Goal: Transaction & Acquisition: Purchase product/service

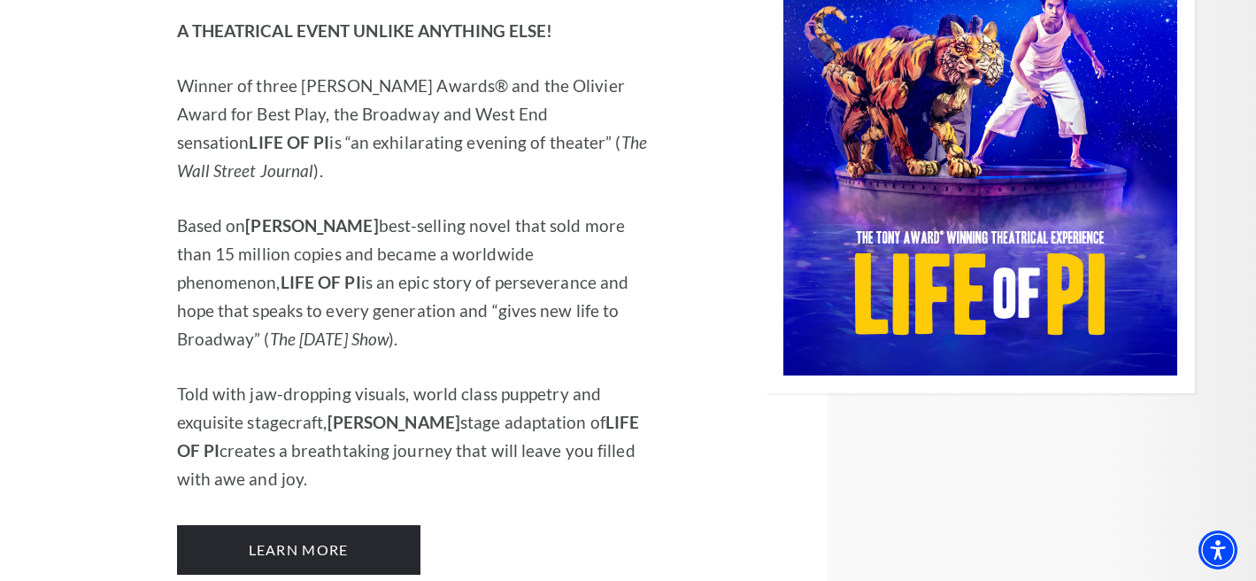
scroll to position [2002, 0]
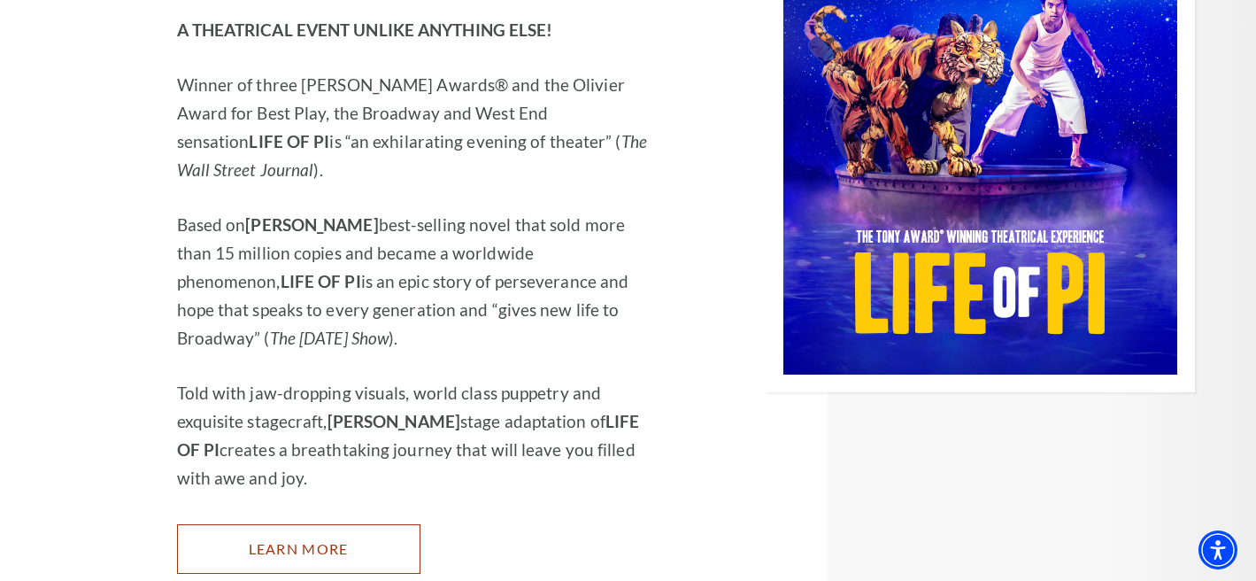
click at [319, 524] on link "Learn More" at bounding box center [298, 549] width 243 height 50
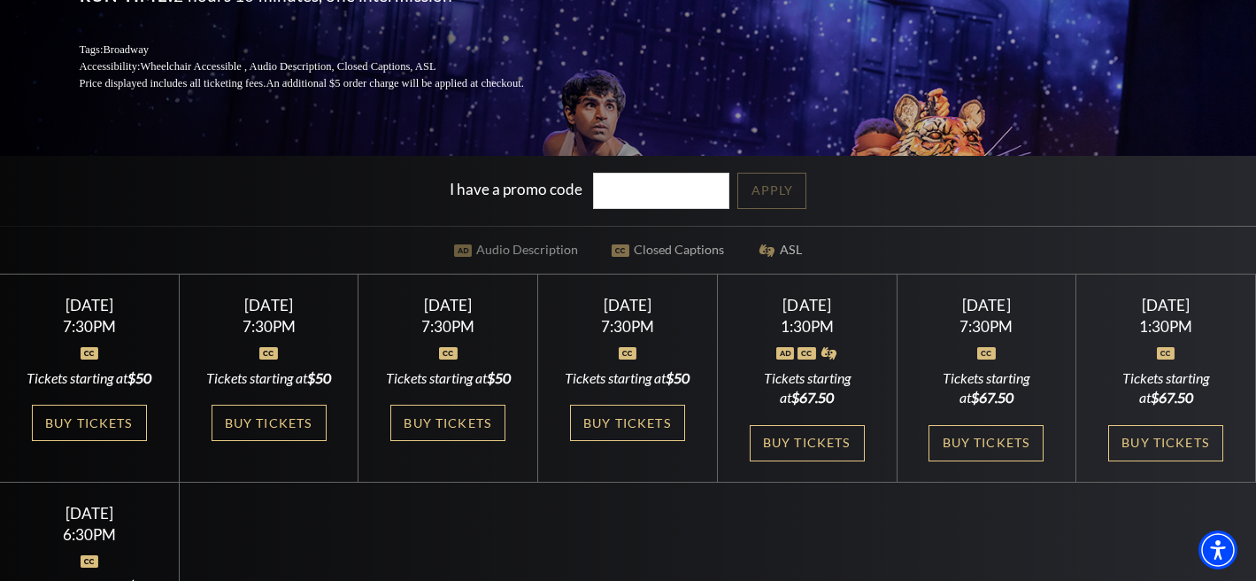
scroll to position [300, 0]
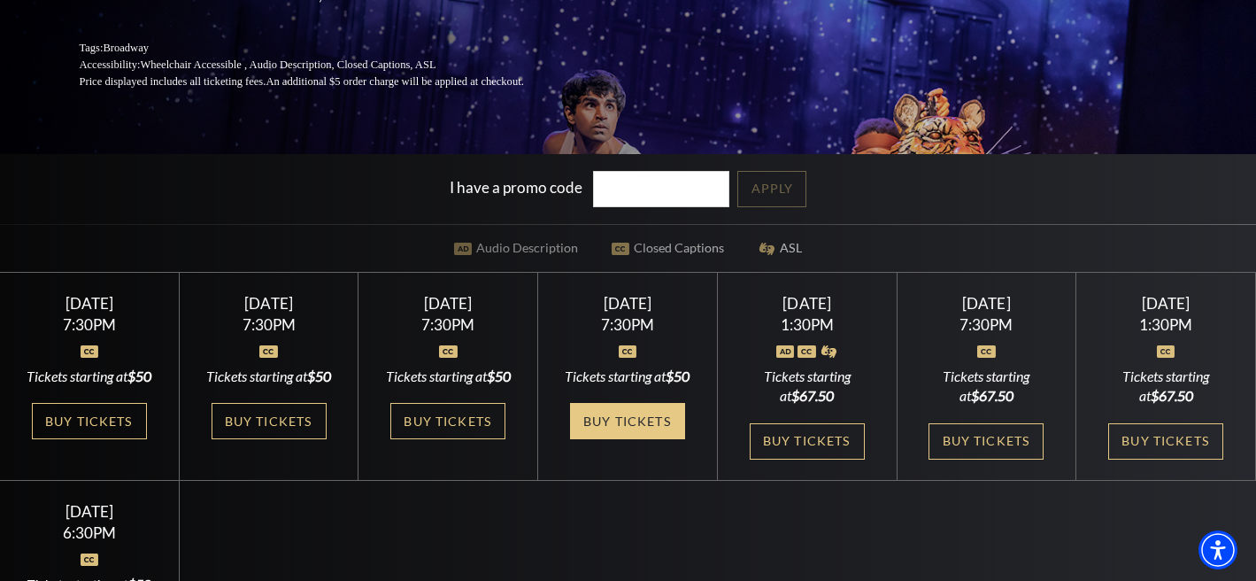
click at [623, 439] on link "Buy Tickets" at bounding box center [627, 421] width 115 height 36
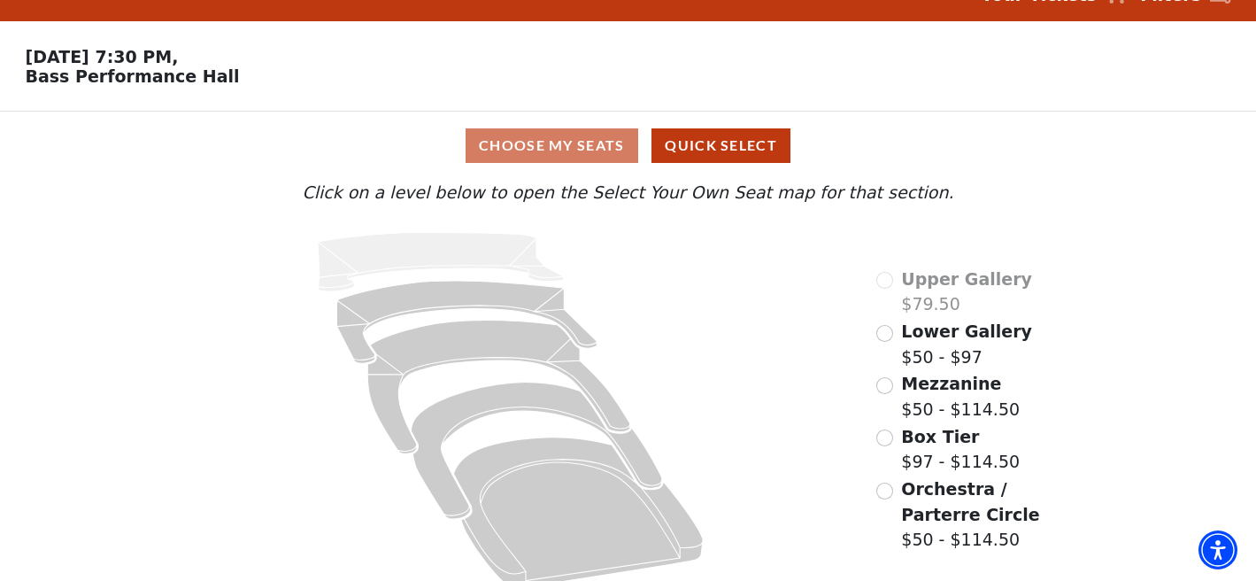
scroll to position [54, 0]
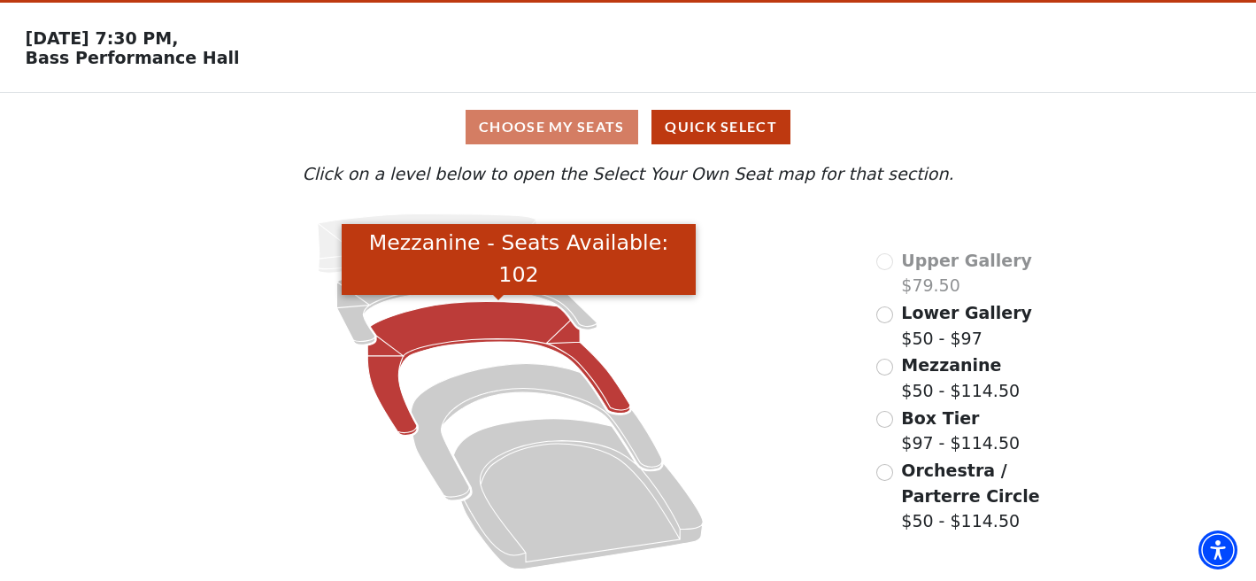
click at [457, 314] on icon "Mezzanine - Seats Available: 102" at bounding box center [498, 369] width 263 height 134
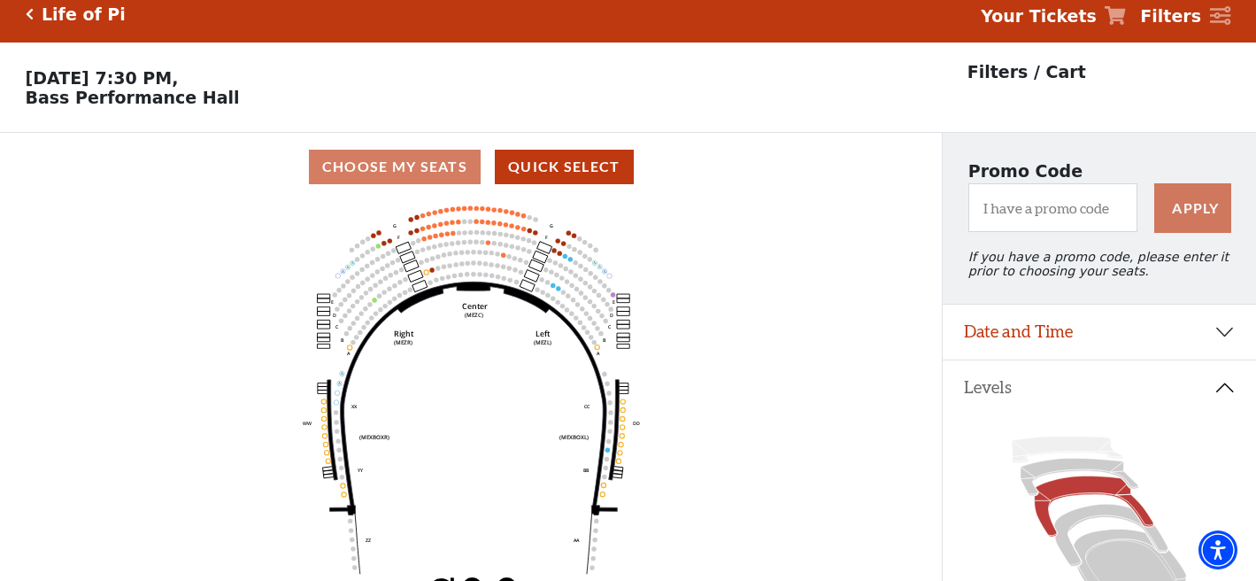
scroll to position [0, 0]
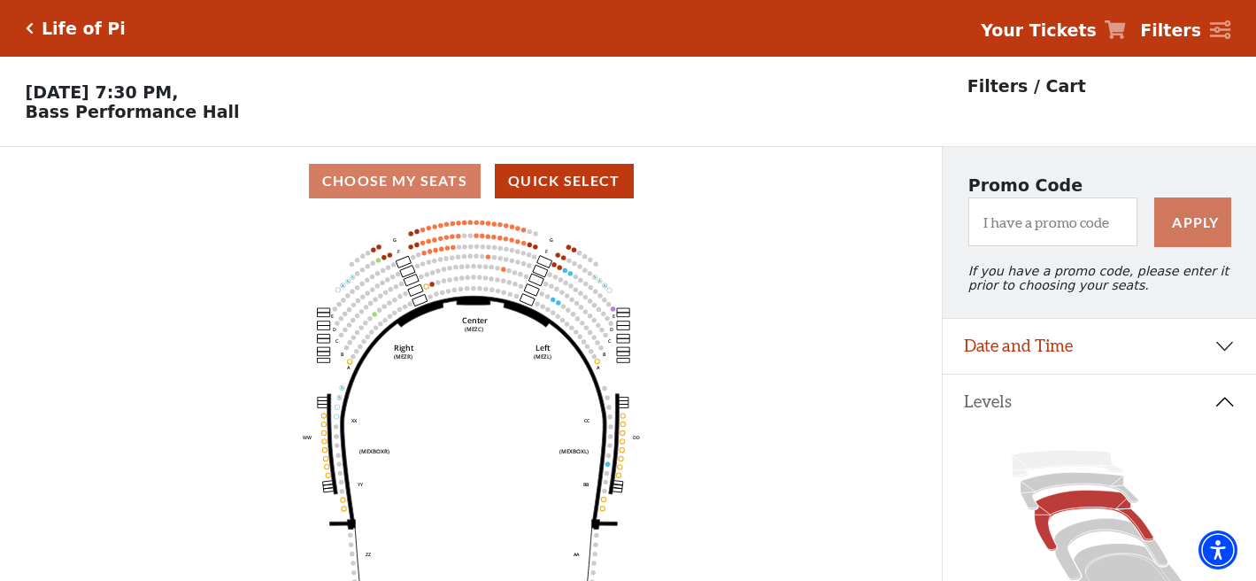
click at [34, 24] on div "Life of Pi" at bounding box center [80, 29] width 92 height 20
click at [27, 32] on icon "Click here to go back to filters" at bounding box center [30, 28] width 8 height 12
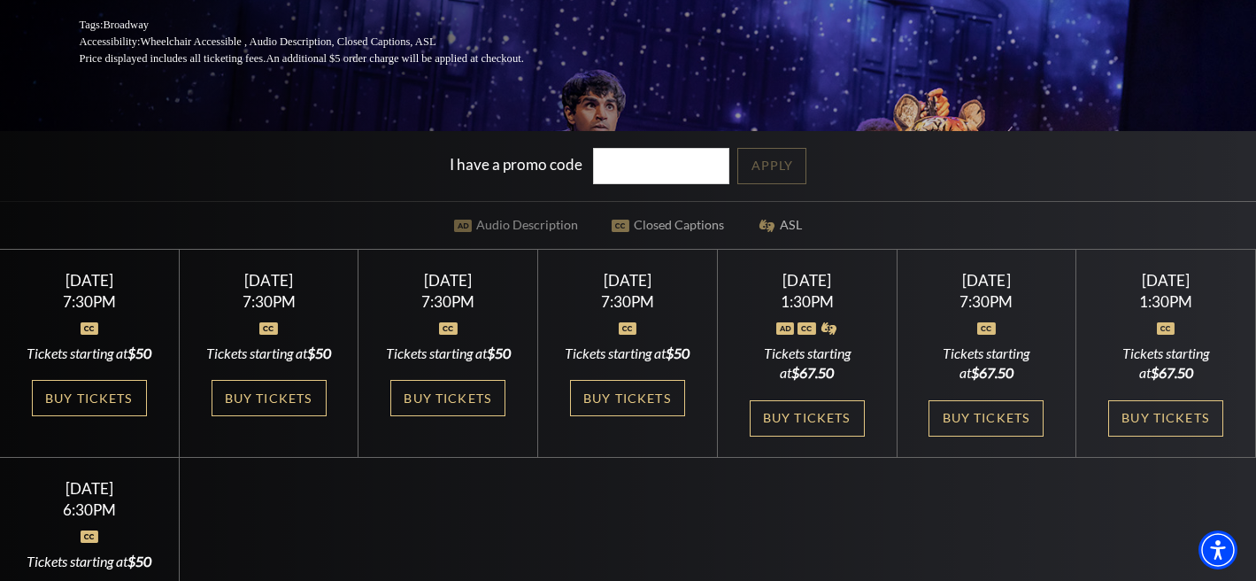
scroll to position [368, 0]
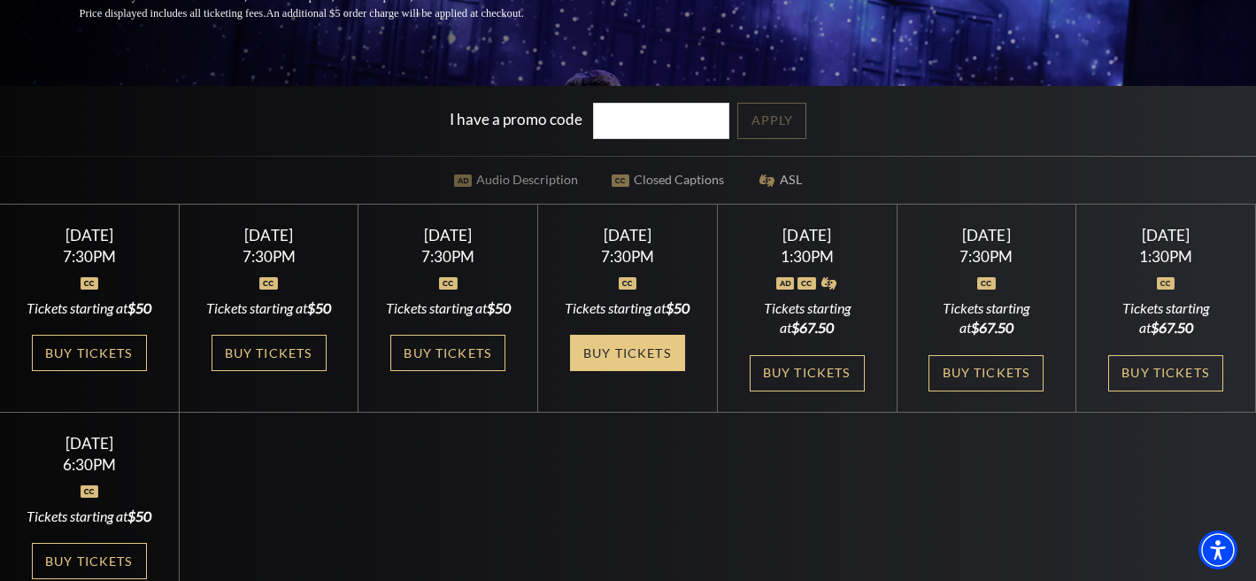
click at [639, 370] on link "Buy Tickets" at bounding box center [627, 353] width 115 height 36
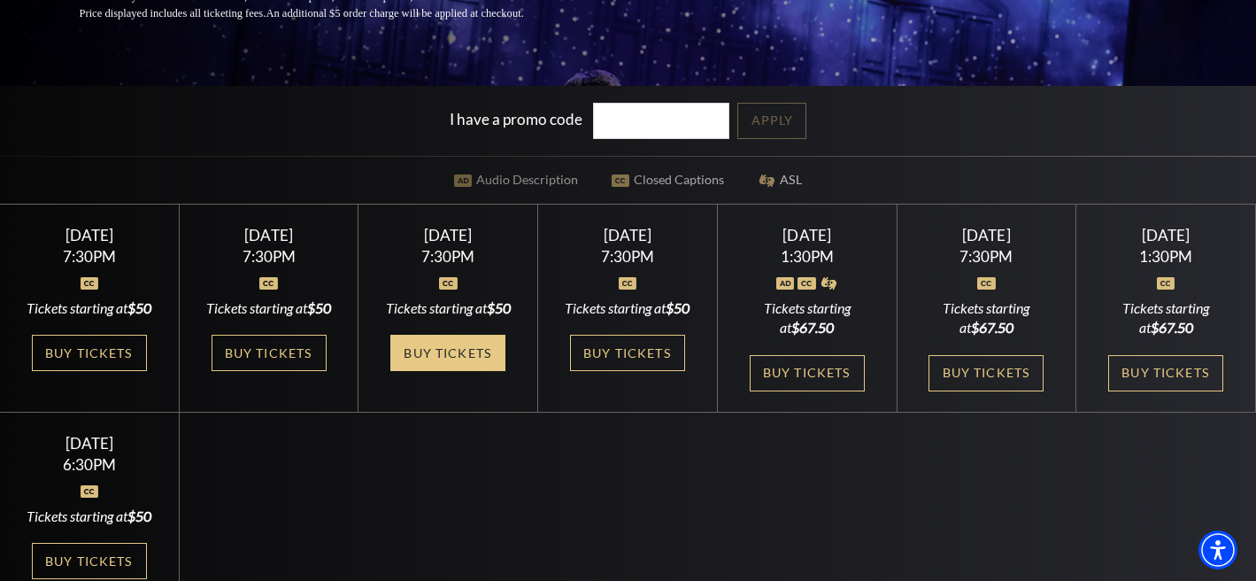
click at [481, 369] on link "Buy Tickets" at bounding box center [447, 353] width 115 height 36
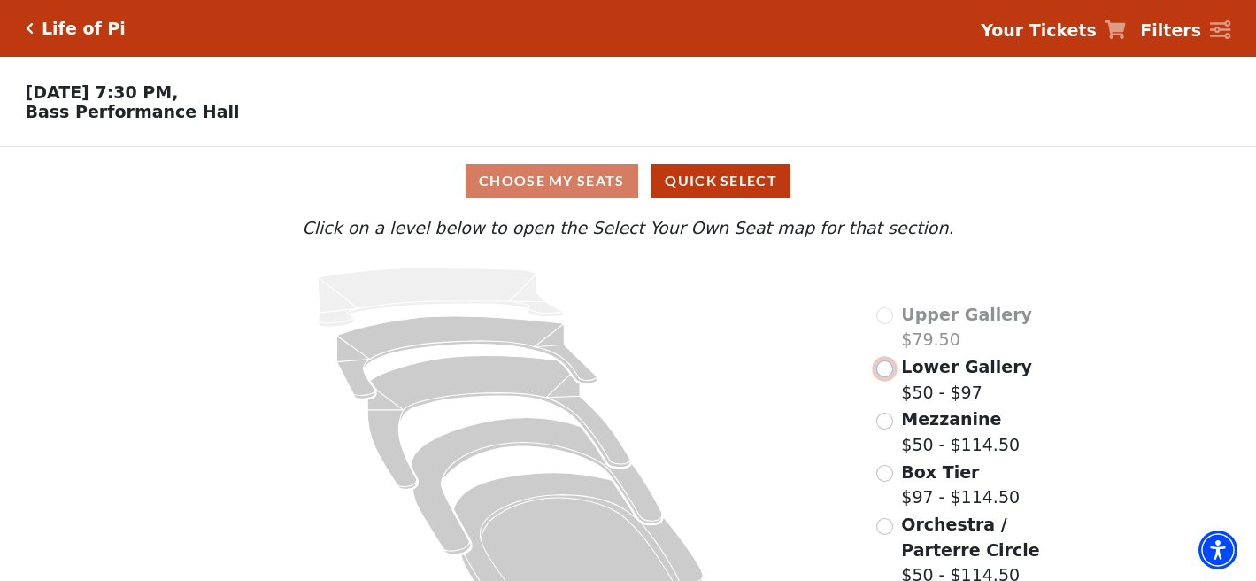
click at [889, 371] on input "Lower Gallery$50 - $97\a" at bounding box center [884, 368] width 17 height 17
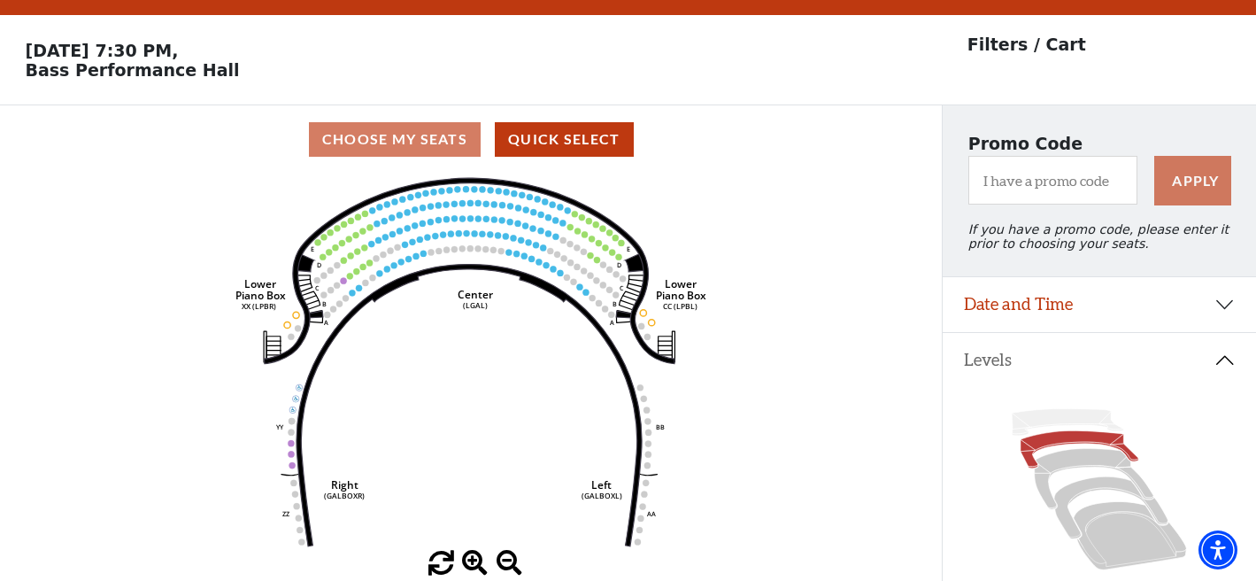
scroll to position [44, 0]
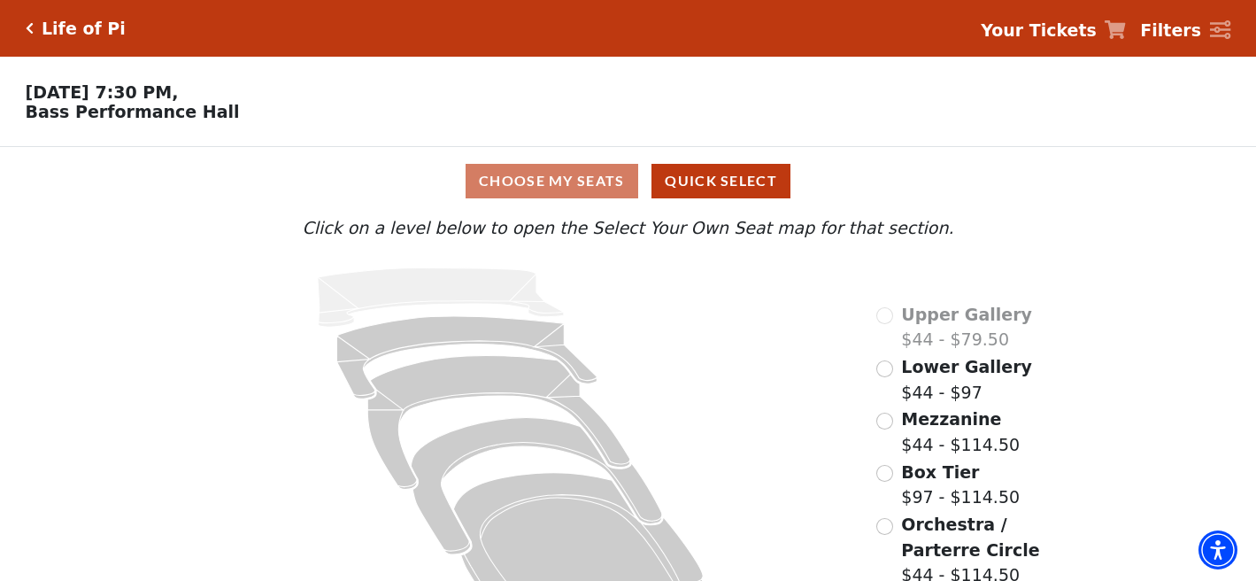
scroll to position [54, 0]
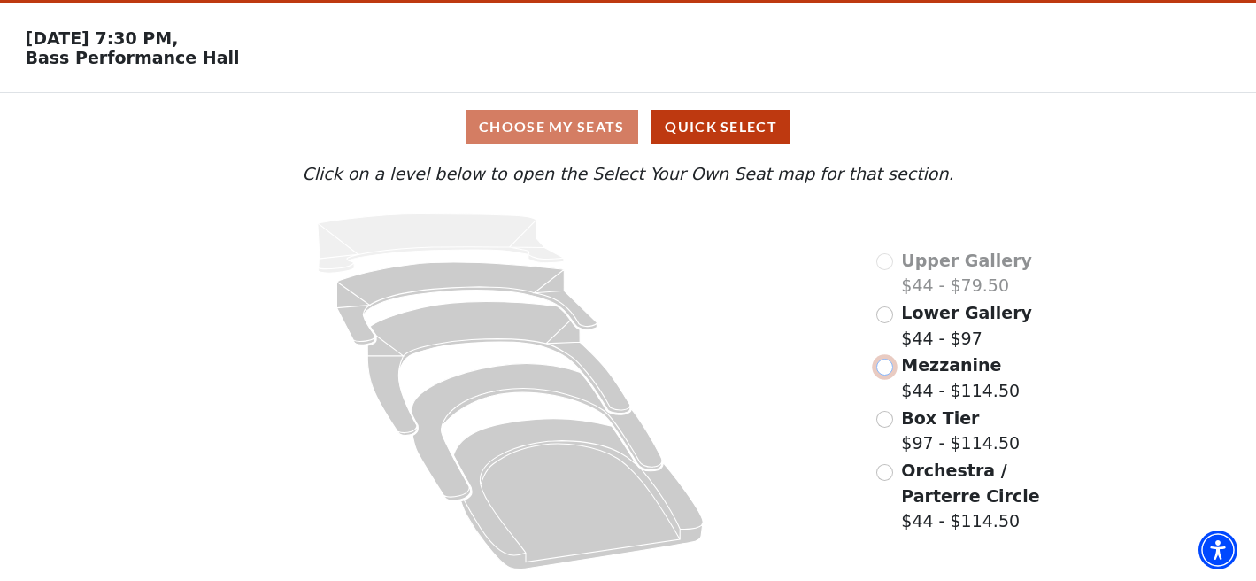
click at [884, 365] on input "Mezzanine$44 - $114.50\a" at bounding box center [884, 366] width 17 height 17
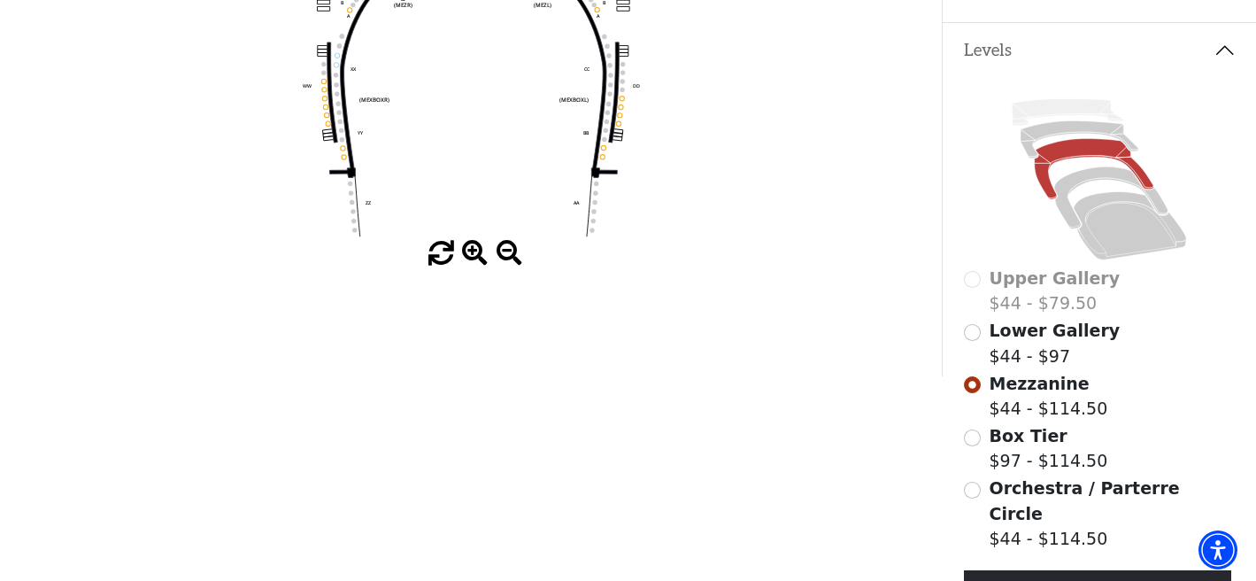
scroll to position [353, 0]
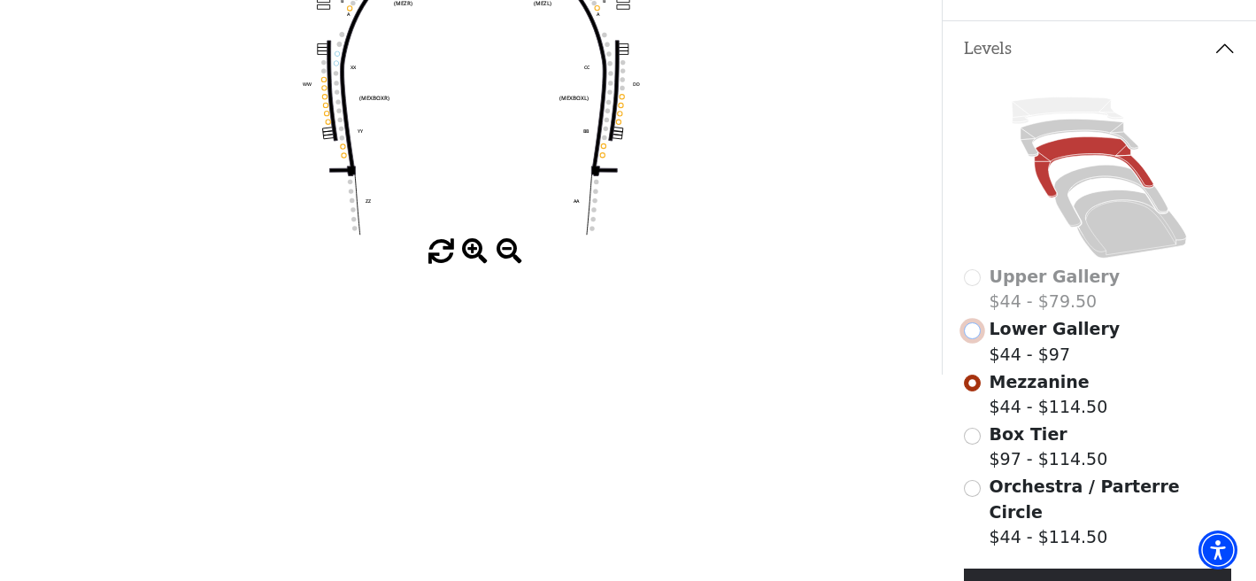
click at [974, 333] on input "Lower Gallery$44 - $97\a" at bounding box center [972, 330] width 17 height 17
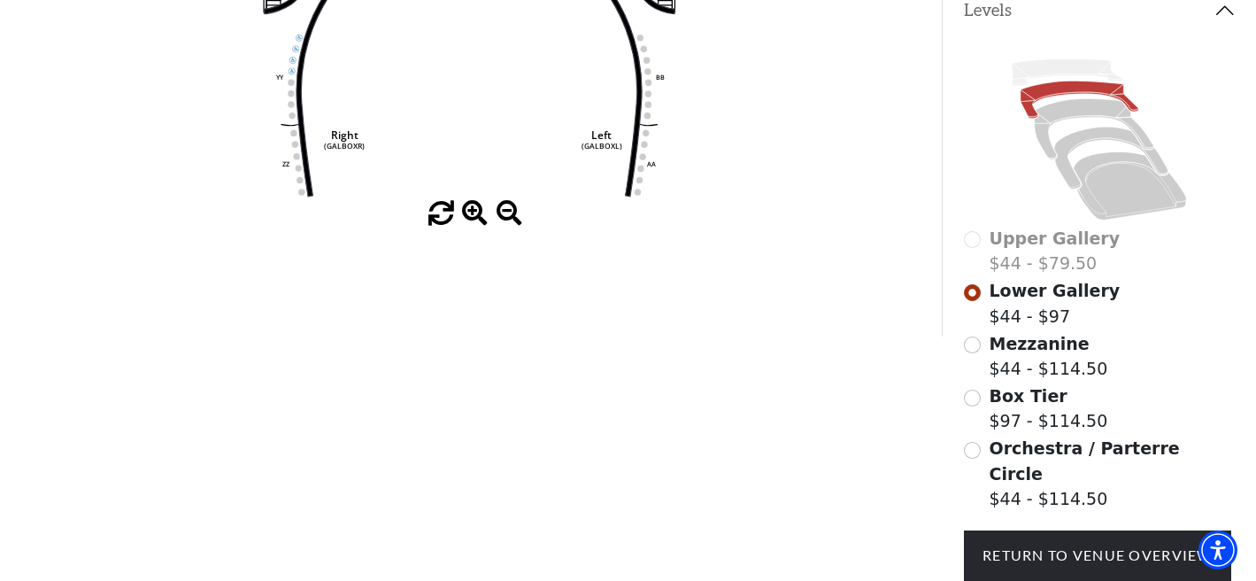
scroll to position [392, 0]
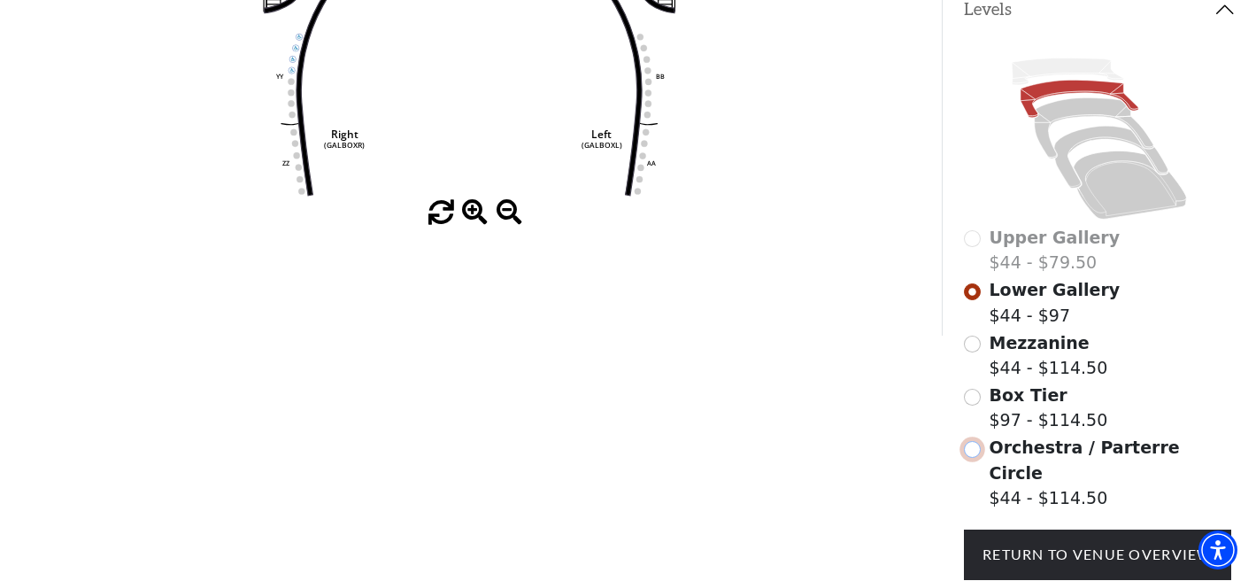
click at [974, 455] on input "Orchestra / Parterre Circle$44 - $114.50\a" at bounding box center [972, 449] width 17 height 17
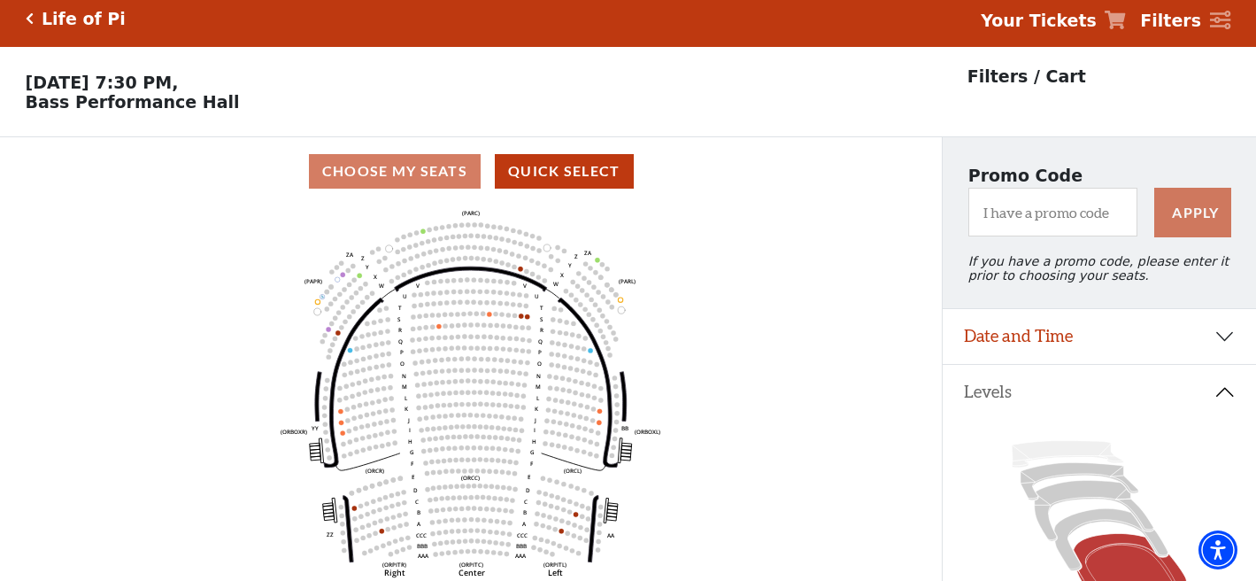
scroll to position [0, 0]
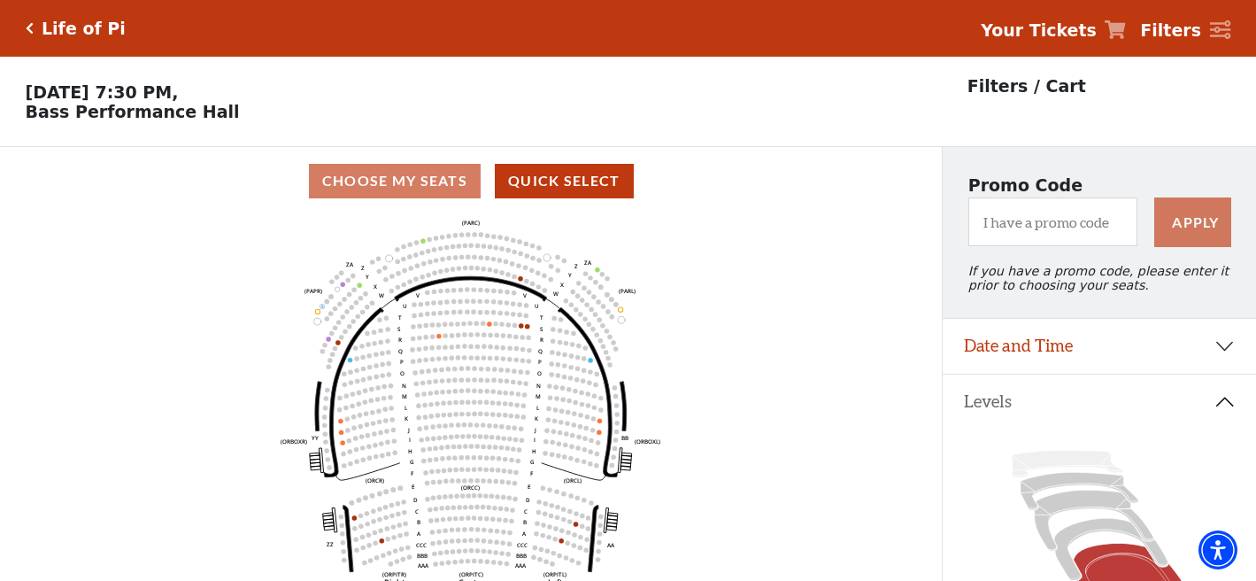
click at [28, 27] on icon "Click here to go back to filters" at bounding box center [30, 28] width 8 height 12
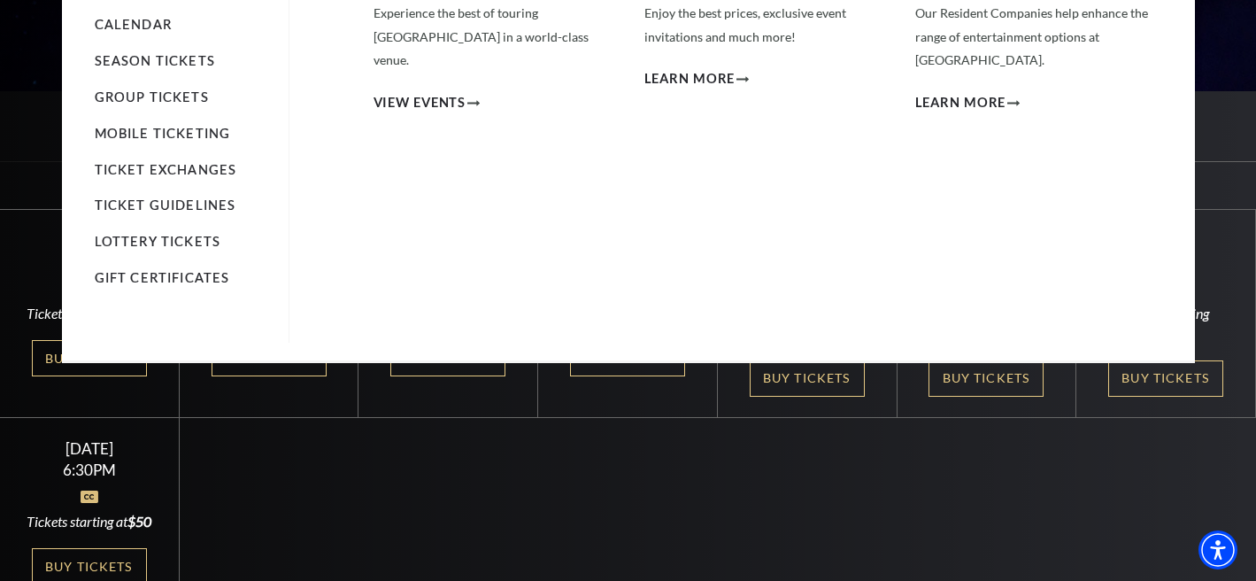
scroll to position [373, 0]
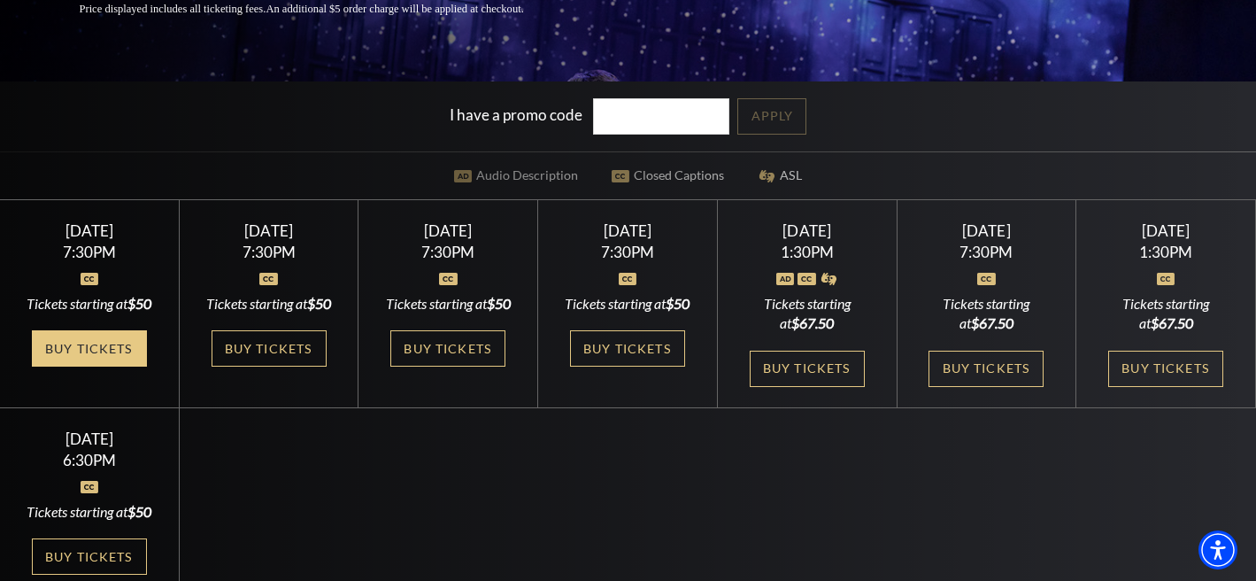
click at [93, 366] on link "Buy Tickets" at bounding box center [89, 348] width 115 height 36
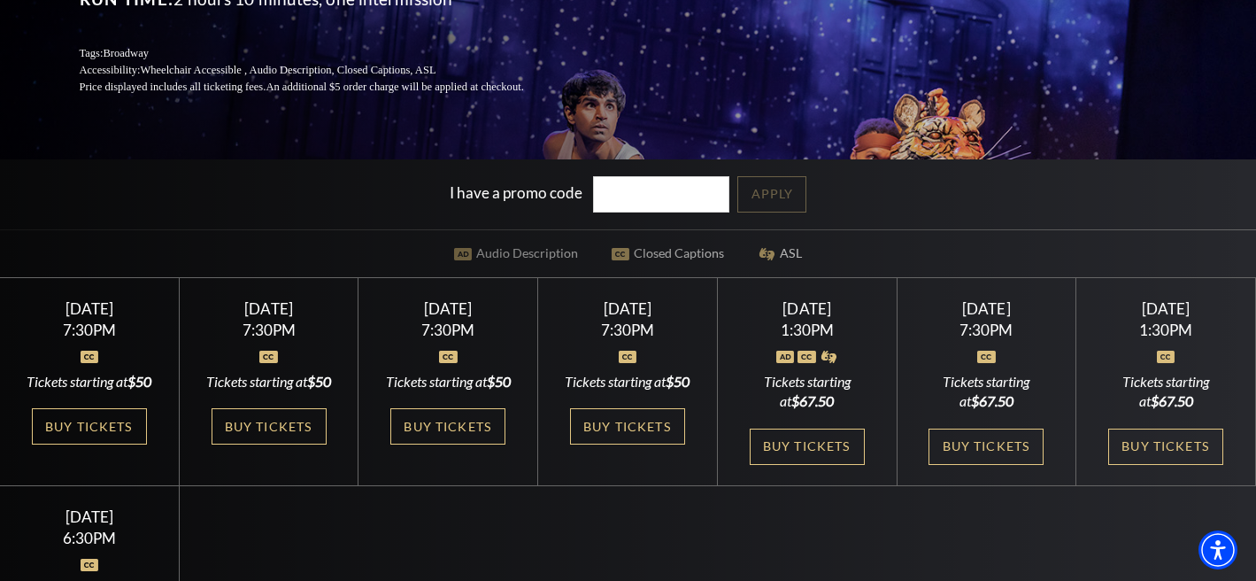
scroll to position [296, 0]
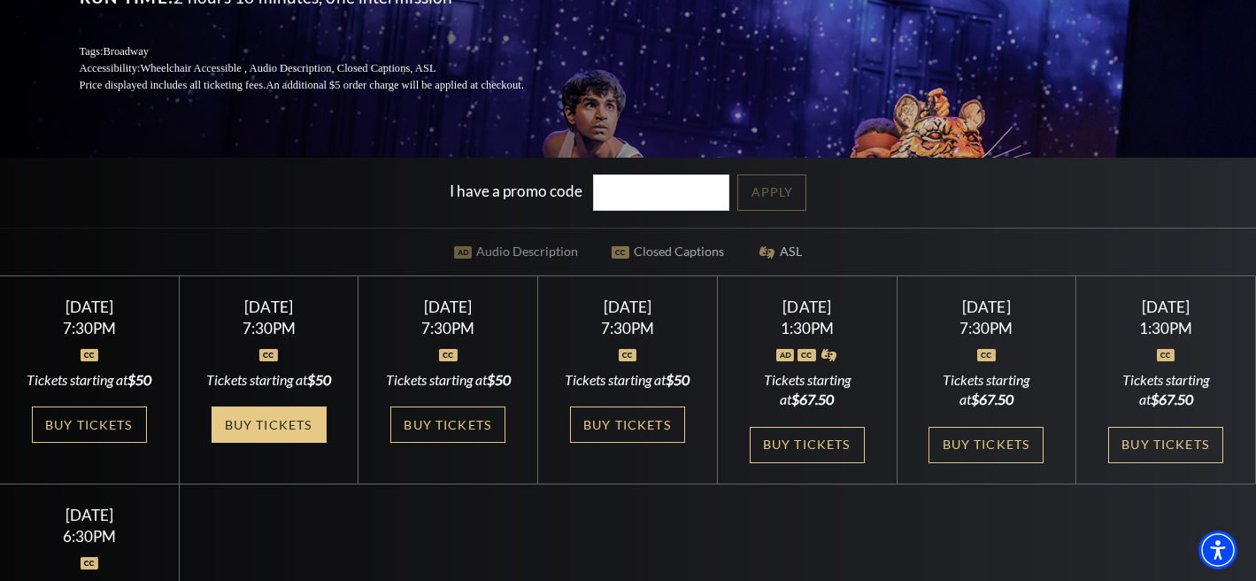
click at [255, 443] on link "Buy Tickets" at bounding box center [269, 424] width 115 height 36
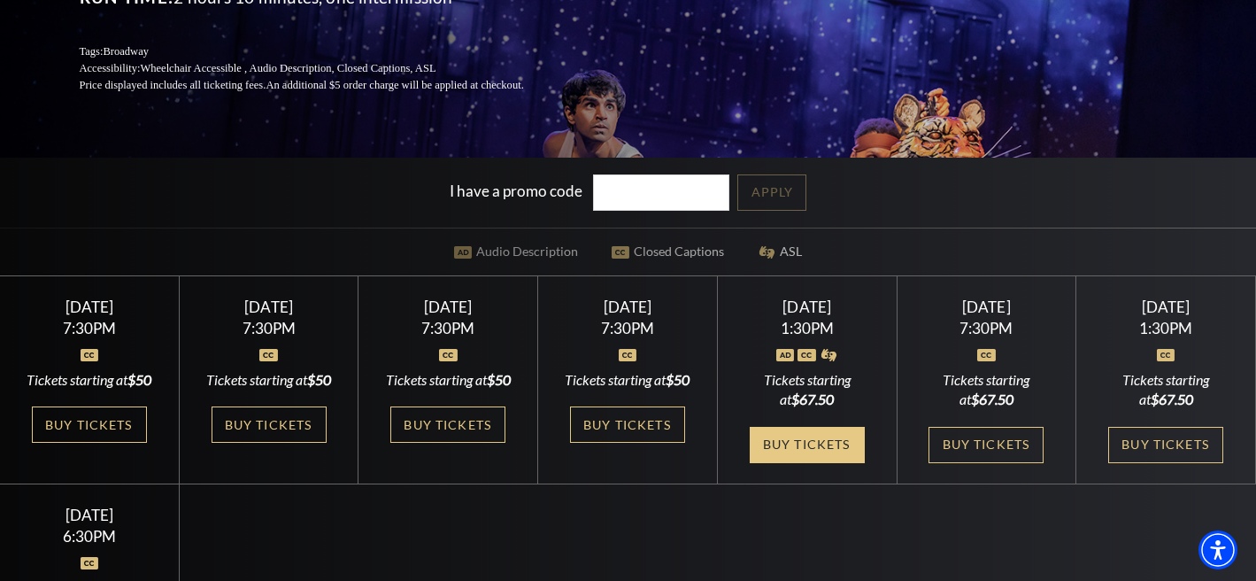
click at [801, 463] on link "Buy Tickets" at bounding box center [807, 445] width 115 height 36
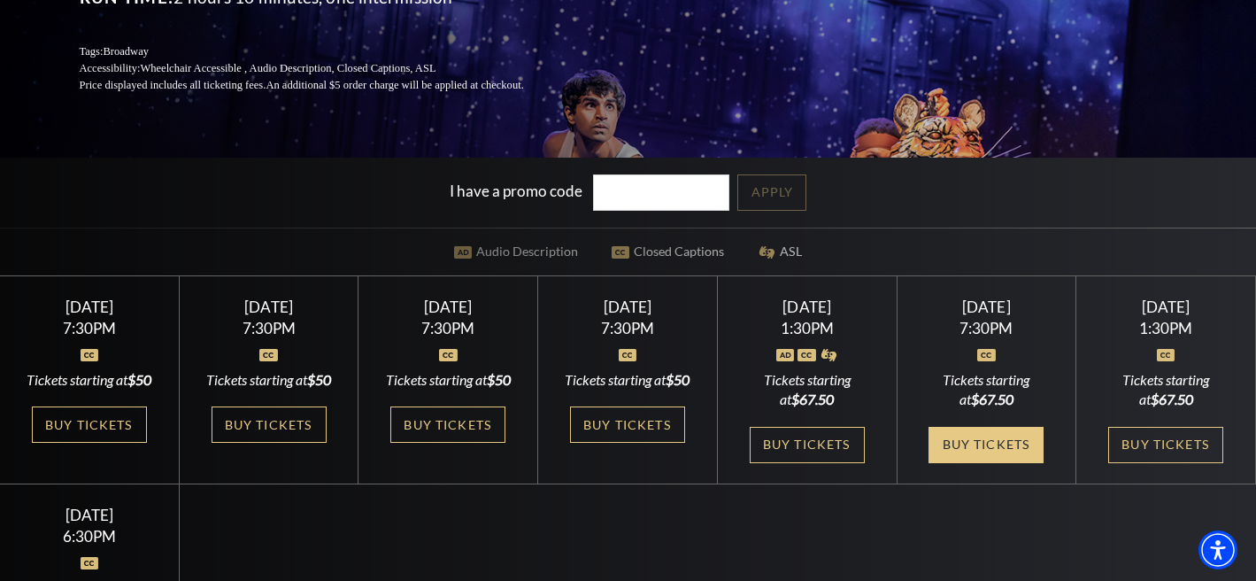
click at [996, 463] on link "Buy Tickets" at bounding box center [985, 445] width 115 height 36
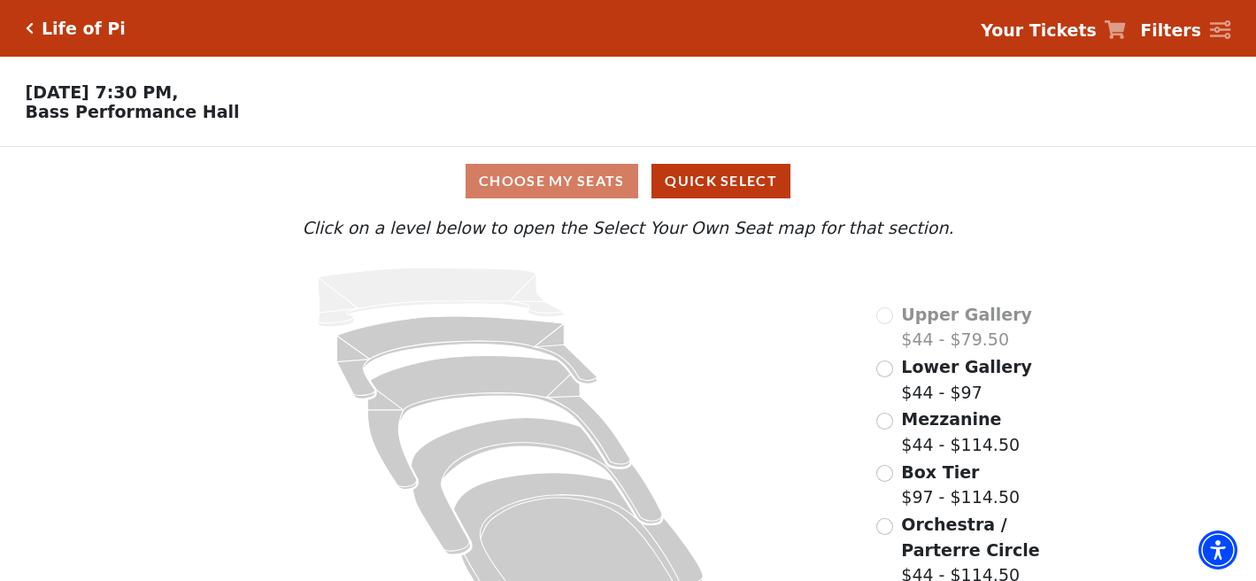
scroll to position [54, 0]
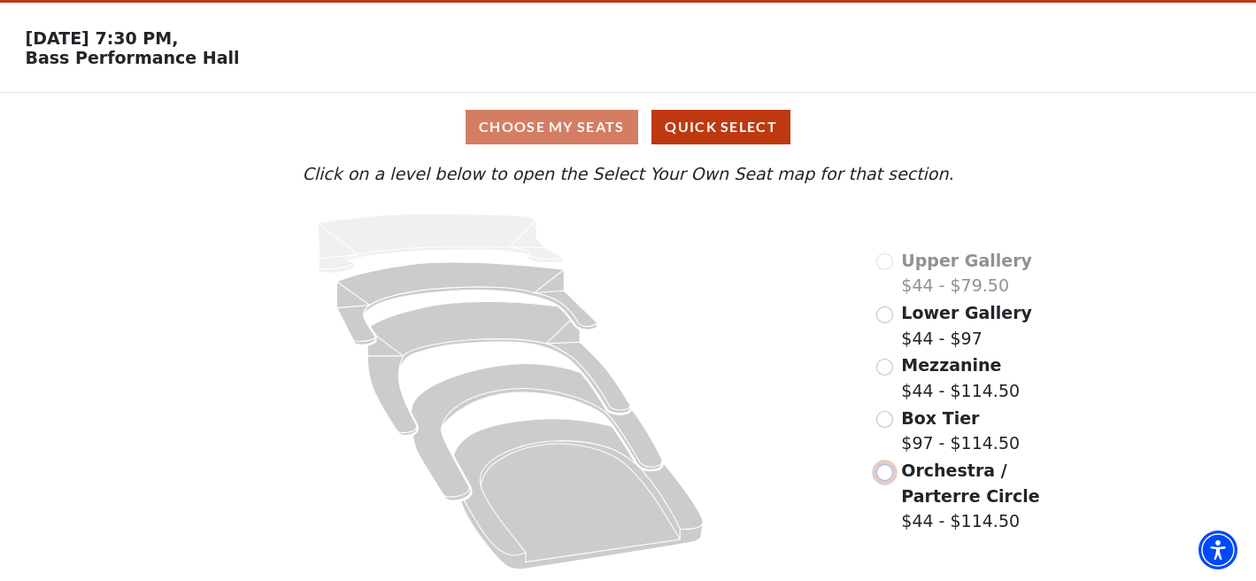
click at [886, 466] on input "Orchestra / Parterre Circle$44 - $114.50\a" at bounding box center [884, 472] width 17 height 17
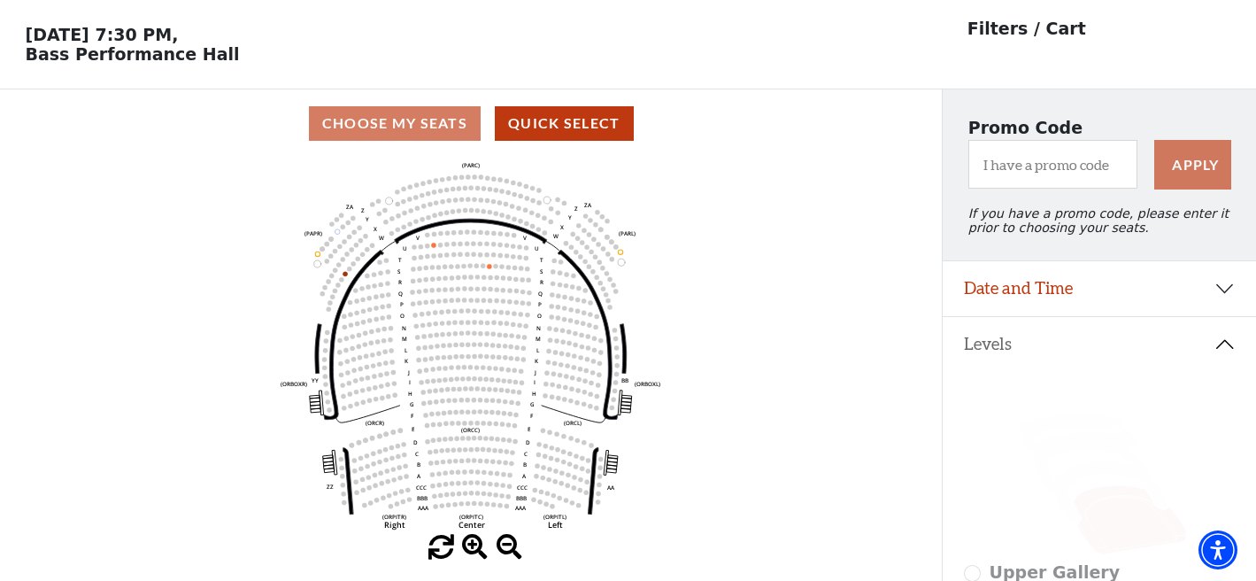
scroll to position [82, 0]
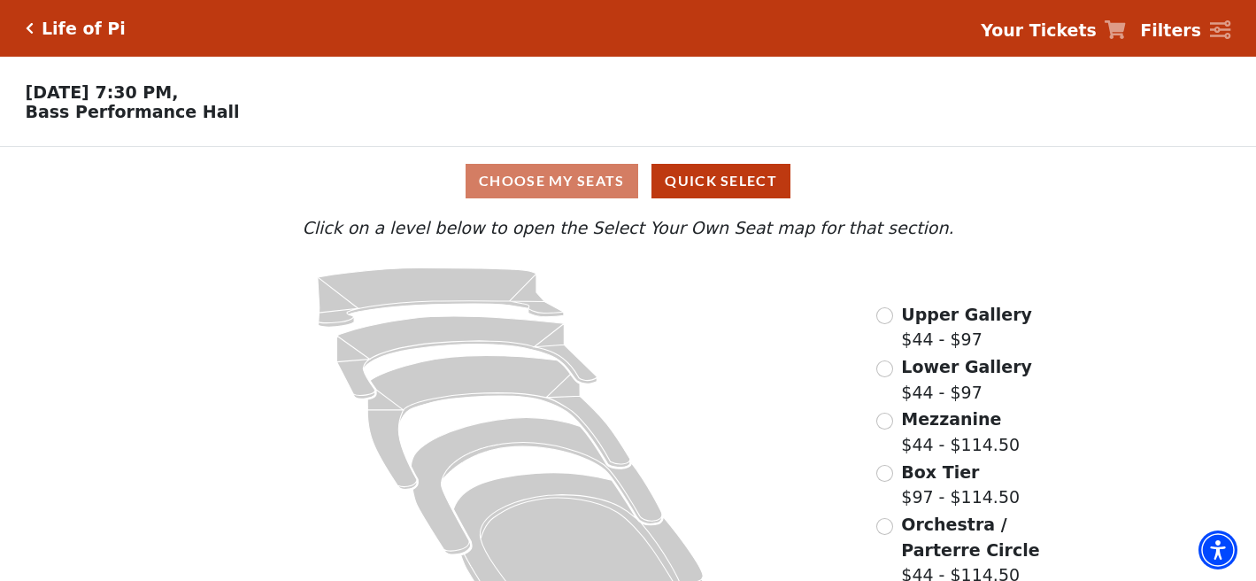
scroll to position [54, 0]
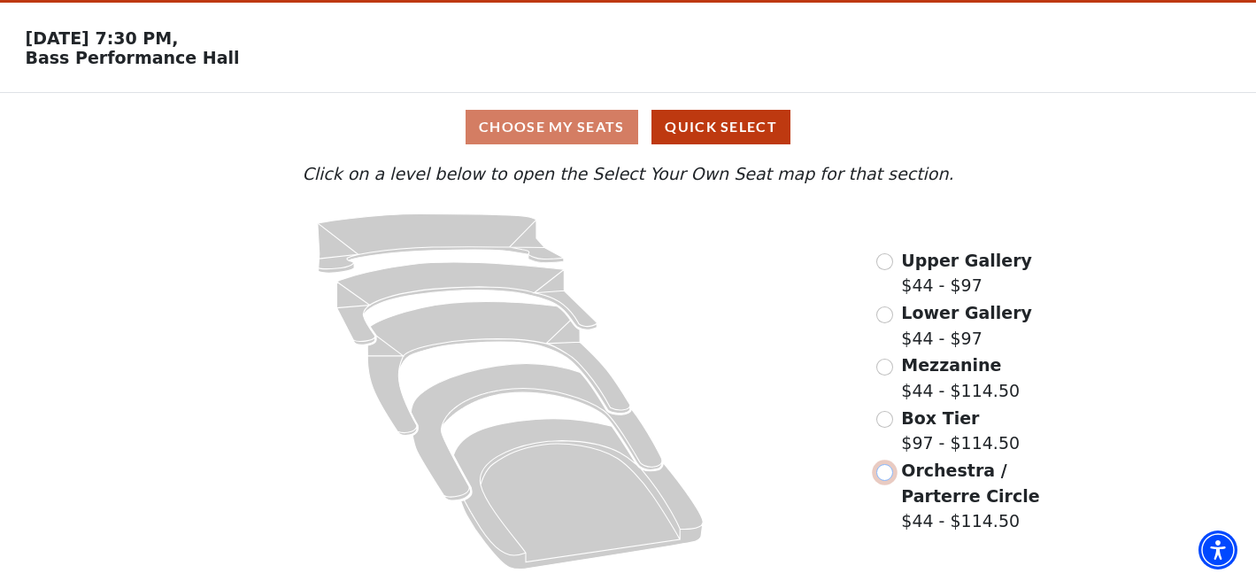
click at [883, 468] on input "Orchestra / Parterre Circle$44 - $114.50\a" at bounding box center [884, 472] width 17 height 17
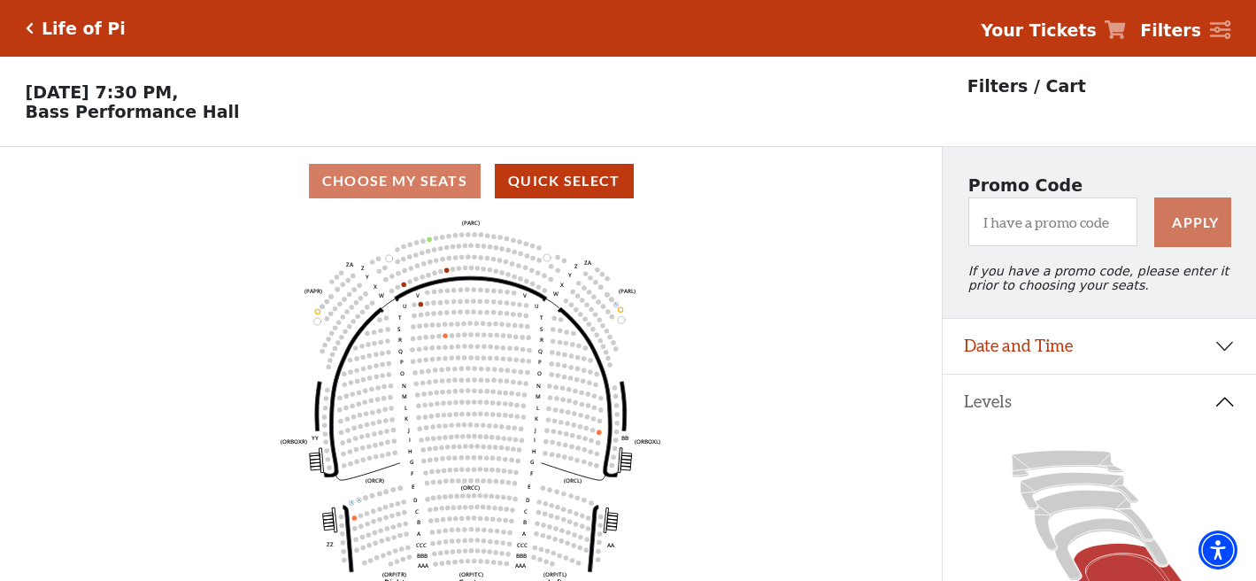
scroll to position [82, 0]
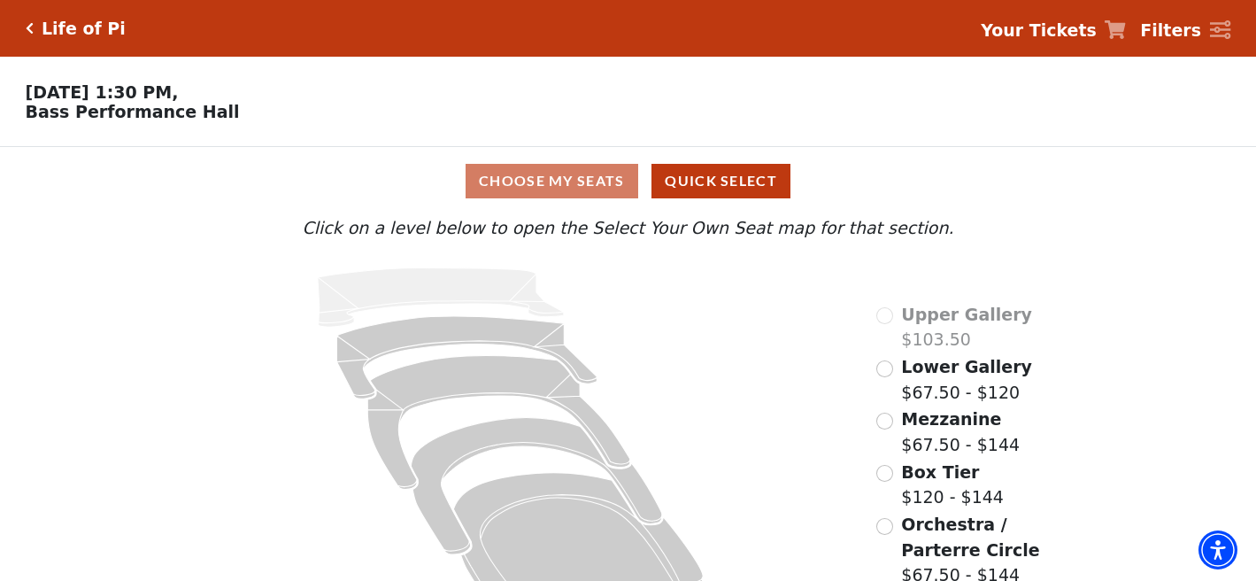
scroll to position [54, 0]
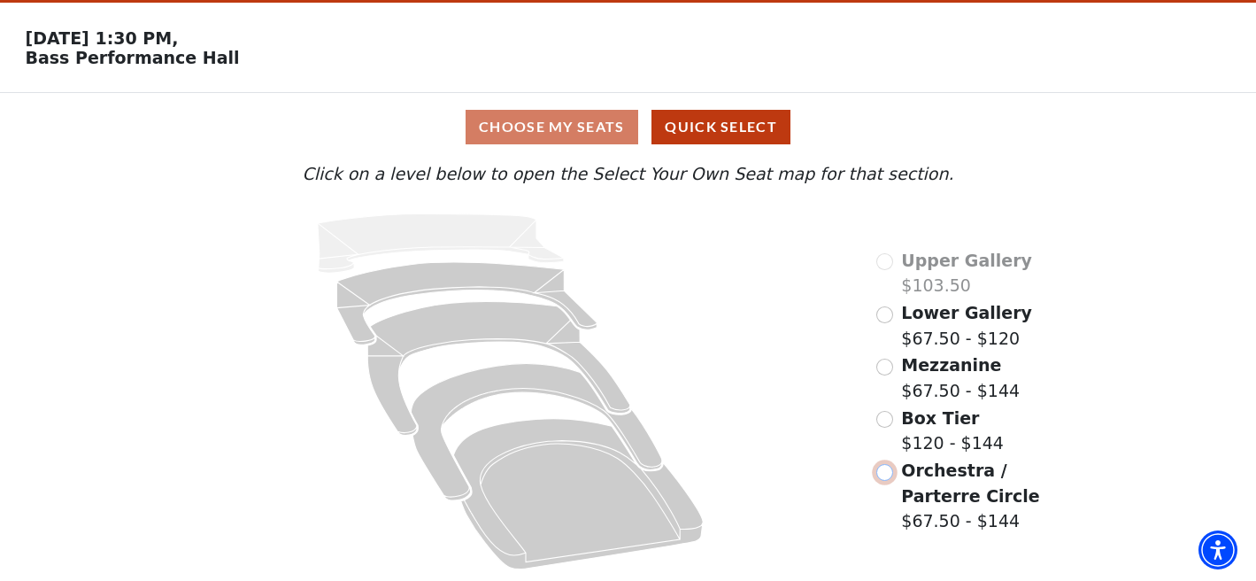
click at [889, 470] on input "Orchestra / Parterre Circle$67.50 - $144\a" at bounding box center [884, 472] width 17 height 17
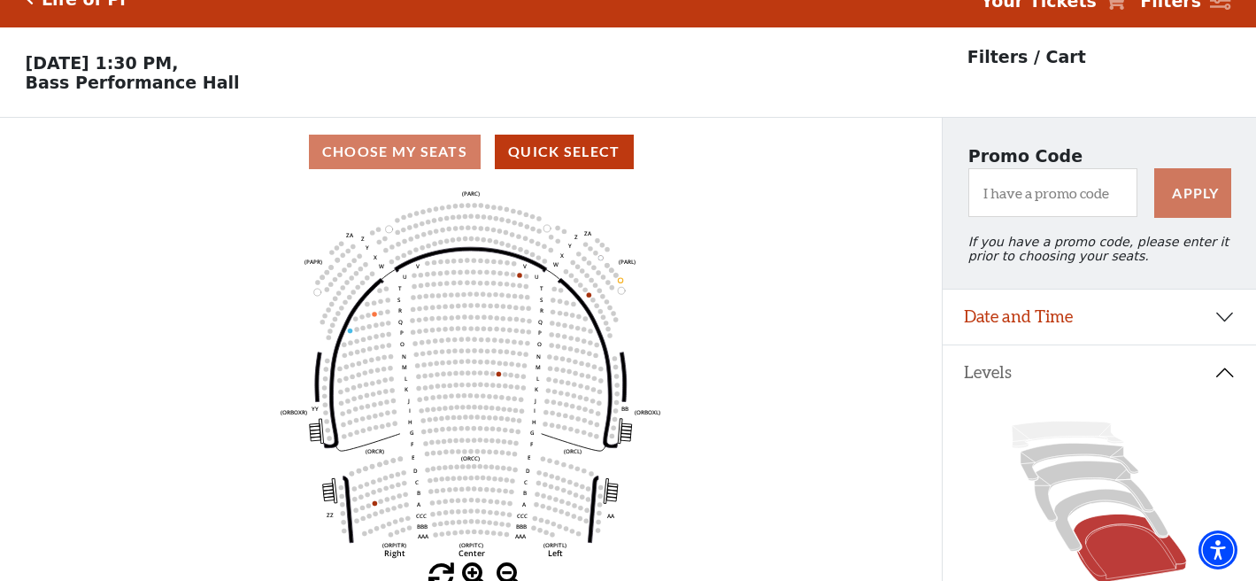
scroll to position [82, 0]
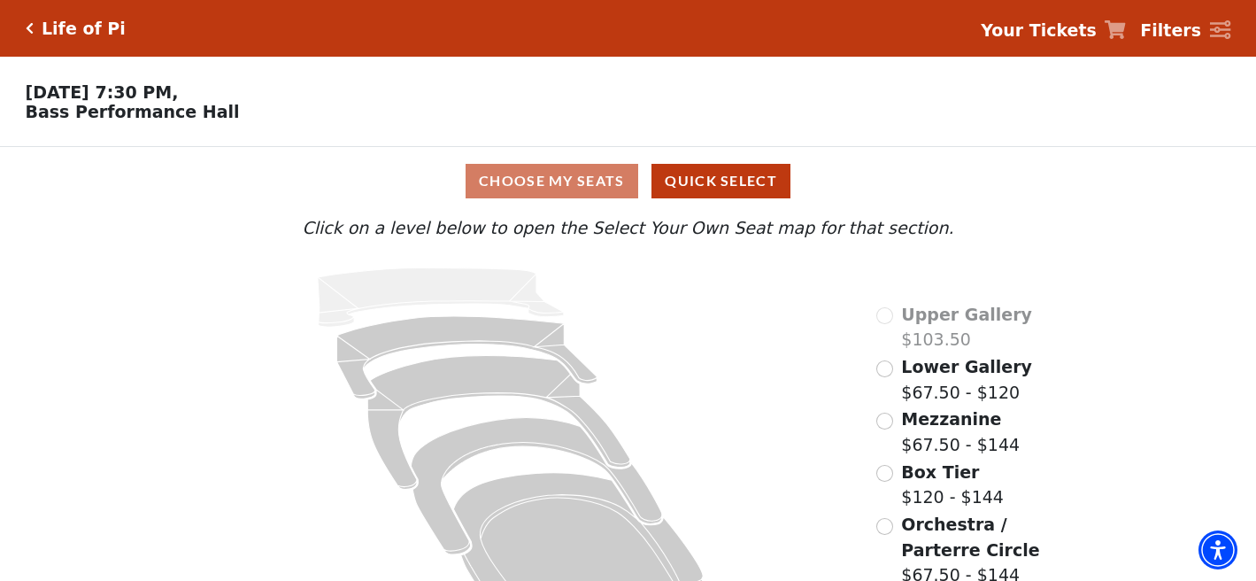
scroll to position [54, 0]
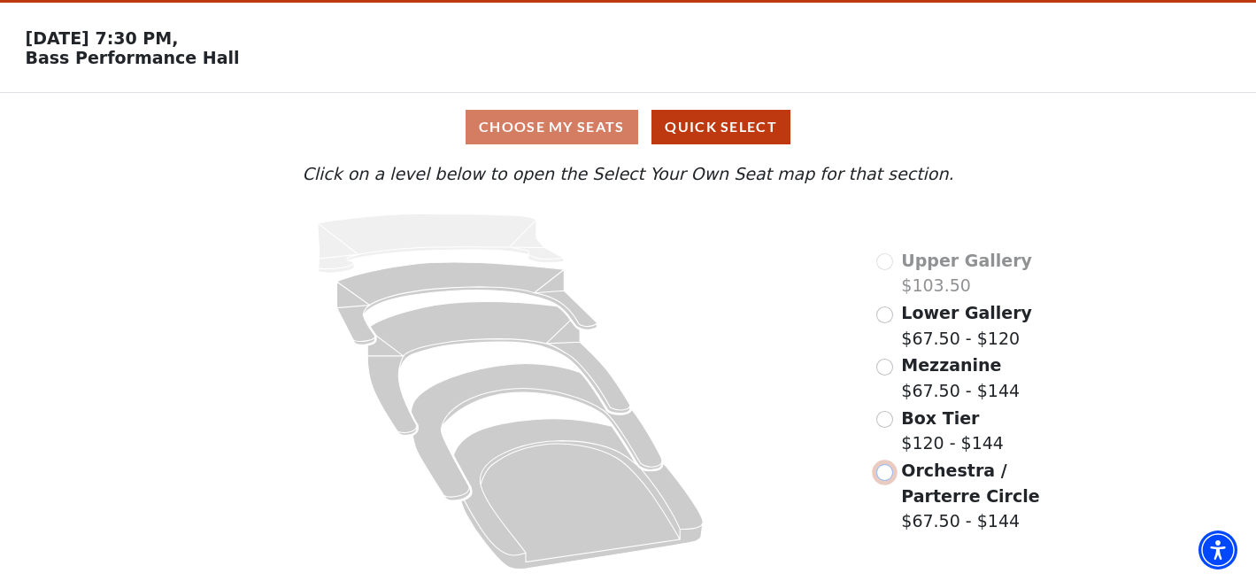
click at [892, 474] on input "Orchestra / Parterre Circle$67.50 - $144\a" at bounding box center [884, 472] width 17 height 17
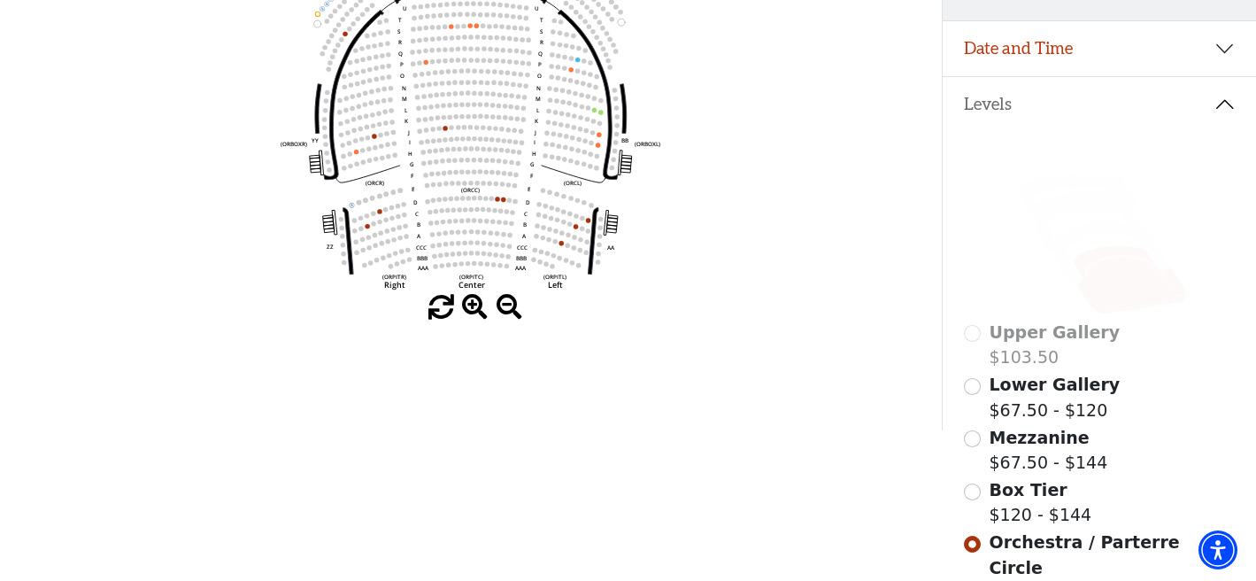
scroll to position [303, 0]
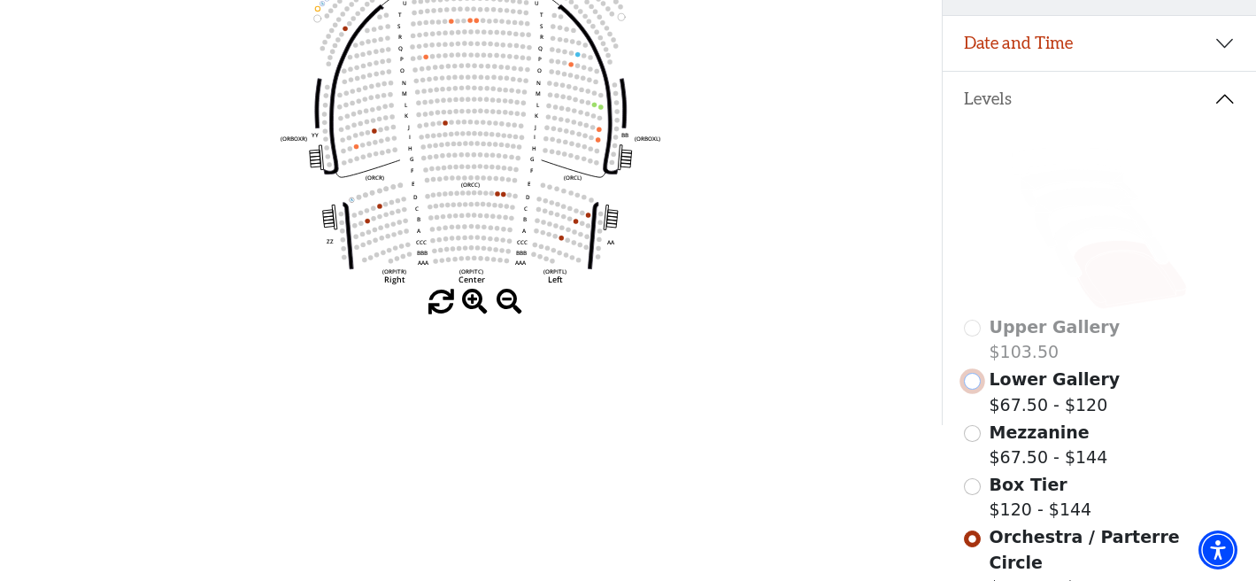
click at [973, 383] on input "Lower Gallery$67.50 - $120\a" at bounding box center [972, 381] width 17 height 17
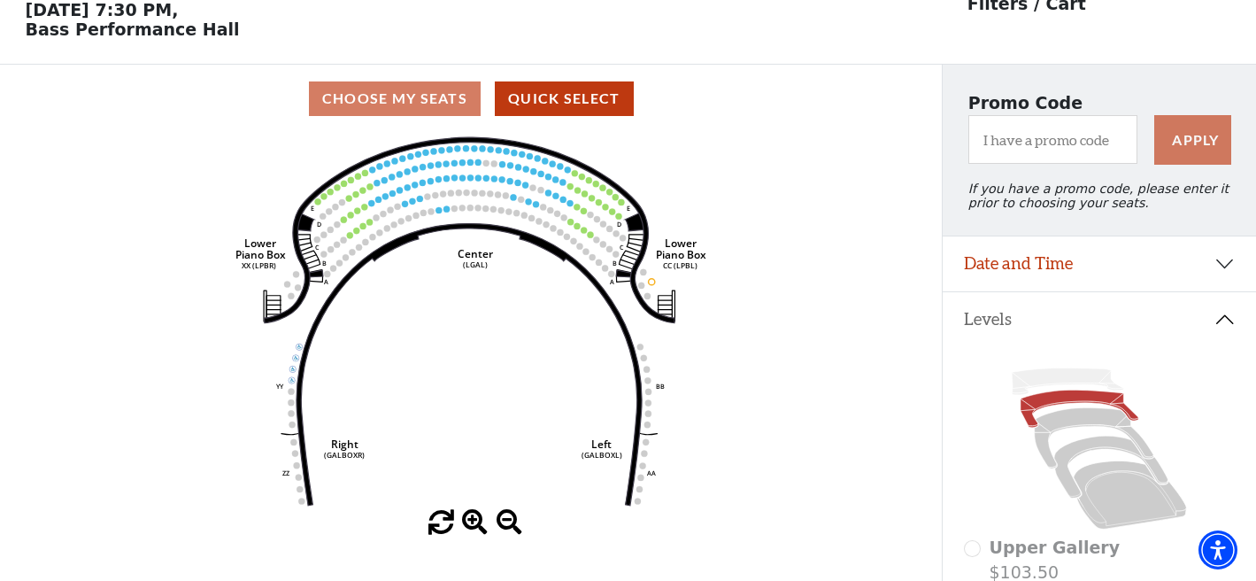
scroll to position [0, 0]
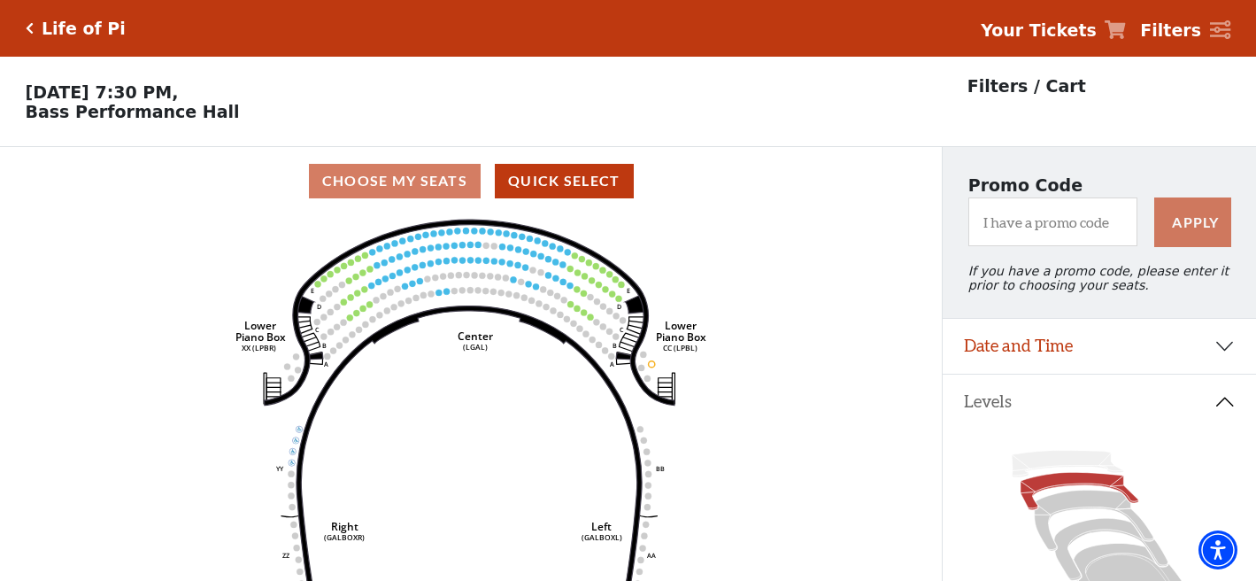
click at [26, 34] on icon "Click here to go back to filters" at bounding box center [30, 28] width 8 height 12
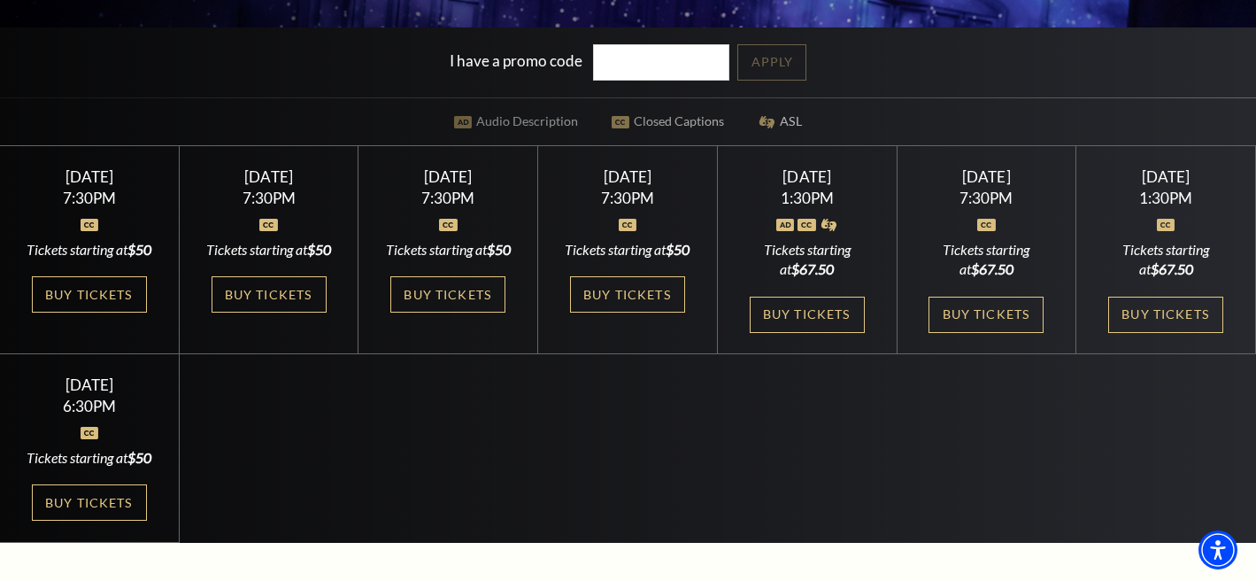
scroll to position [438, 0]
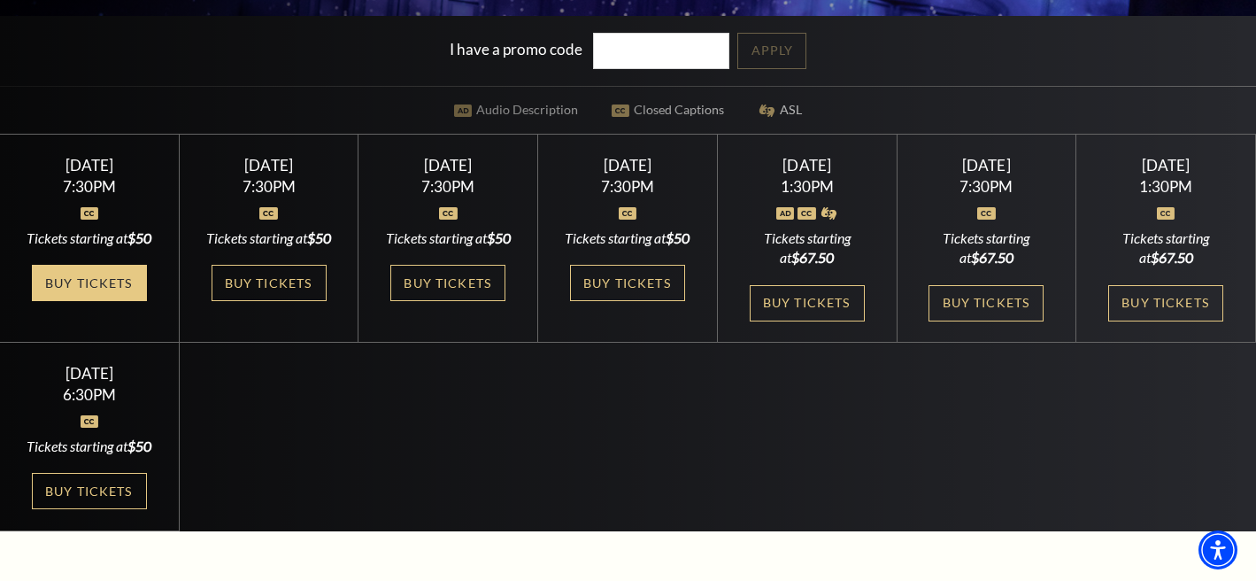
click at [104, 301] on link "Buy Tickets" at bounding box center [89, 283] width 115 height 36
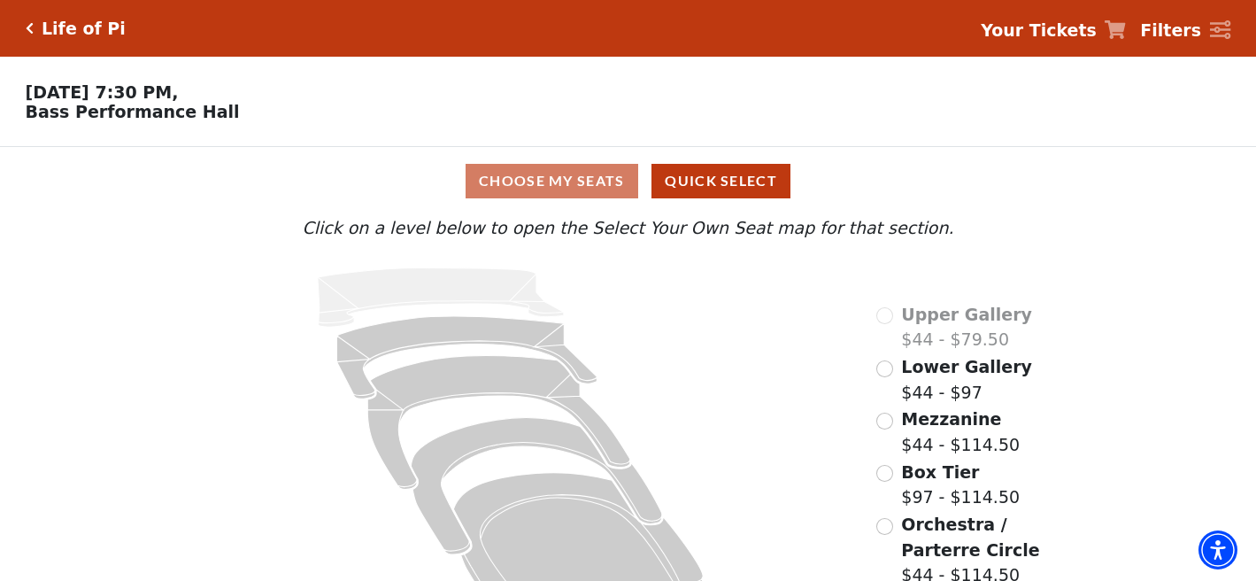
scroll to position [54, 0]
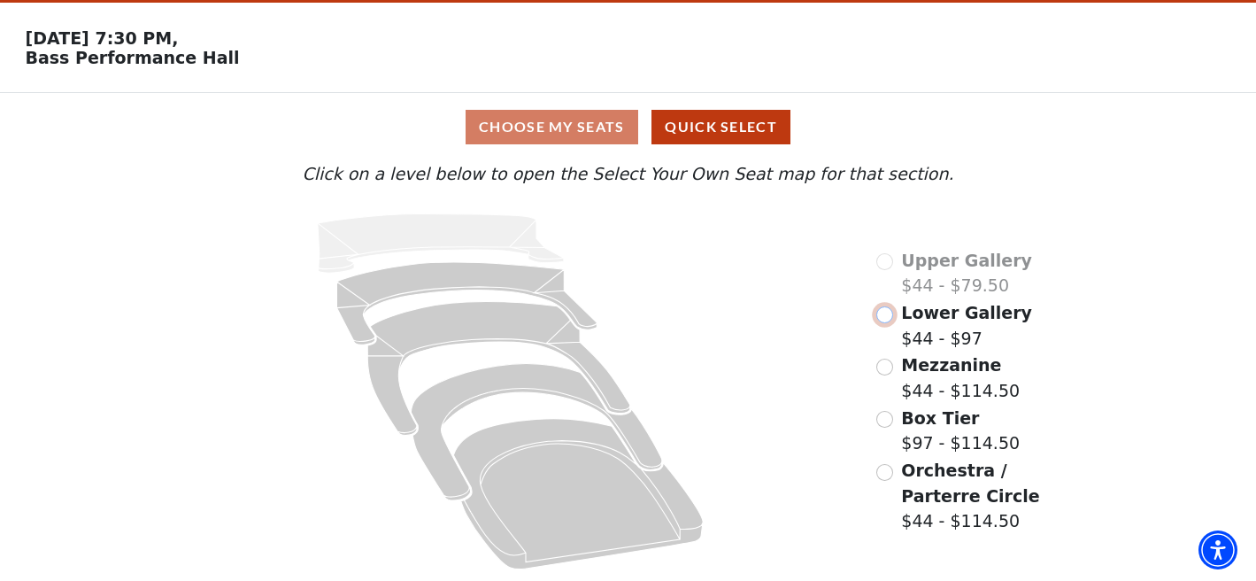
click at [887, 319] on input "Lower Gallery$44 - $97\a" at bounding box center [884, 314] width 17 height 17
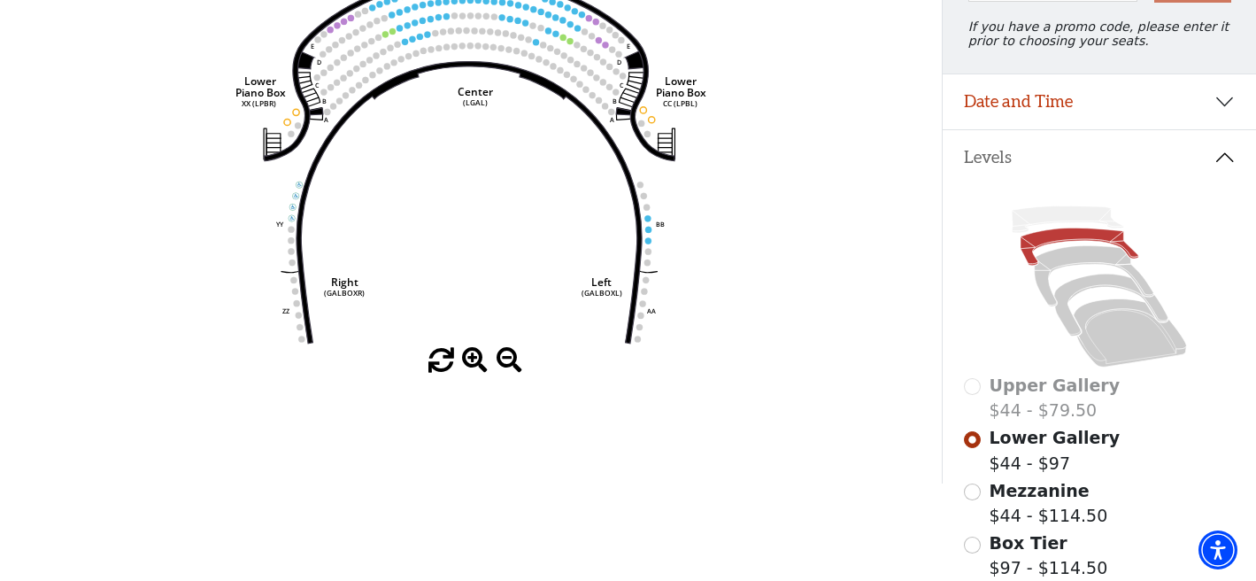
scroll to position [254, 0]
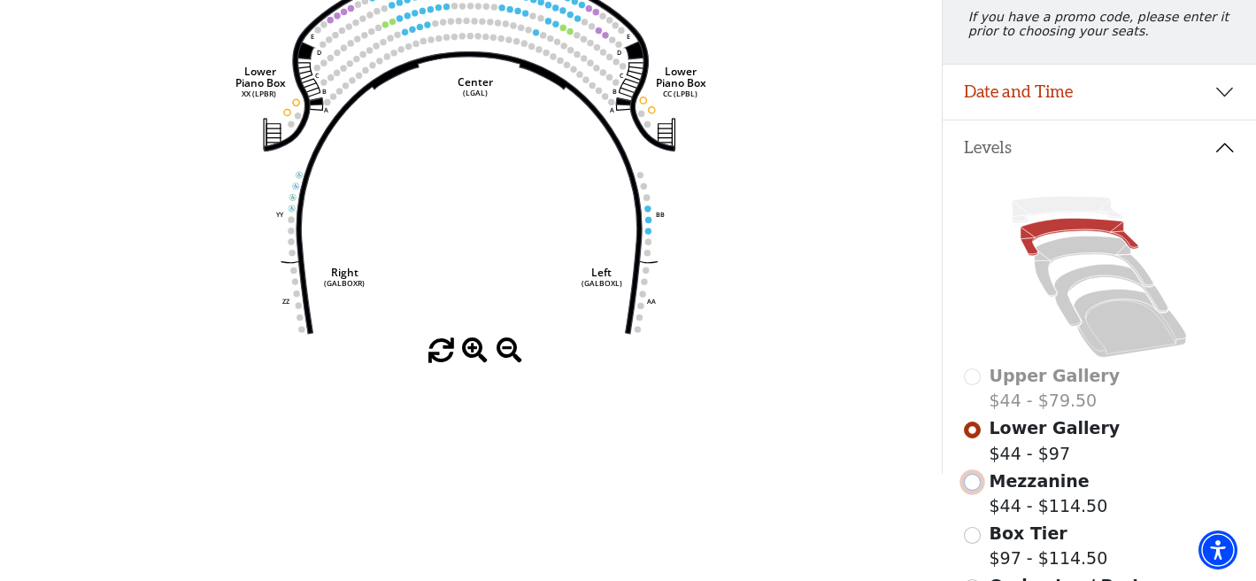
click at [972, 489] on input "Mezzanine$44 - $114.50\a" at bounding box center [972, 481] width 17 height 17
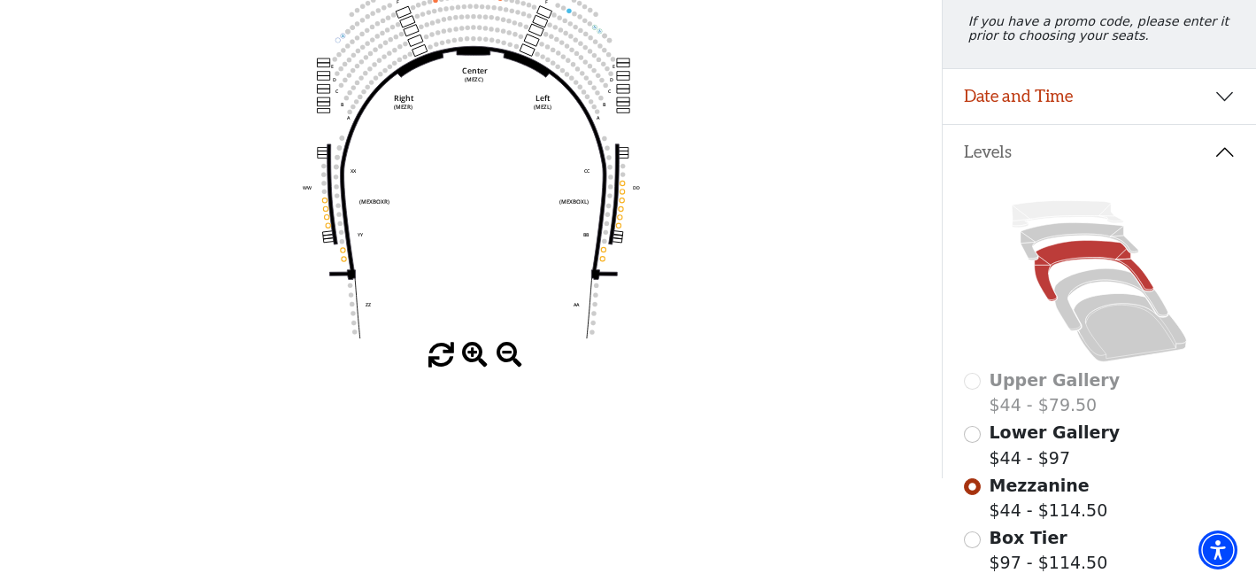
scroll to position [260, 0]
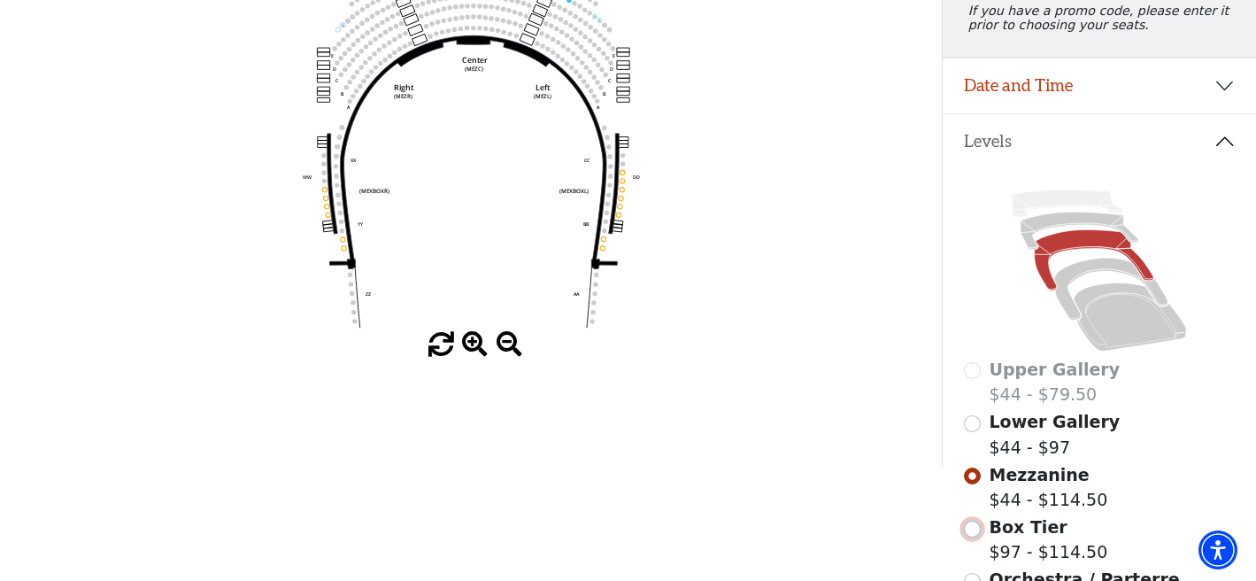
click at [975, 529] on input "Box Tier$97 - $114.50\a" at bounding box center [972, 528] width 17 height 17
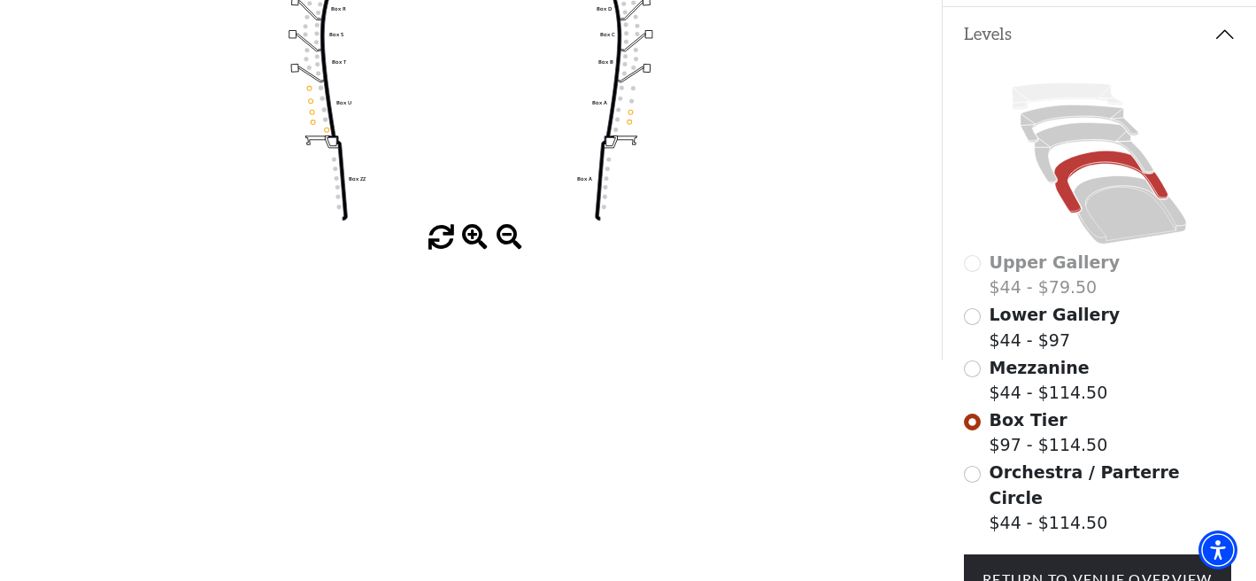
scroll to position [368, 0]
click at [971, 472] on input "Orchestra / Parterre Circle$44 - $114.50\a" at bounding box center [972, 473] width 17 height 17
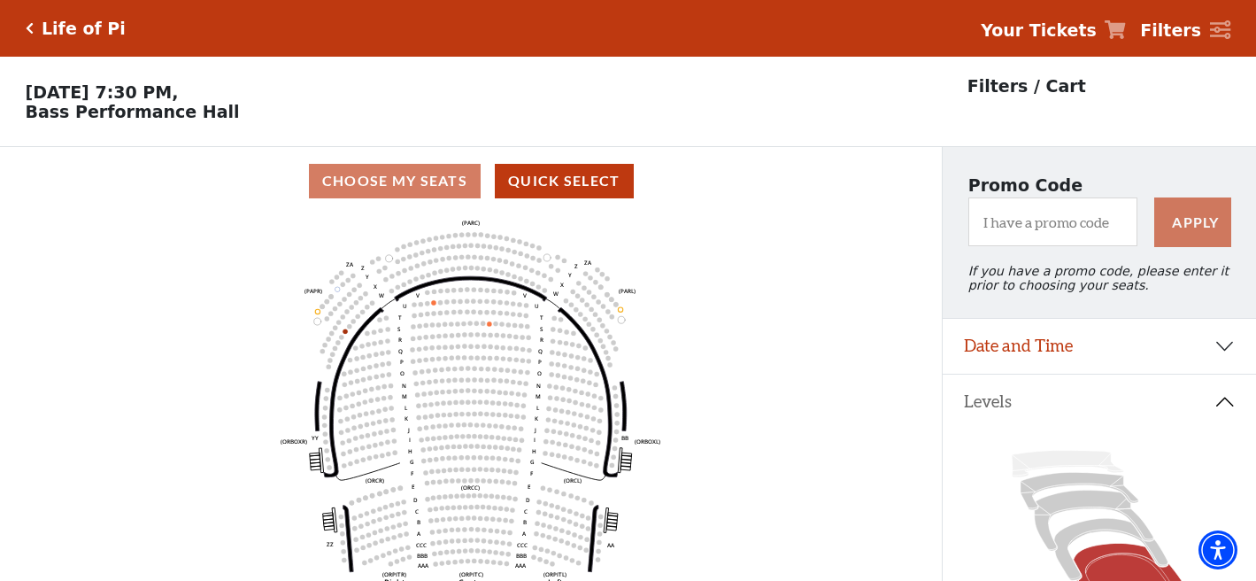
scroll to position [82, 0]
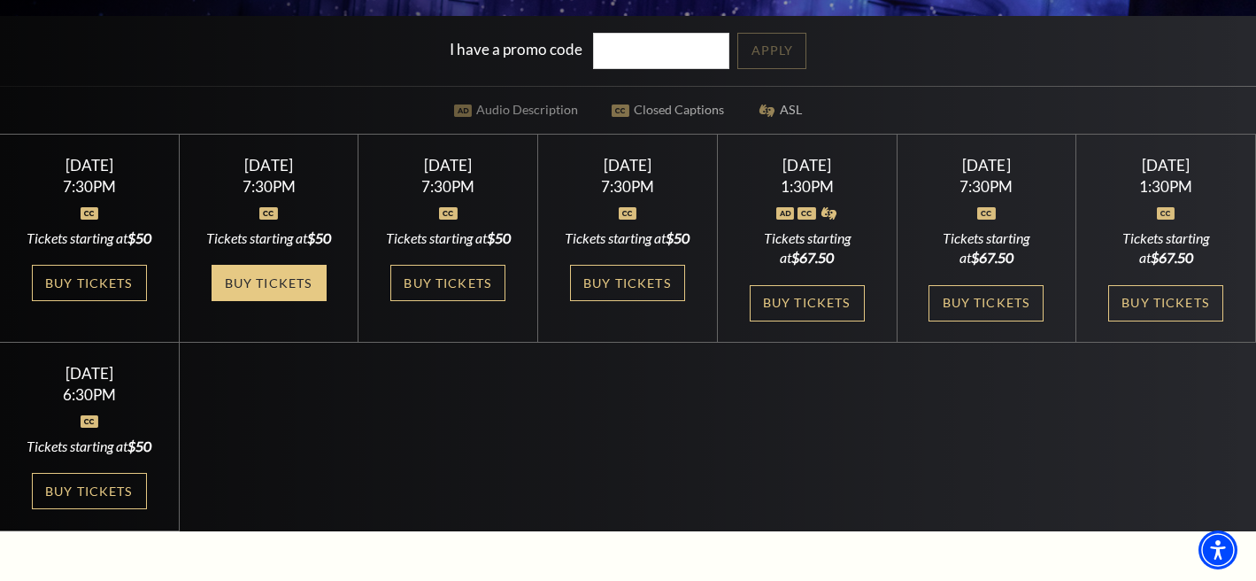
click at [272, 299] on link "Buy Tickets" at bounding box center [269, 283] width 115 height 36
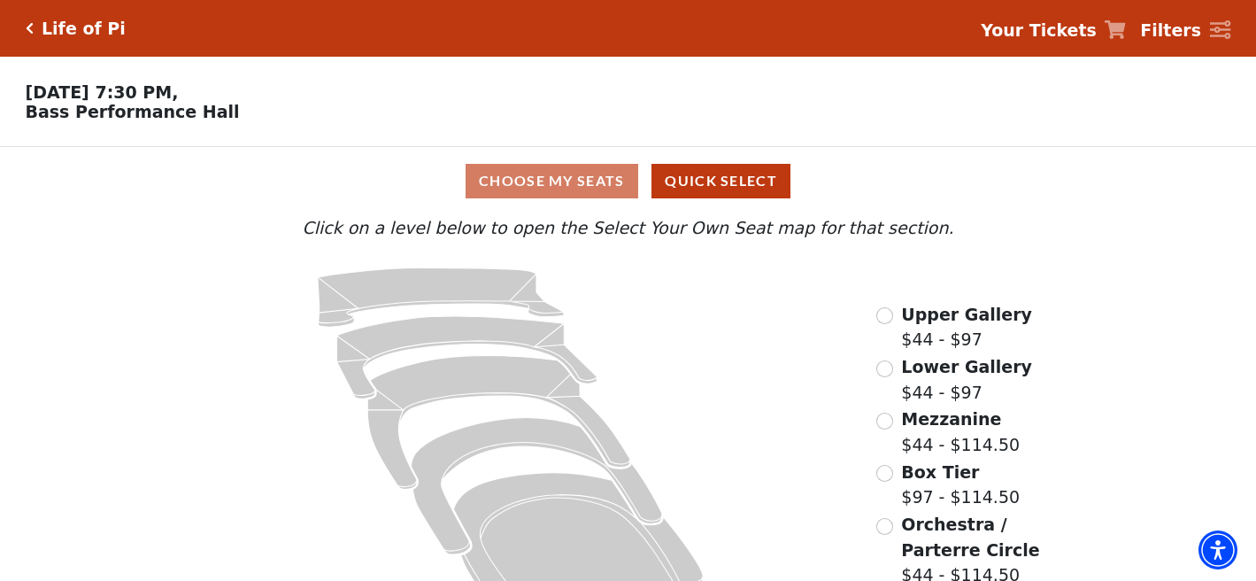
scroll to position [54, 0]
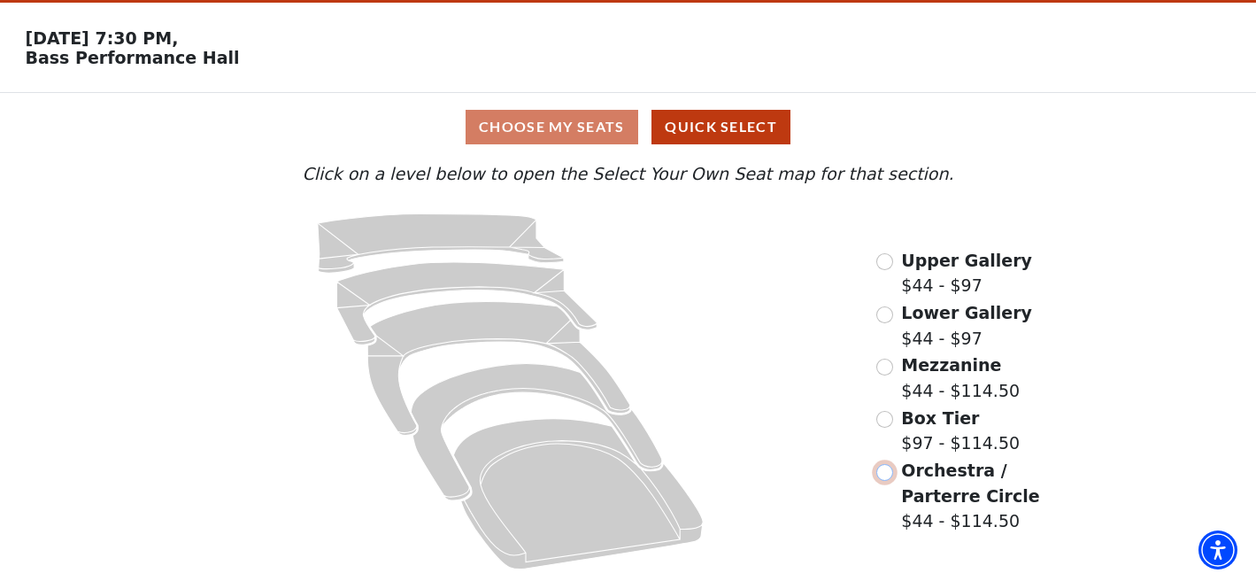
click at [890, 475] on input "Orchestra / Parterre Circle$44 - $114.50\a" at bounding box center [884, 472] width 17 height 17
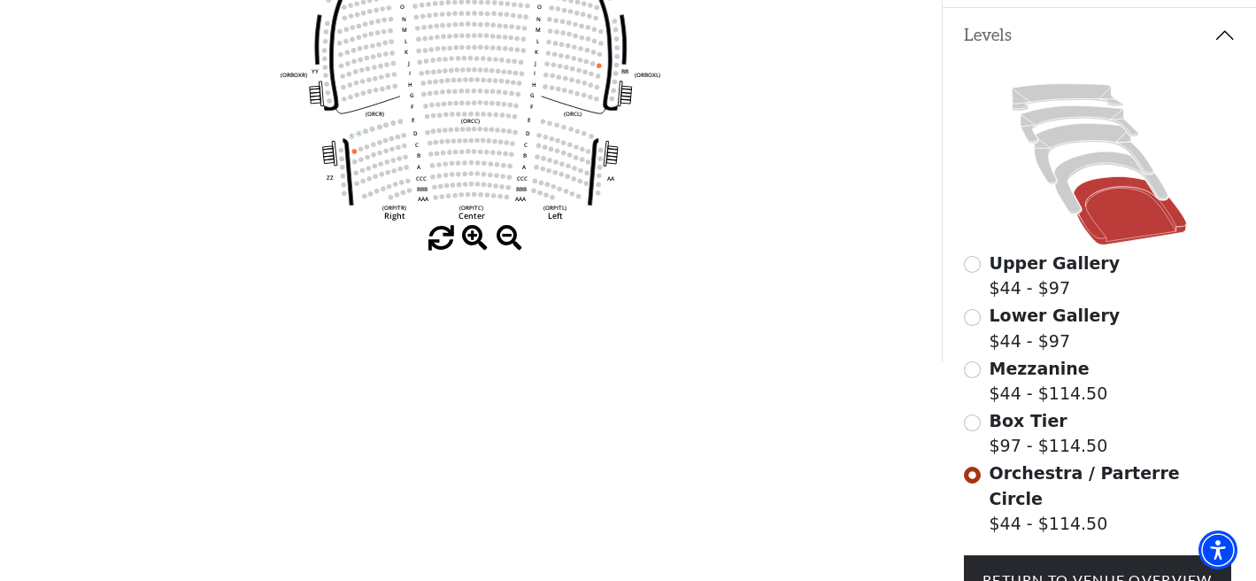
scroll to position [373, 0]
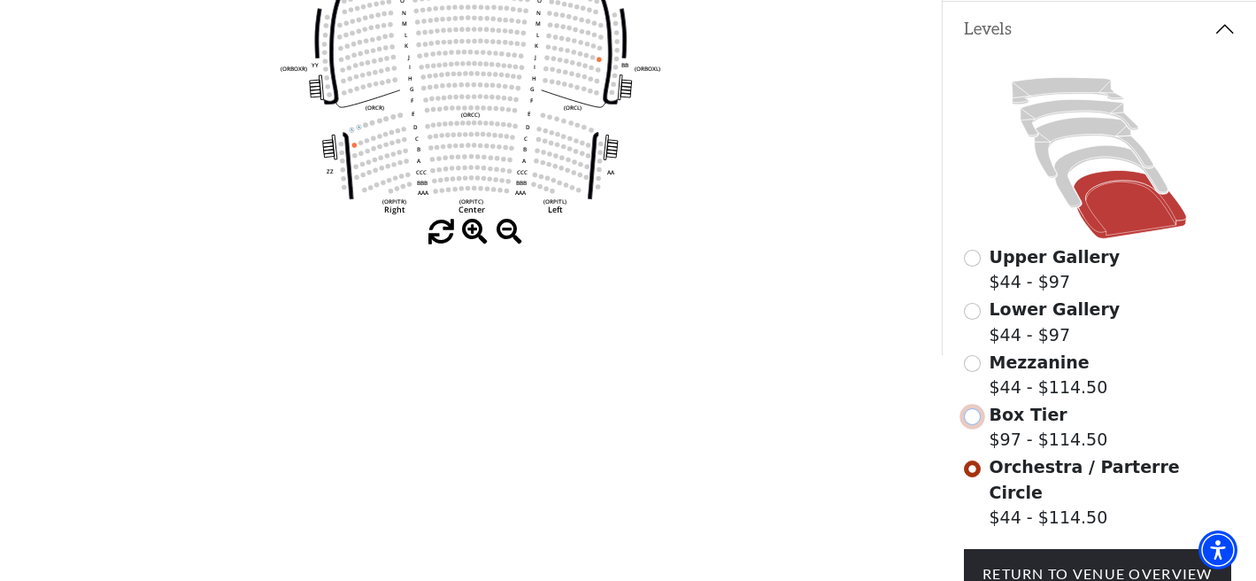
click at [979, 416] on input "Box Tier$97 - $114.50\a" at bounding box center [972, 416] width 17 height 17
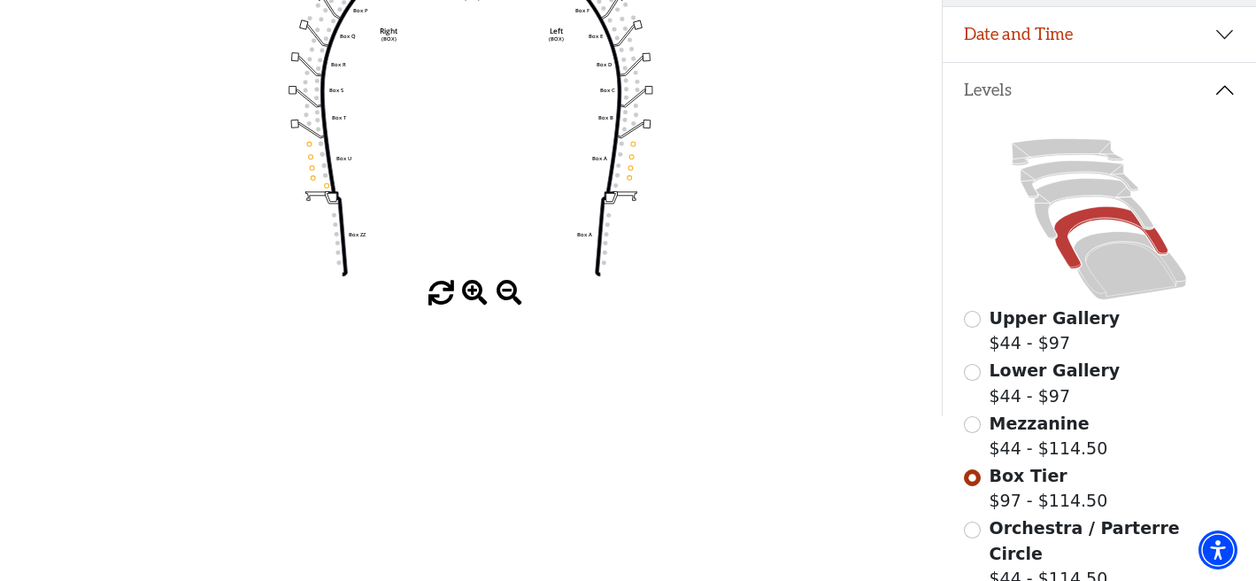
scroll to position [327, 0]
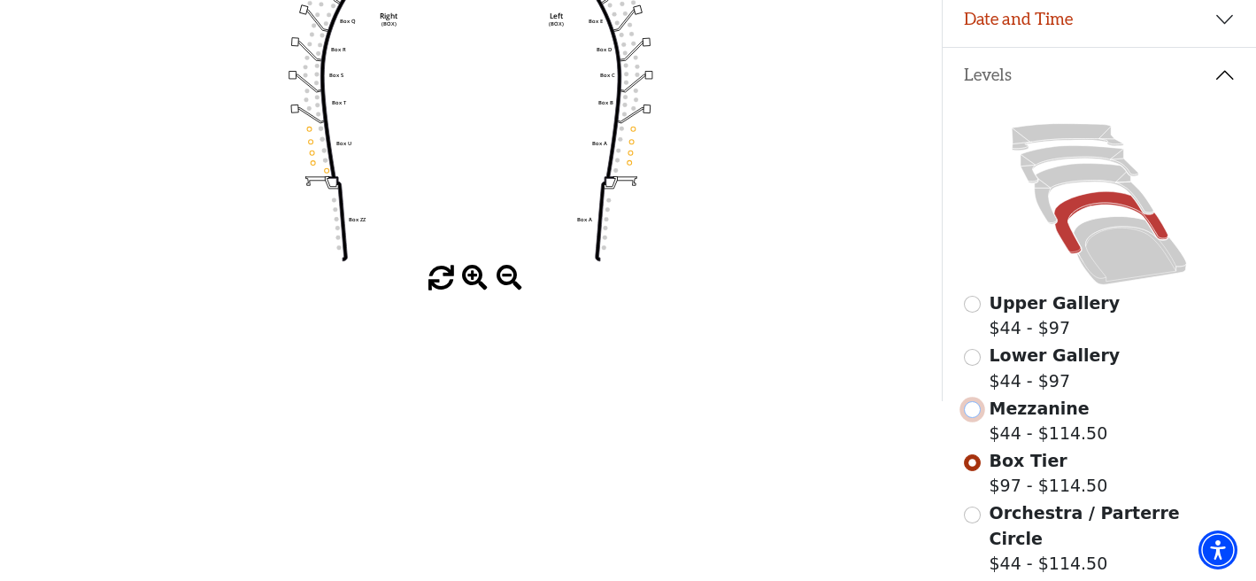
click at [970, 414] on input "Mezzanine$44 - $114.50\a" at bounding box center [972, 409] width 17 height 17
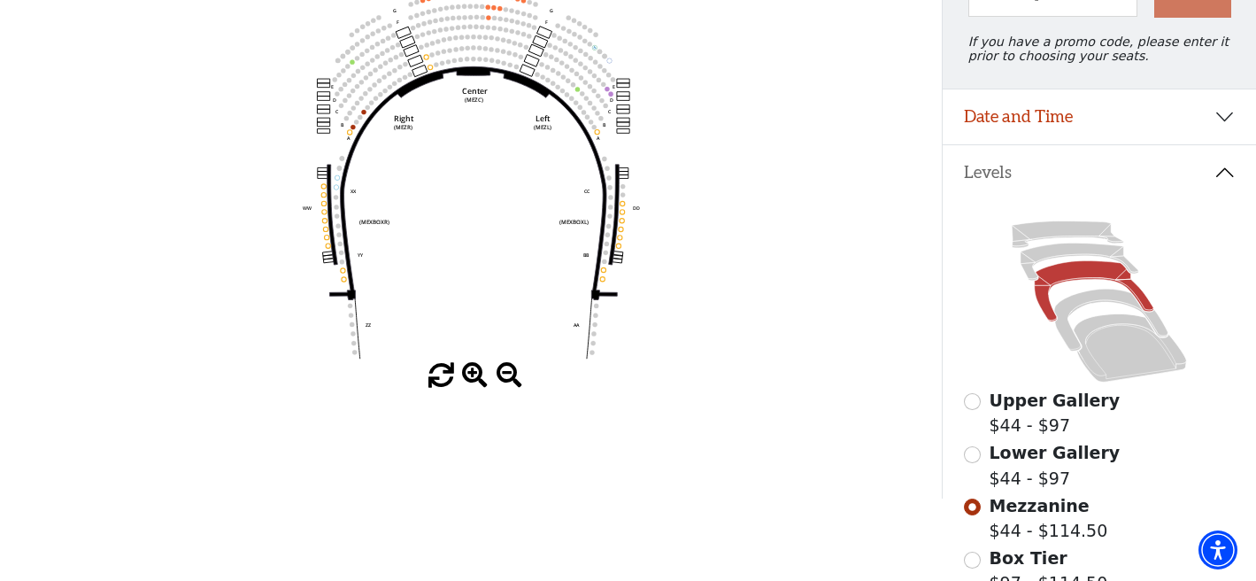
scroll to position [235, 0]
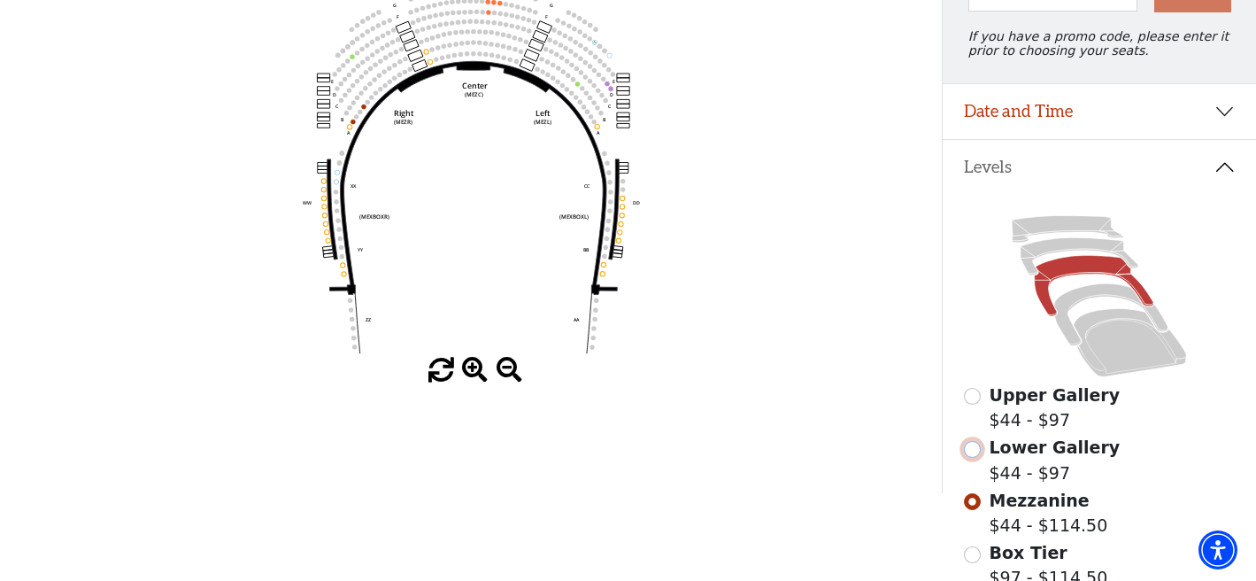
click at [971, 445] on input "Lower Gallery$44 - $97\a" at bounding box center [972, 449] width 17 height 17
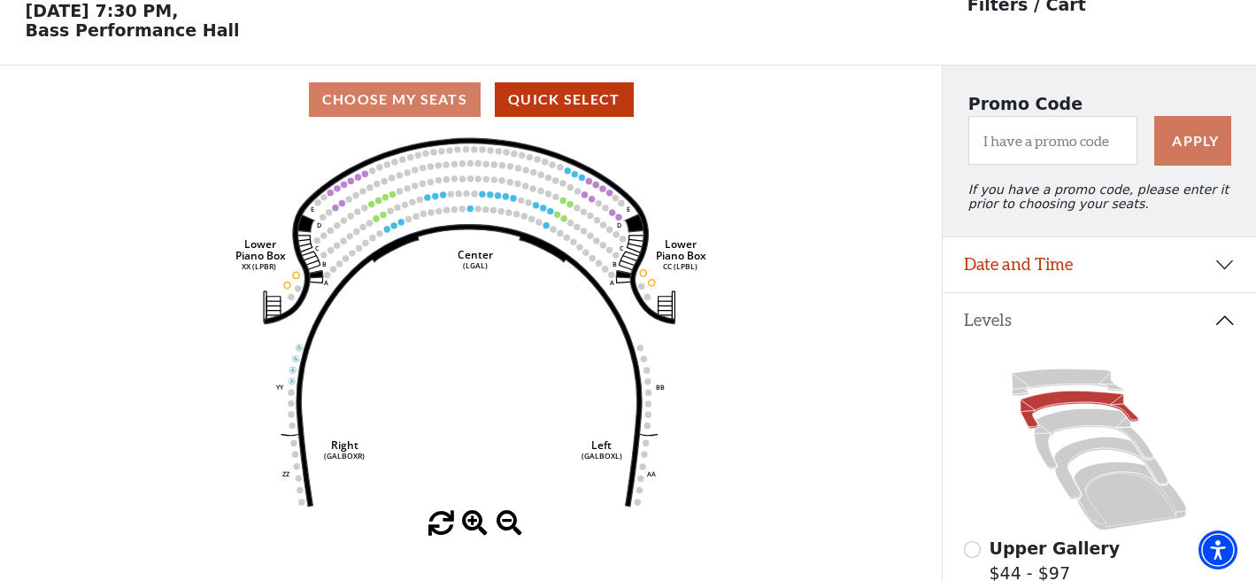
scroll to position [82, 0]
click at [615, 214] on icon "Right (GALBOXR) E D C B A E D C B A YY ZZ Left (GALBOXL) BB AA Center Lower Pia…" at bounding box center [471, 321] width 848 height 377
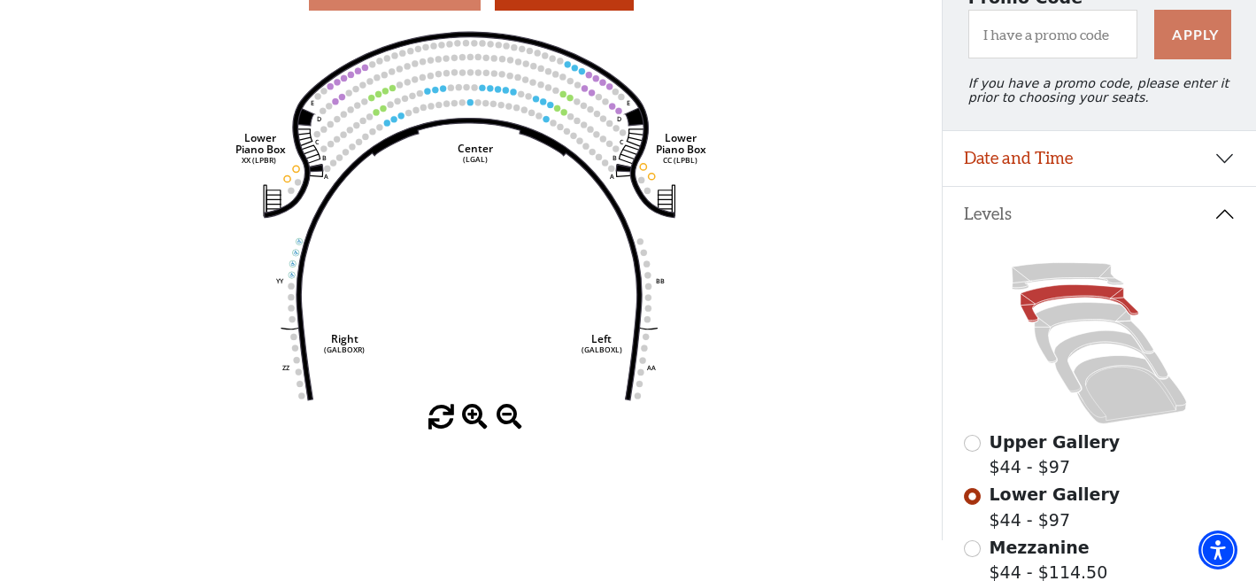
scroll to position [192, 0]
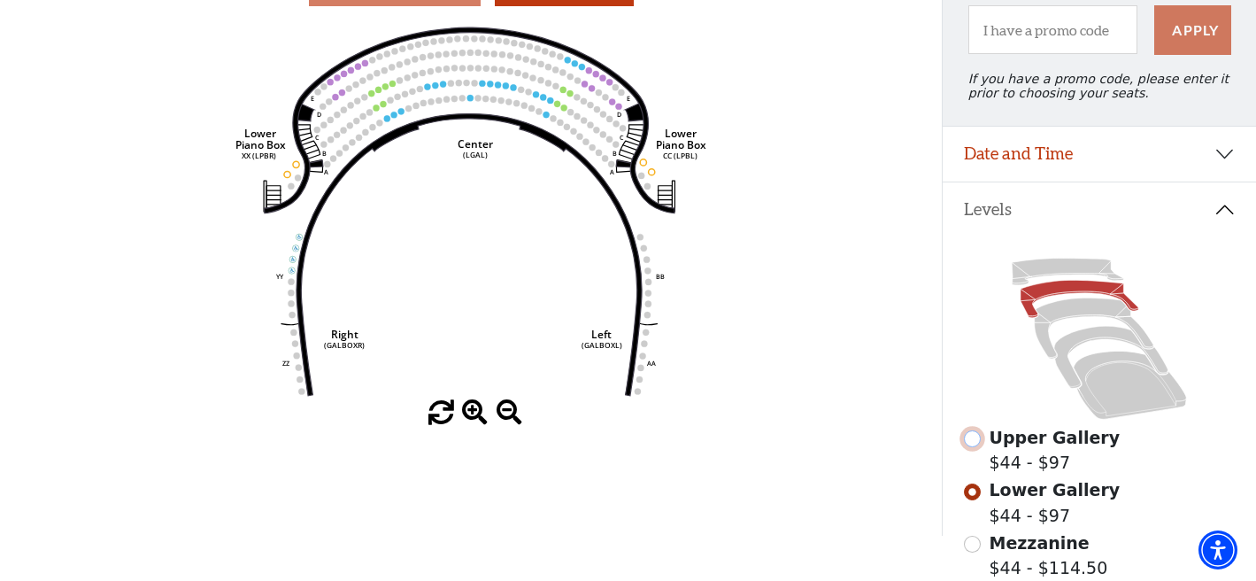
click at [974, 435] on input "Upper Gallery$44 - $97\a" at bounding box center [972, 438] width 17 height 17
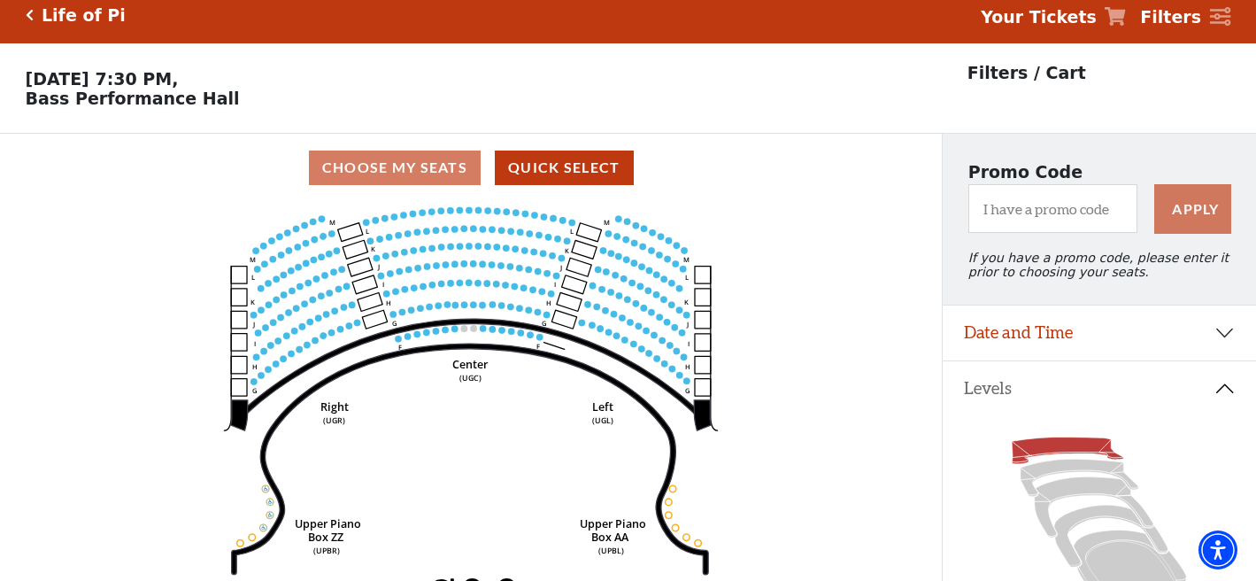
scroll to position [0, 0]
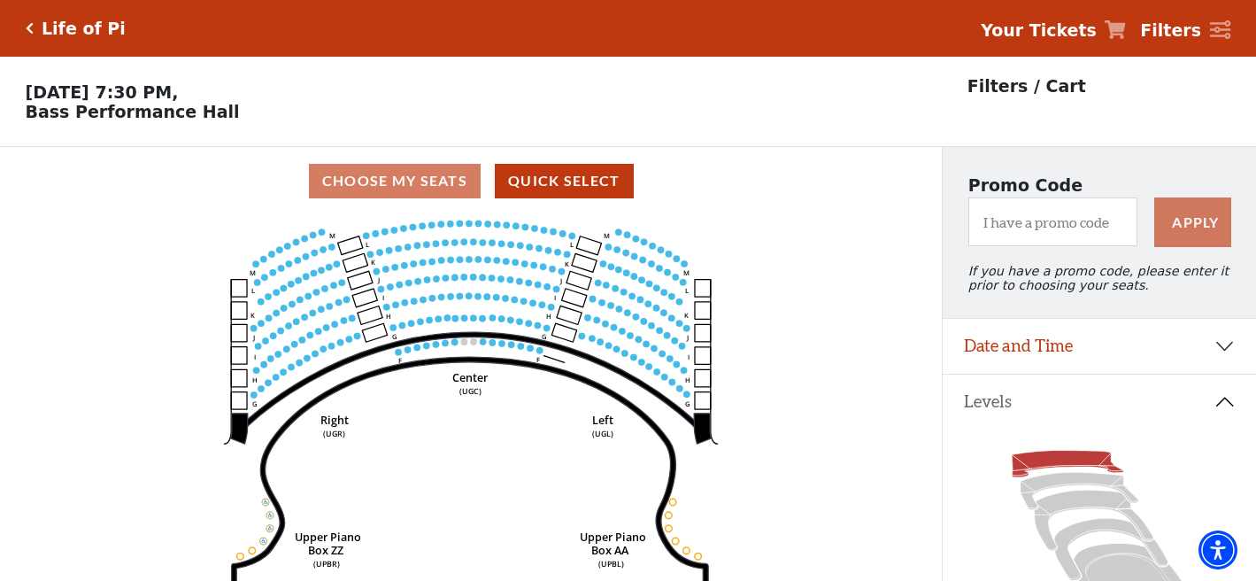
click at [27, 30] on icon "Click here to go back to filters" at bounding box center [30, 28] width 8 height 12
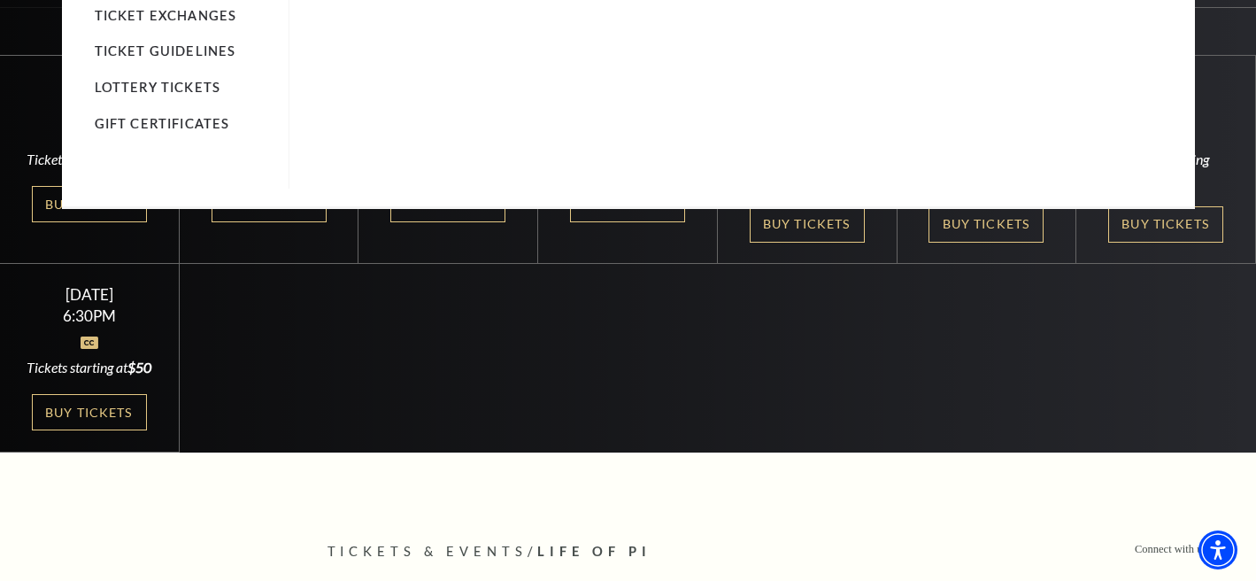
scroll to position [501, 0]
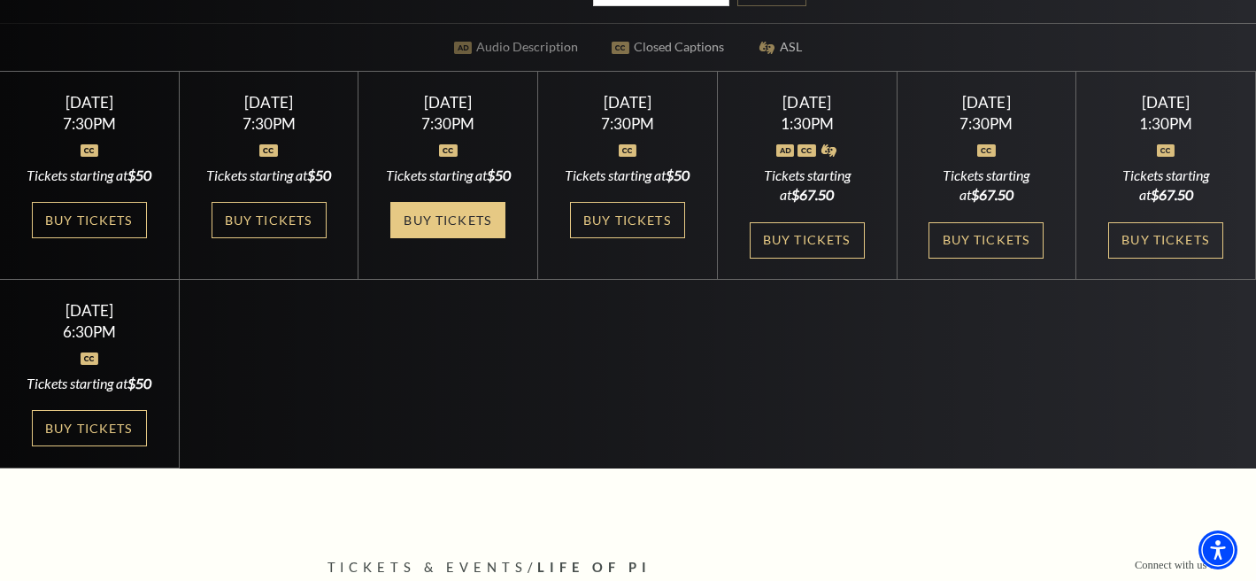
click at [461, 238] on link "Buy Tickets" at bounding box center [447, 220] width 115 height 36
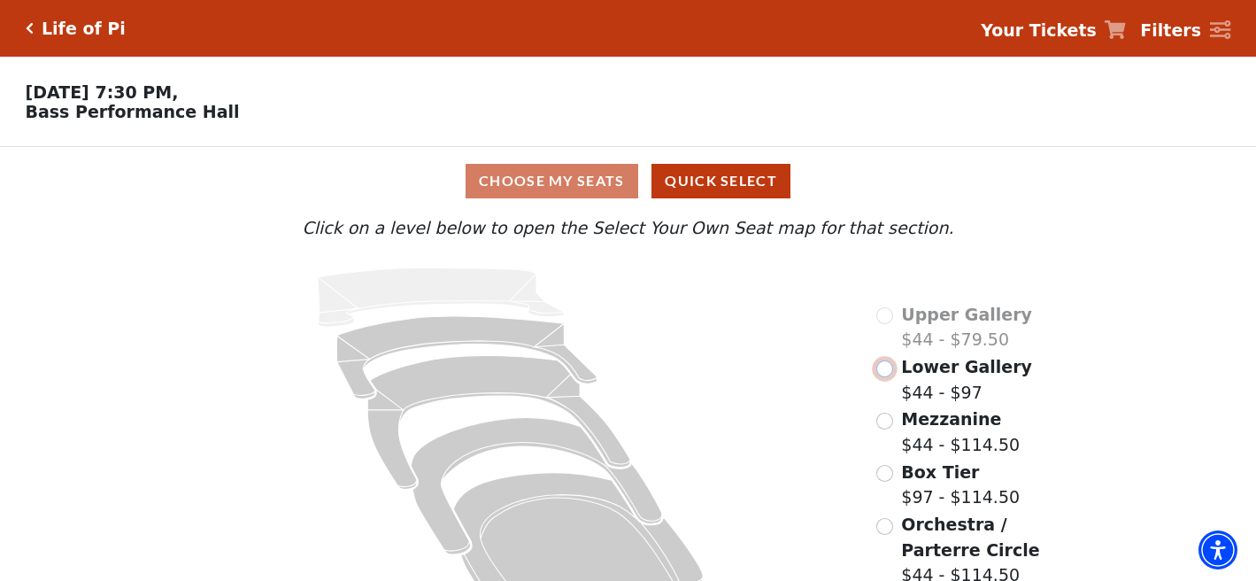
click at [885, 369] on input "Lower Gallery$44 - $97\a" at bounding box center [884, 368] width 17 height 17
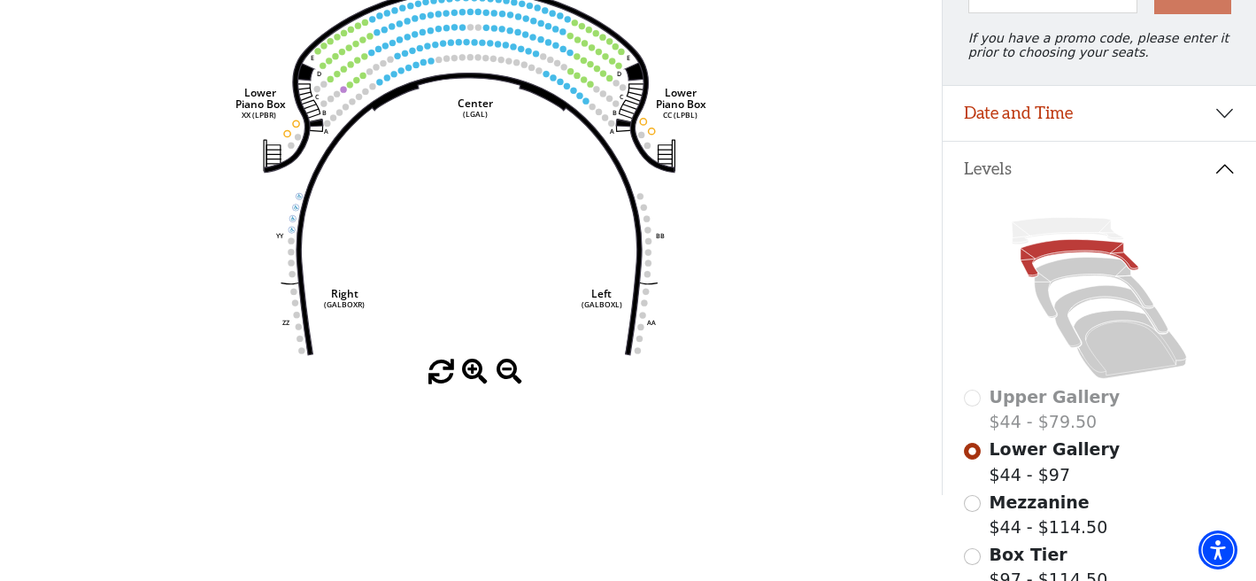
scroll to position [239, 0]
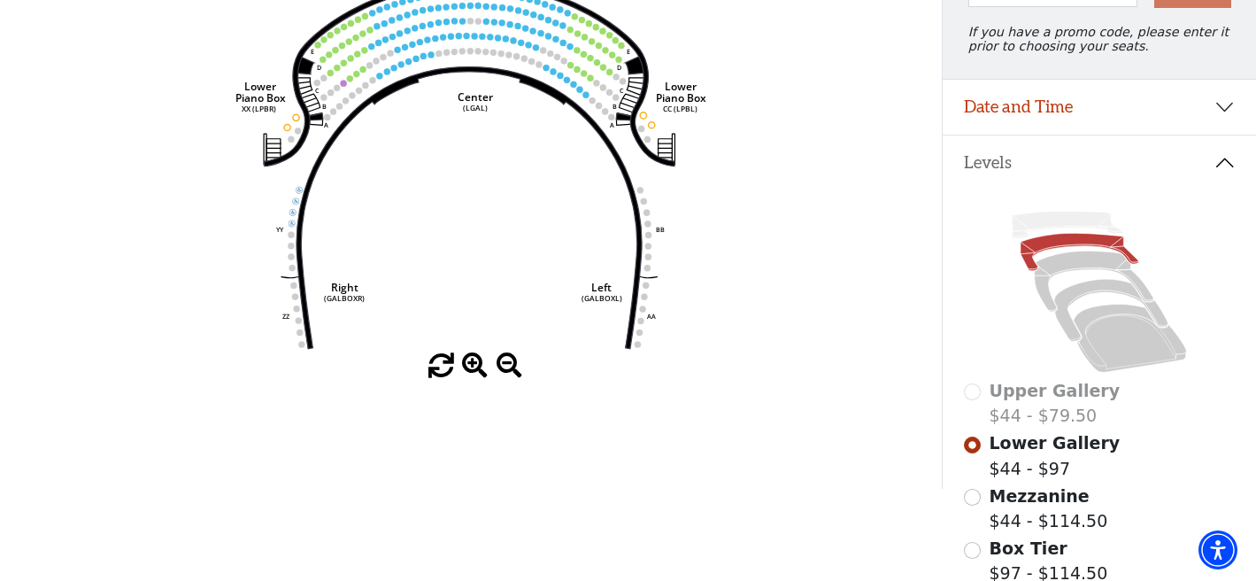
click at [973, 392] on div "Upper Gallery $44 - $79.50" at bounding box center [1099, 403] width 271 height 50
click at [974, 498] on input "Mezzanine$44 - $114.50\a" at bounding box center [972, 497] width 17 height 17
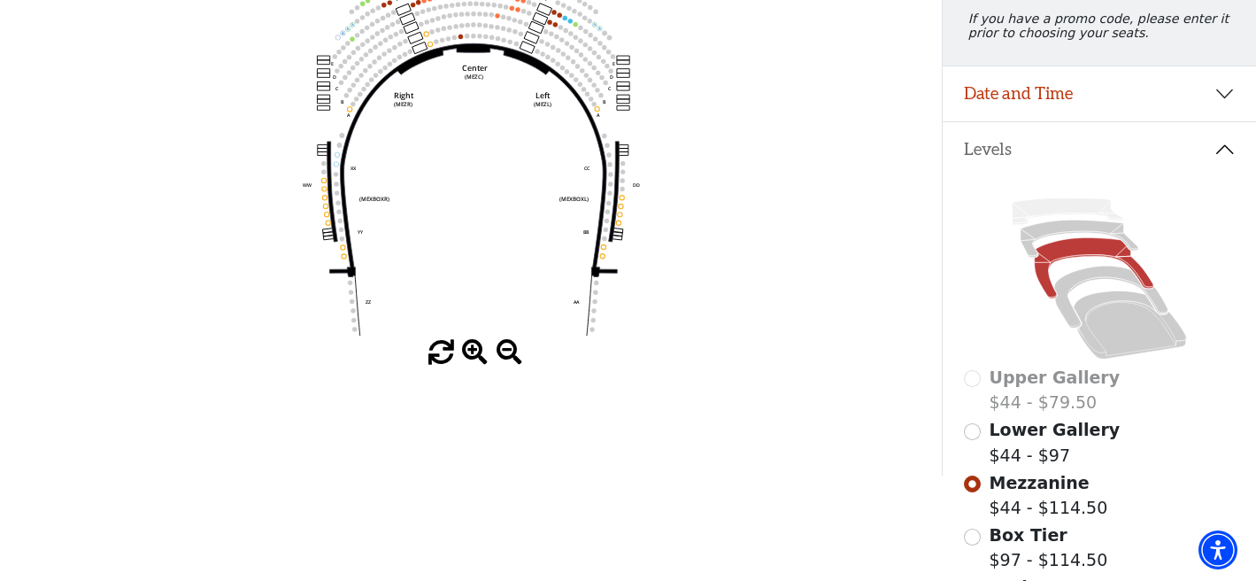
scroll to position [253, 0]
click at [974, 535] on input "Box Tier$97 - $114.50\a" at bounding box center [972, 535] width 17 height 17
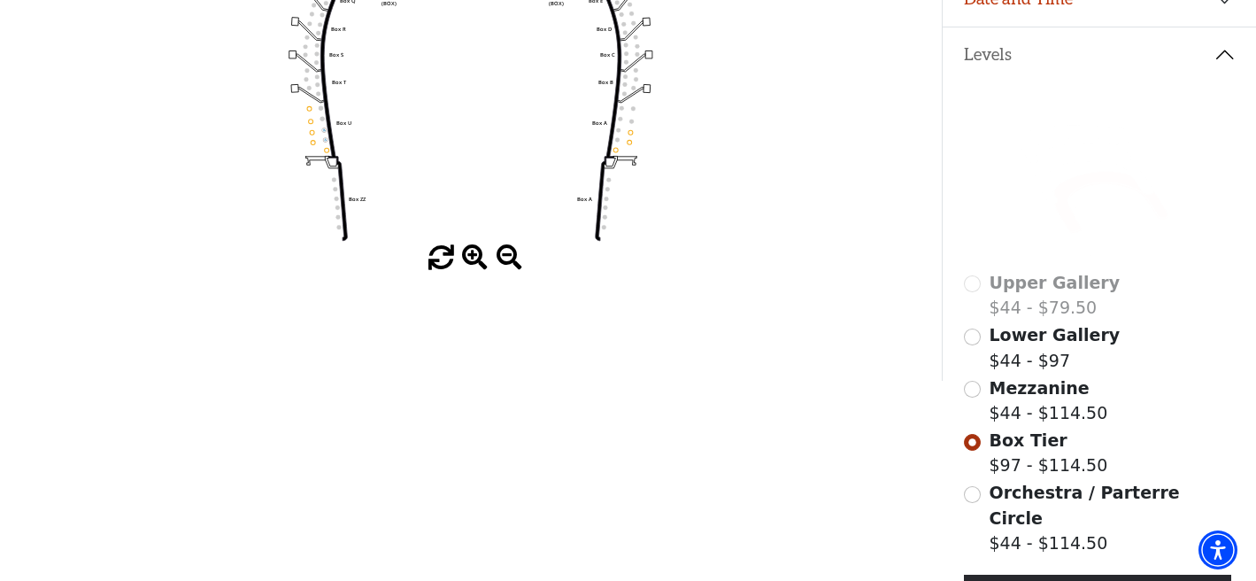
scroll to position [349, 0]
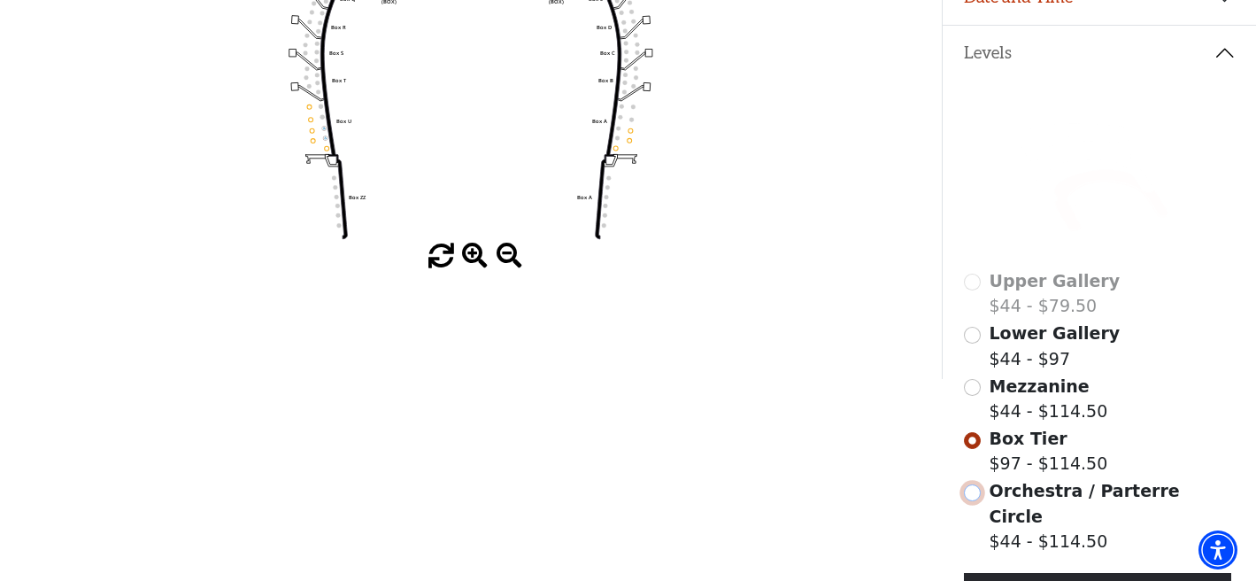
click at [970, 488] on input "Orchestra / Parterre Circle$44 - $114.50\a" at bounding box center [972, 492] width 17 height 17
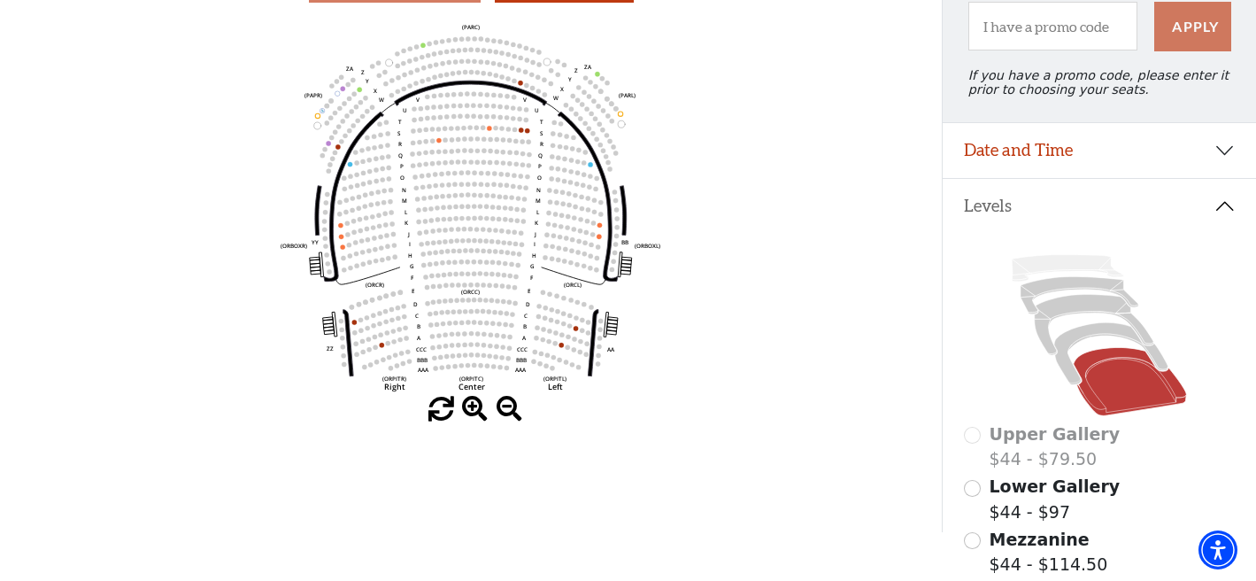
scroll to position [0, 0]
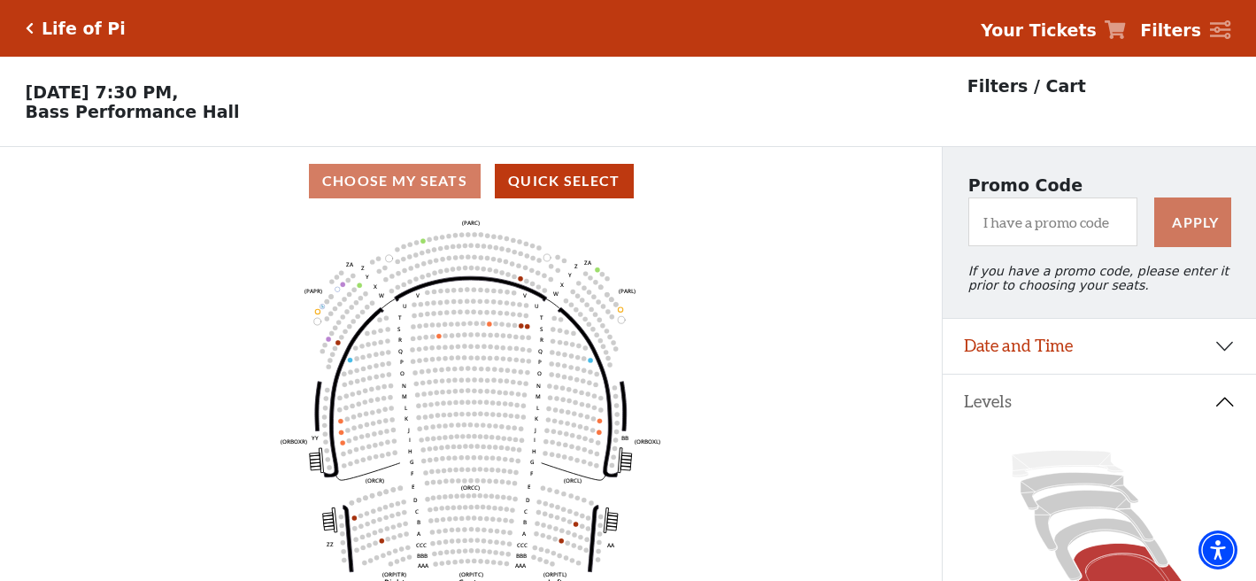
click at [26, 24] on icon "Click here to go back to filters" at bounding box center [30, 28] width 8 height 12
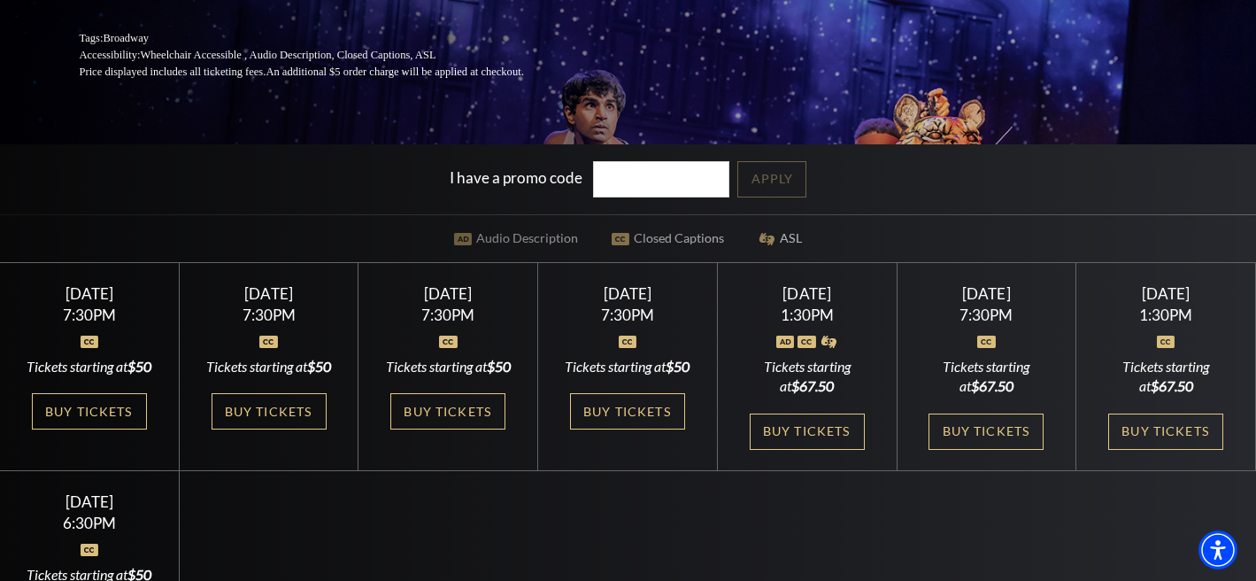
scroll to position [316, 0]
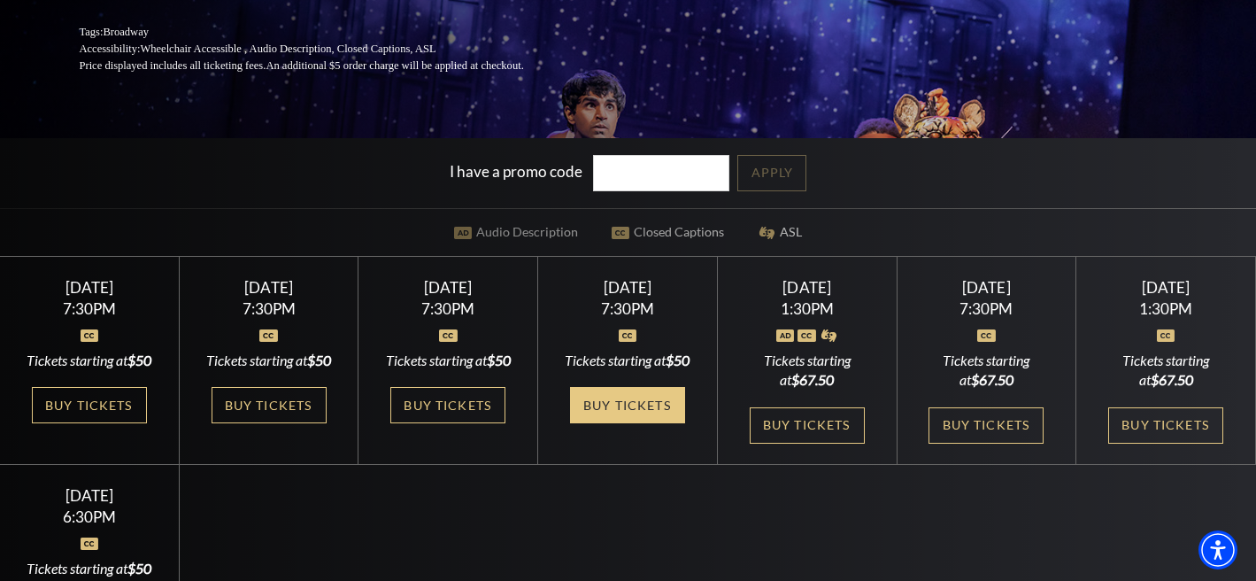
click at [614, 420] on link "Buy Tickets" at bounding box center [627, 405] width 115 height 36
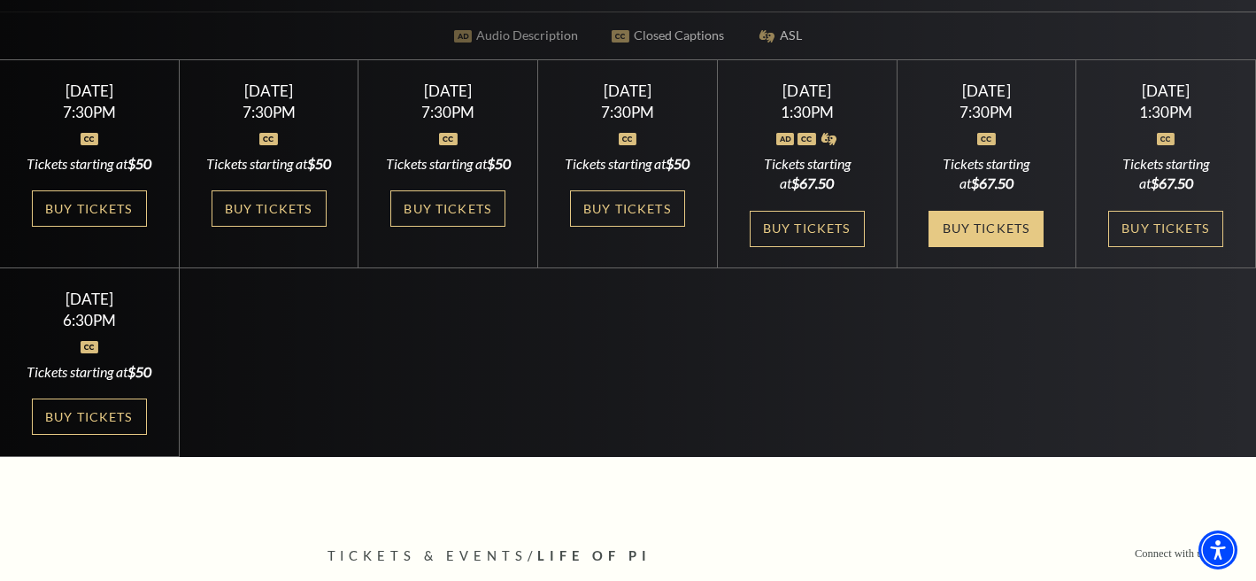
scroll to position [515, 0]
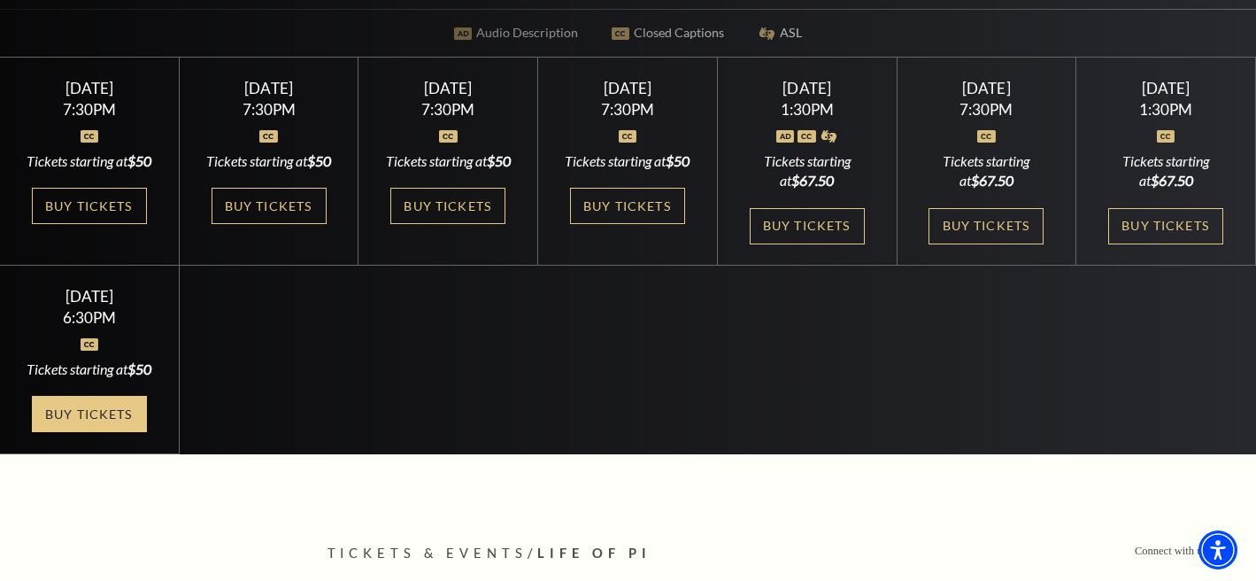
click at [96, 432] on link "Buy Tickets" at bounding box center [89, 414] width 115 height 36
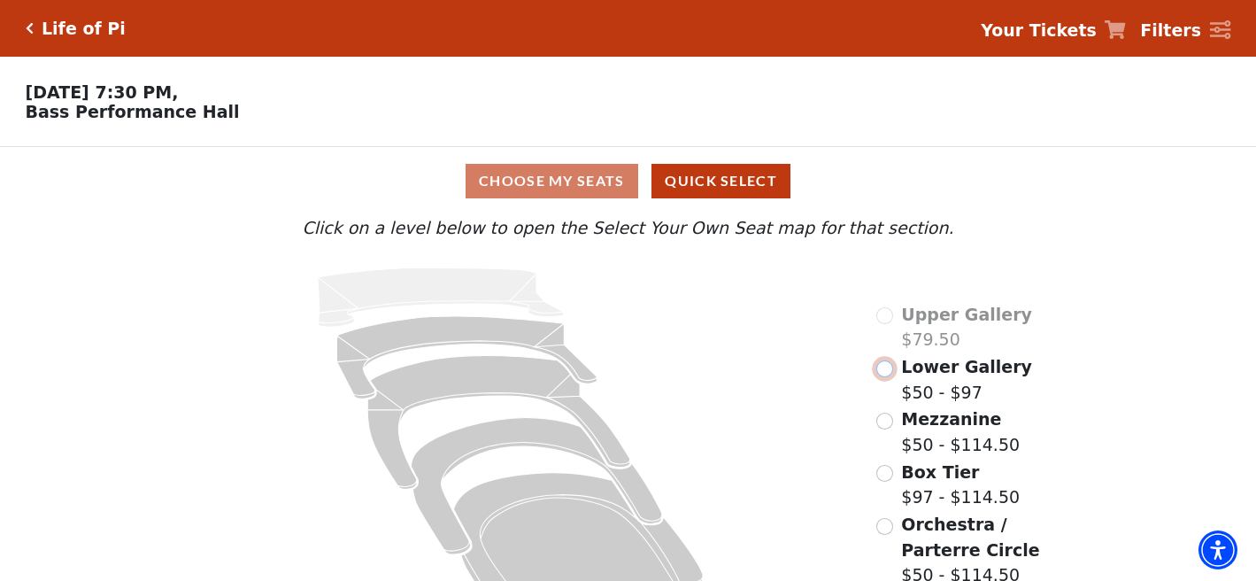
click at [887, 364] on input "Lower Gallery$50 - $97\a" at bounding box center [884, 368] width 17 height 17
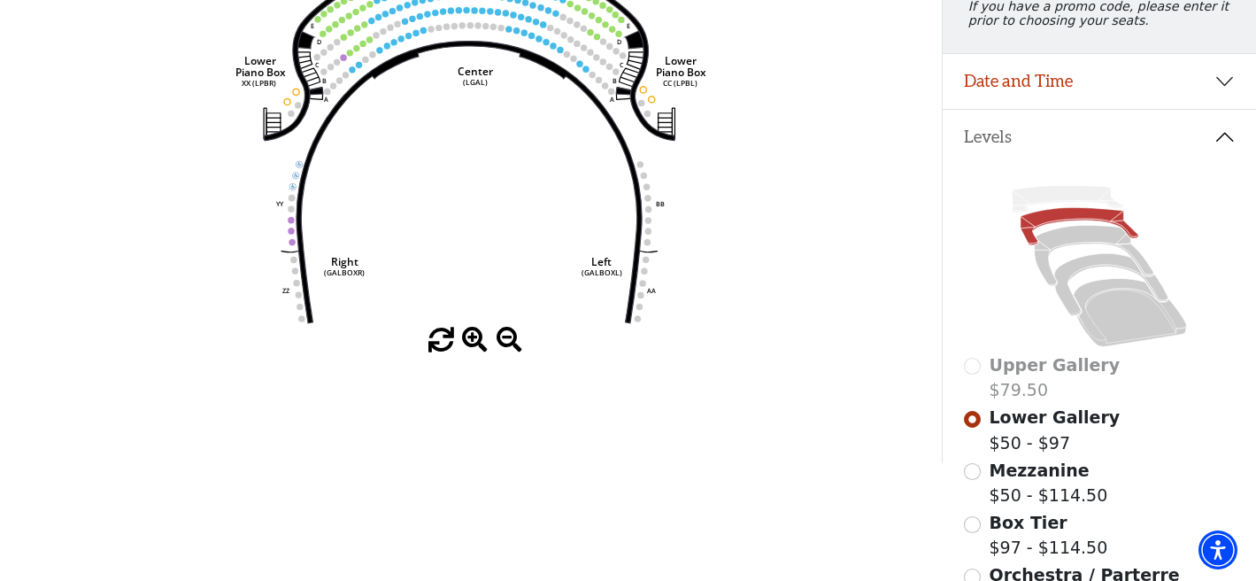
scroll to position [269, 0]
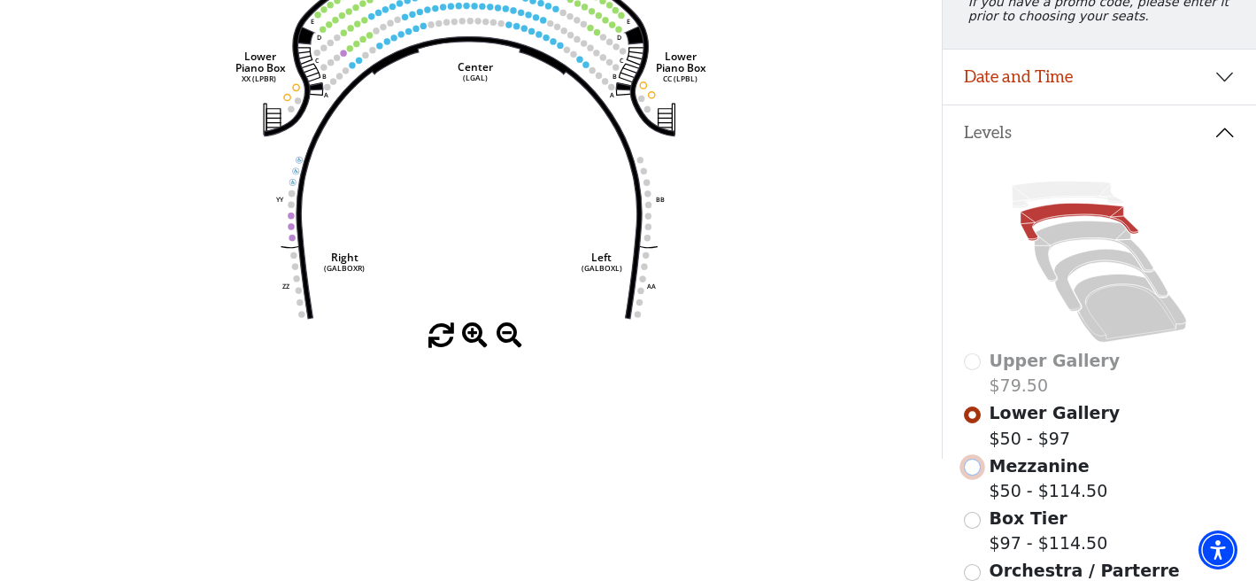
click at [972, 464] on input "Mezzanine$50 - $114.50\a" at bounding box center [972, 466] width 17 height 17
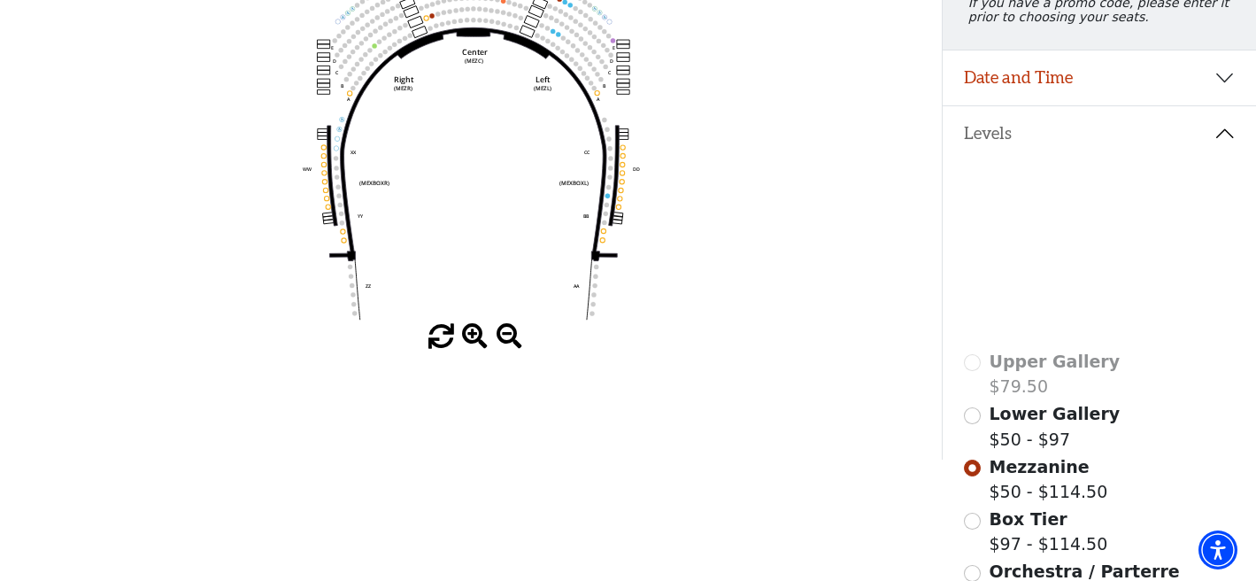
scroll to position [309, 0]
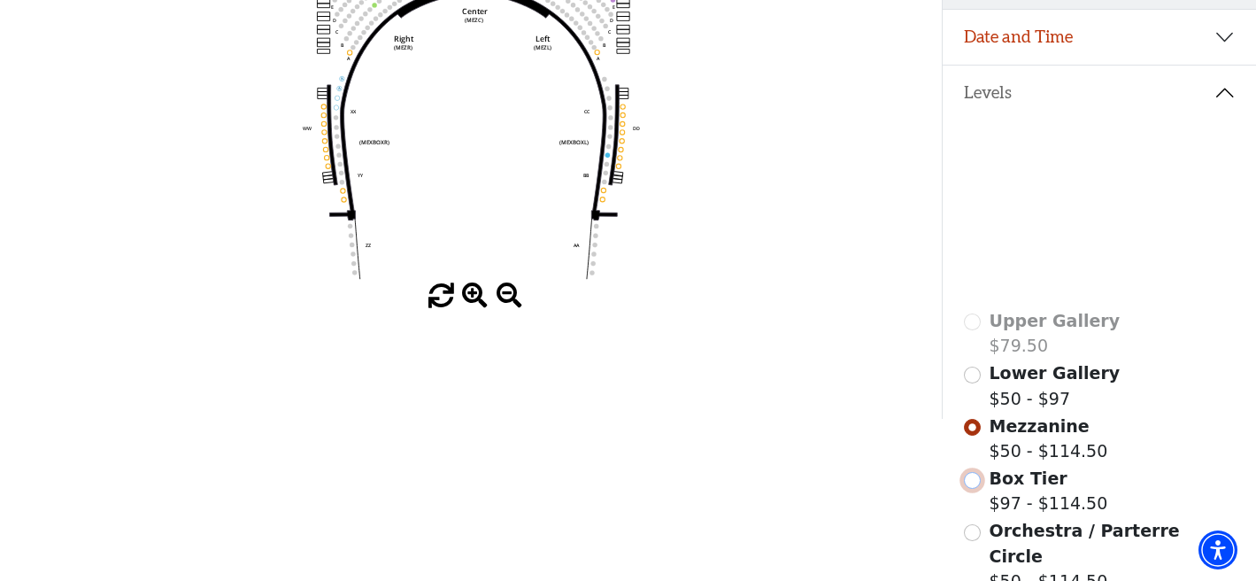
click at [974, 482] on input "Box Tier$97 - $114.50\a" at bounding box center [972, 480] width 17 height 17
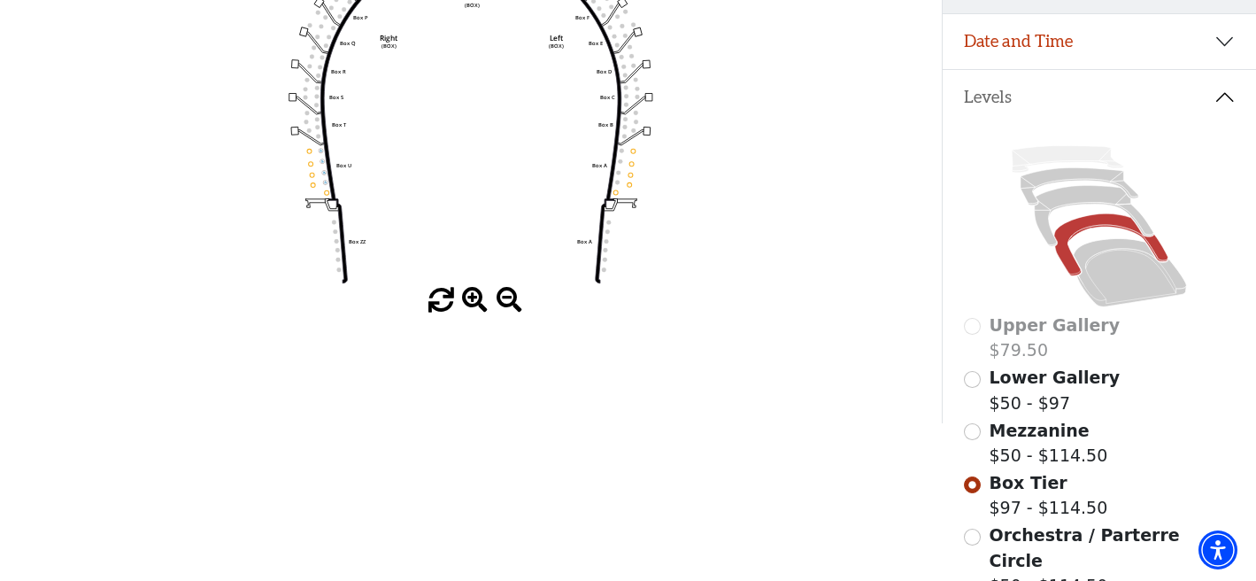
scroll to position [312, 0]
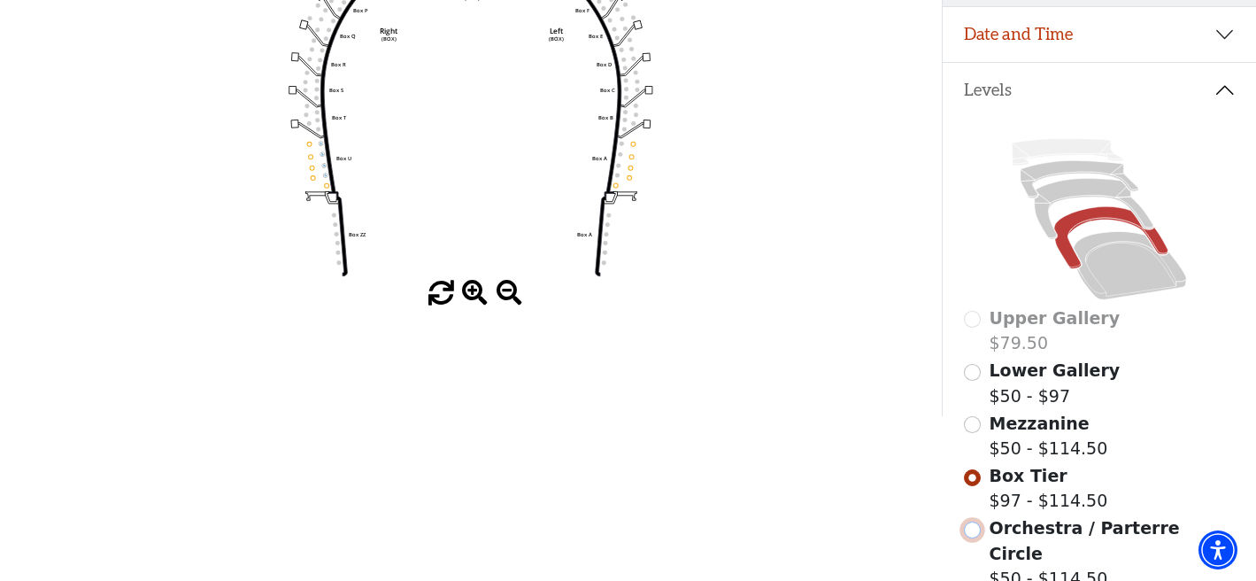
click at [974, 530] on input "Orchestra / Parterre Circle$50 - $114.50\a" at bounding box center [972, 529] width 17 height 17
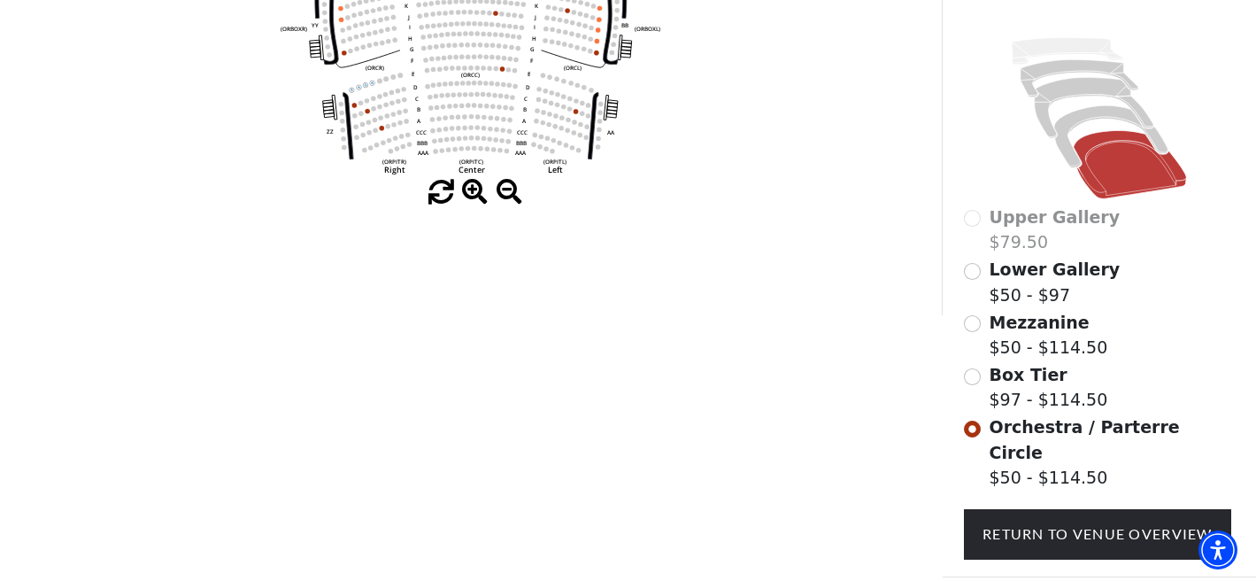
scroll to position [415, 0]
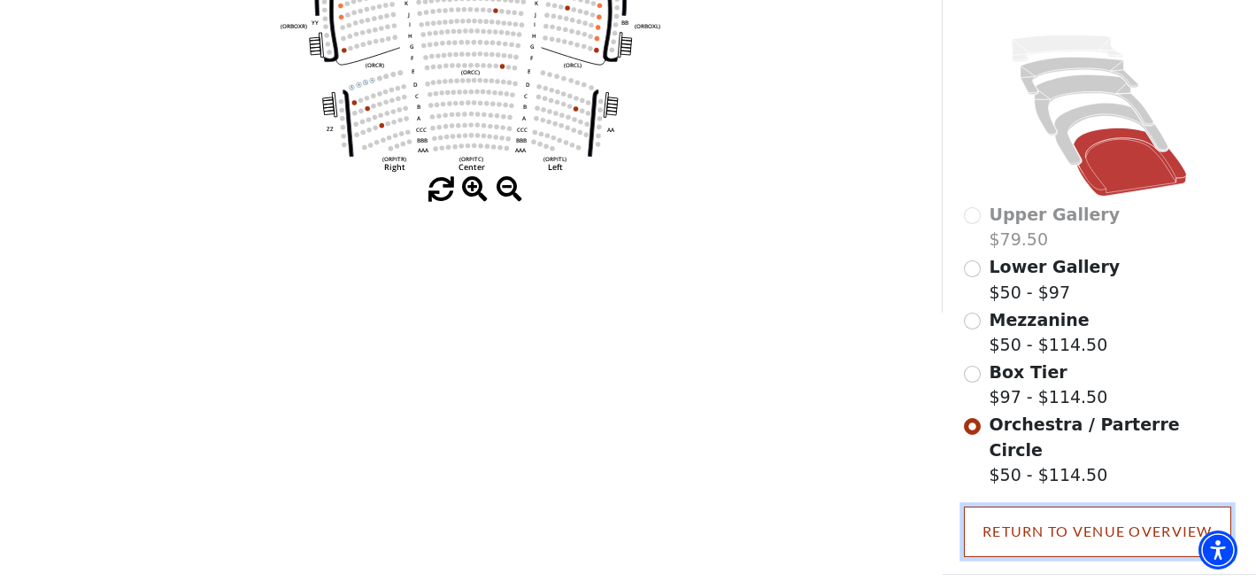
click at [1050, 506] on link "Return To Venue Overview" at bounding box center [1097, 531] width 267 height 50
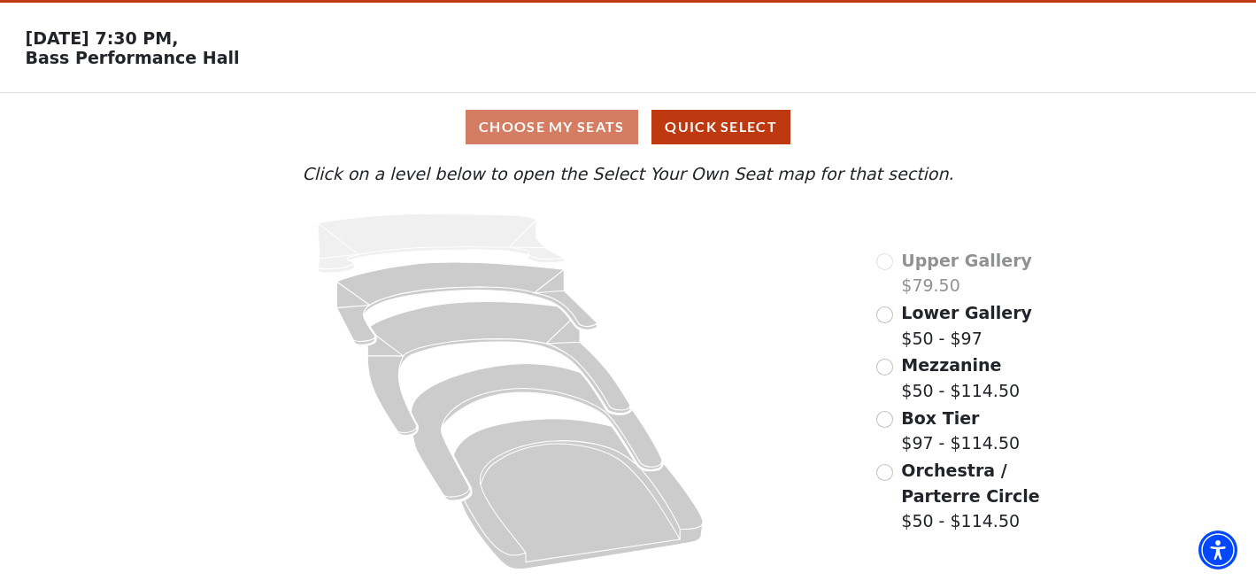
scroll to position [54, 0]
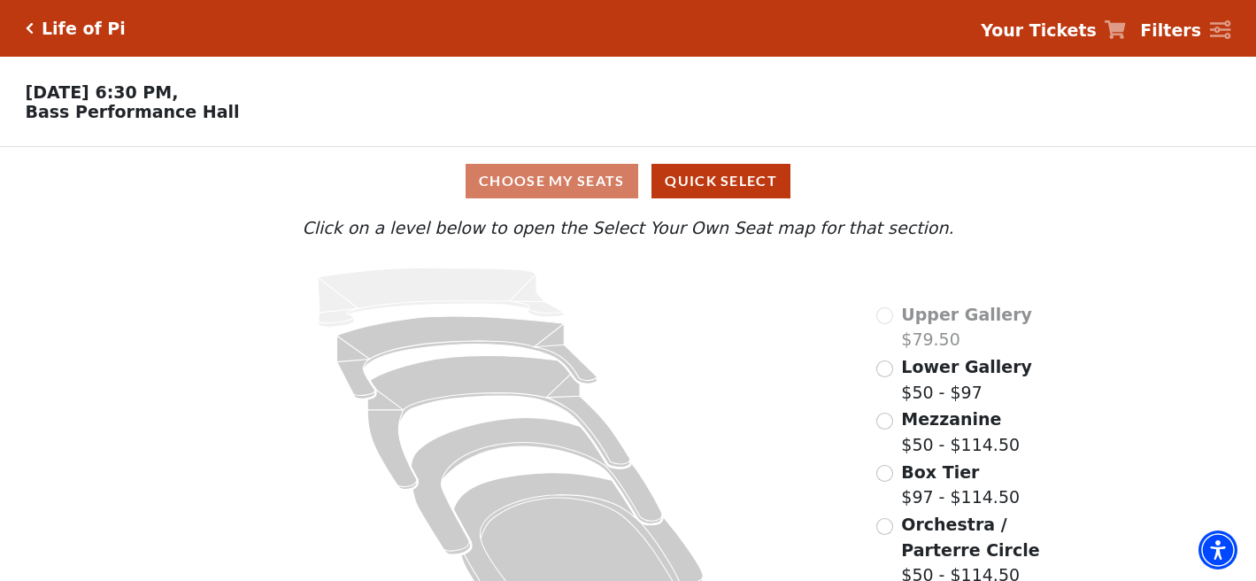
scroll to position [54, 0]
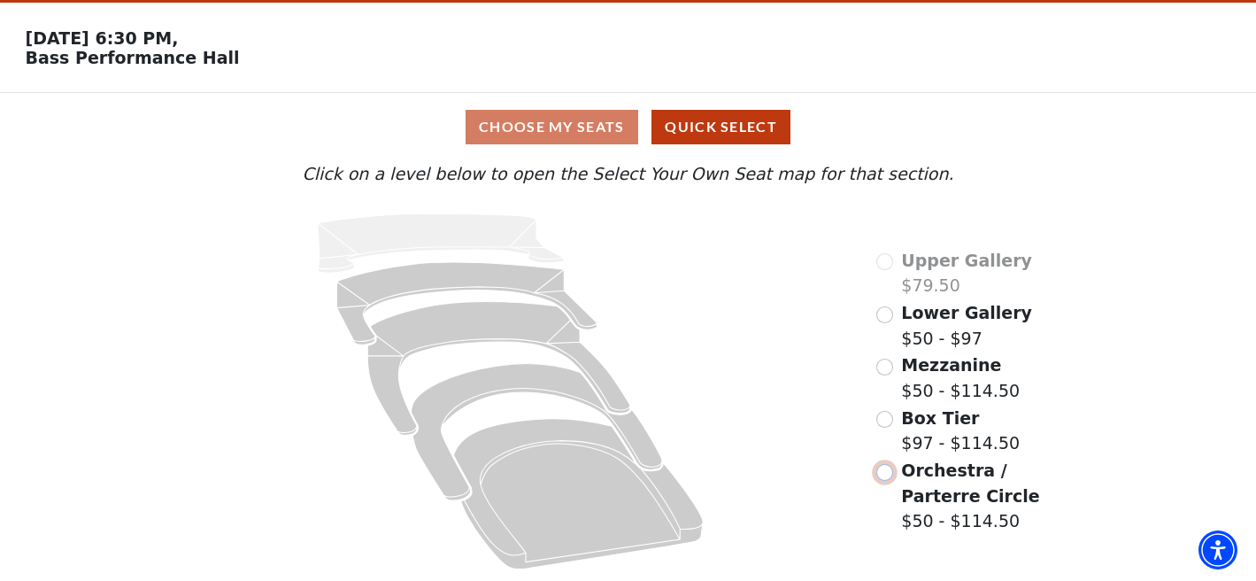
click at [881, 468] on input "Orchestra / Parterre Circle$50 - $114.50\a" at bounding box center [884, 472] width 17 height 17
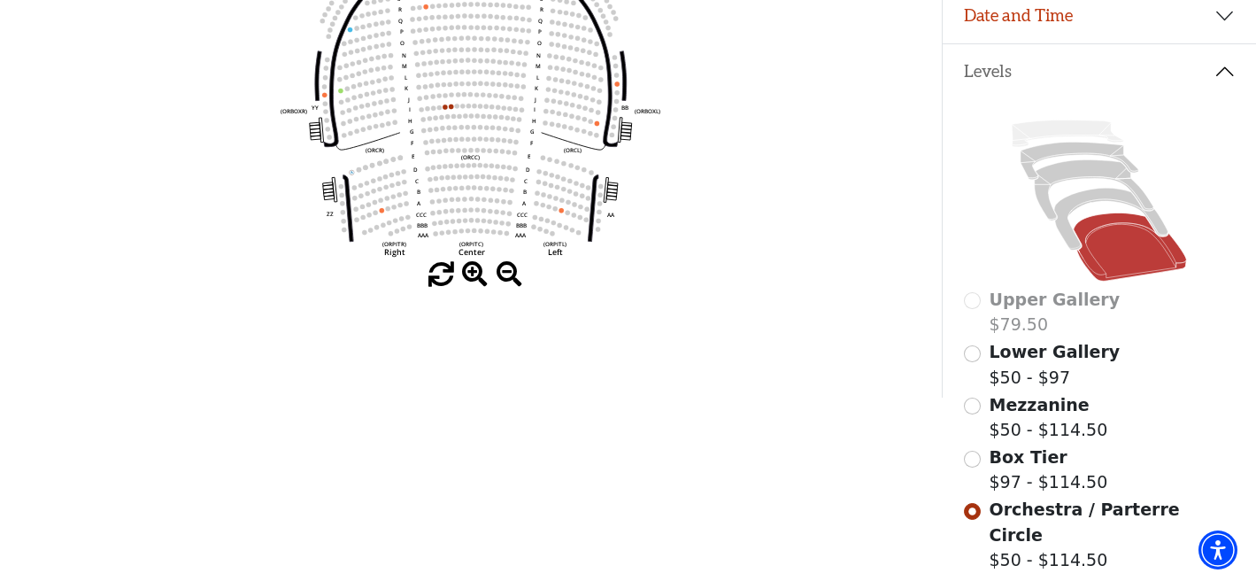
scroll to position [376, 0]
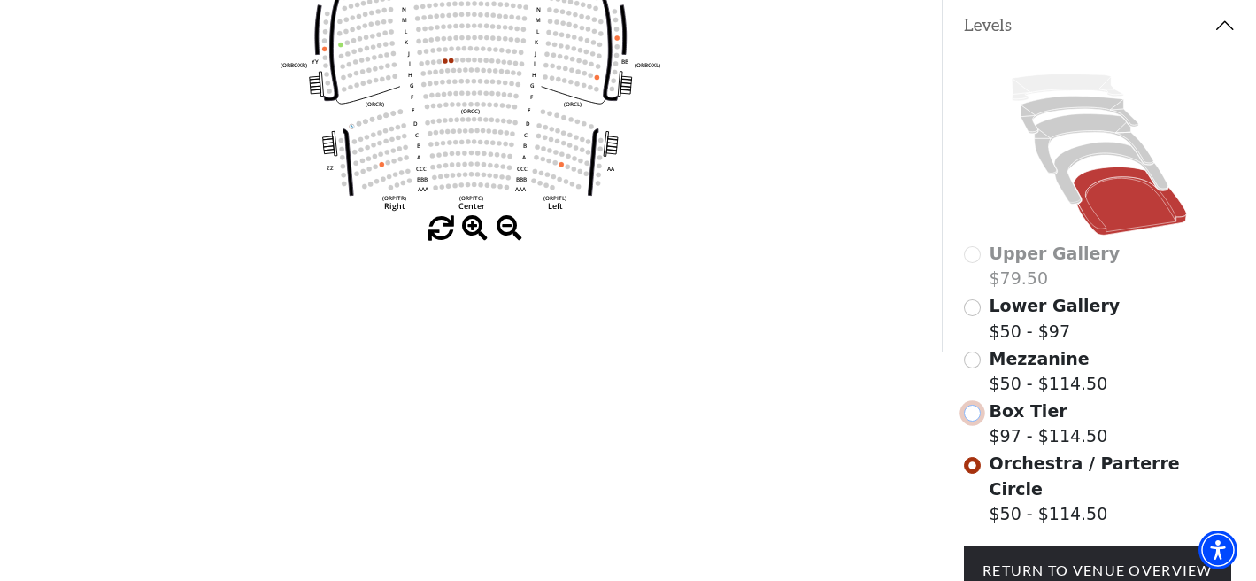
click at [980, 415] on input "Box Tier$97 - $114.50\a" at bounding box center [972, 412] width 17 height 17
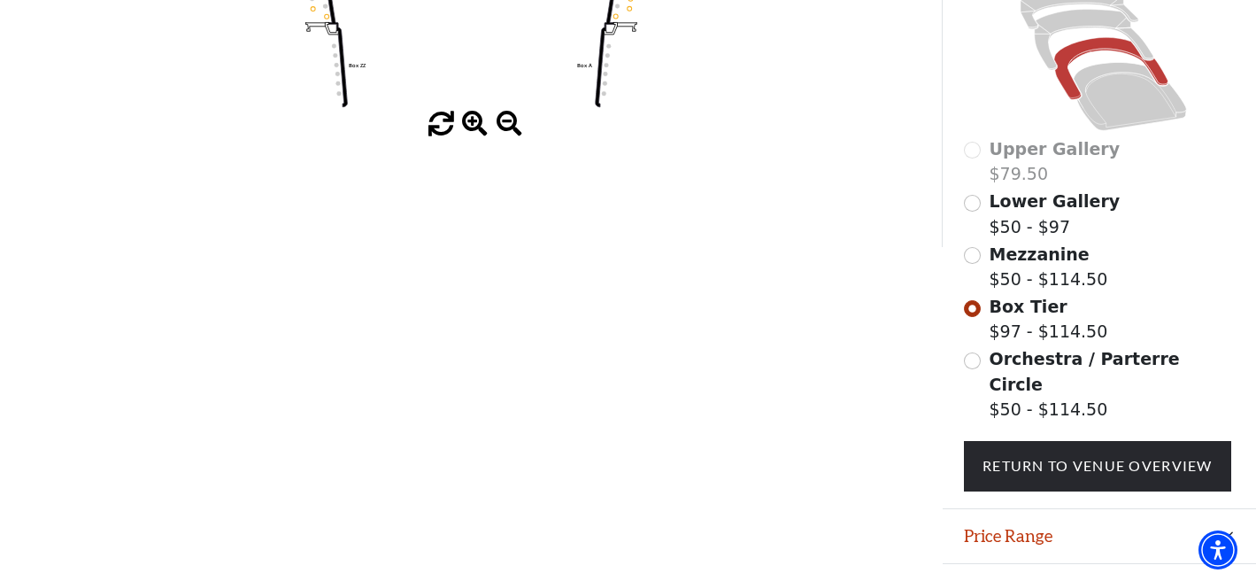
scroll to position [480, 0]
click at [972, 252] on input "Mezzanine$50 - $114.50\a" at bounding box center [972, 256] width 17 height 17
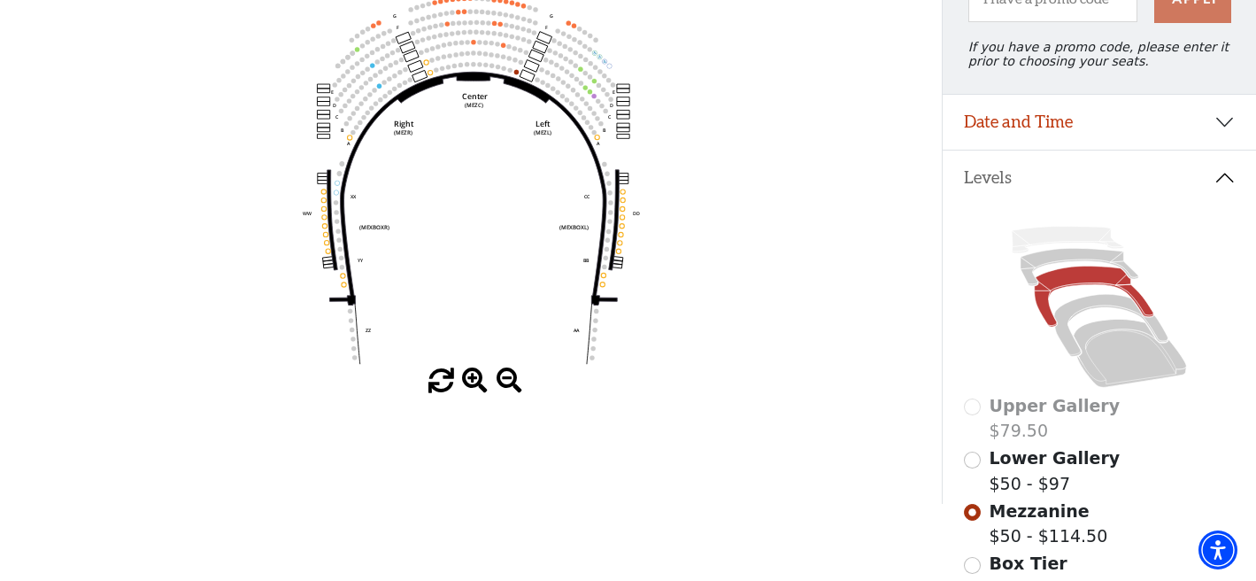
scroll to position [226, 0]
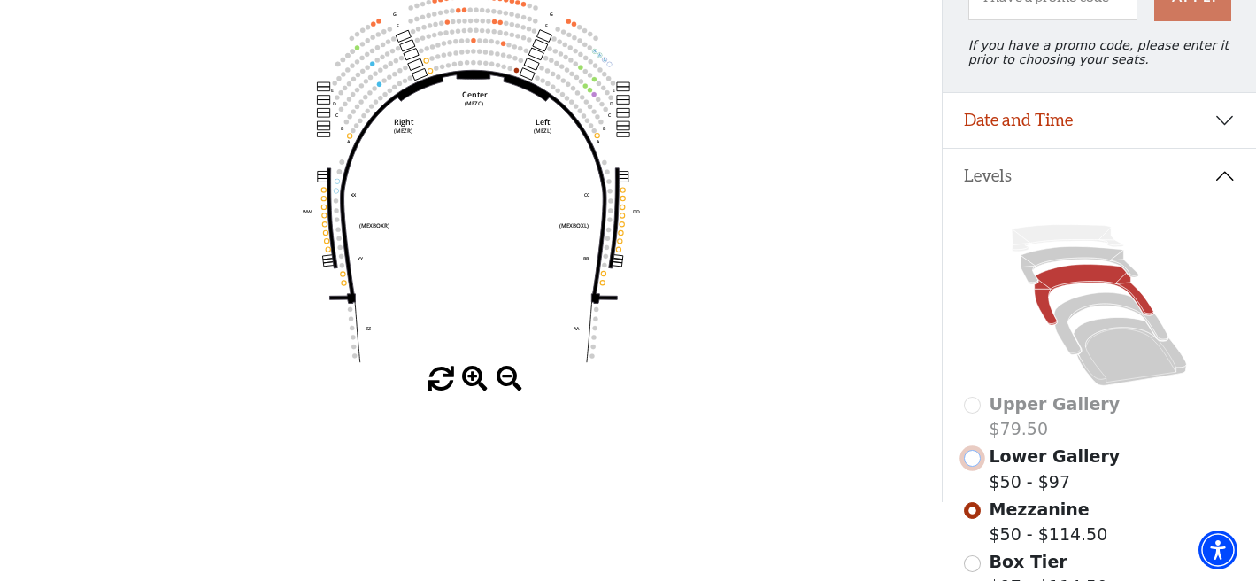
click at [975, 463] on input "Lower Gallery$50 - $97\a" at bounding box center [972, 458] width 17 height 17
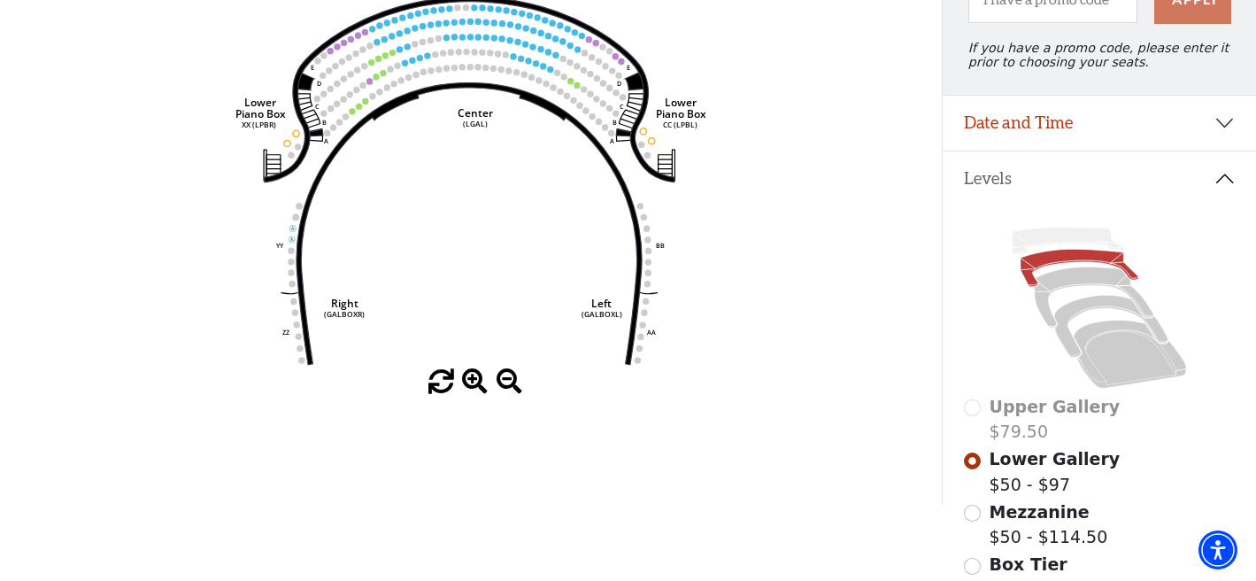
scroll to position [496, 0]
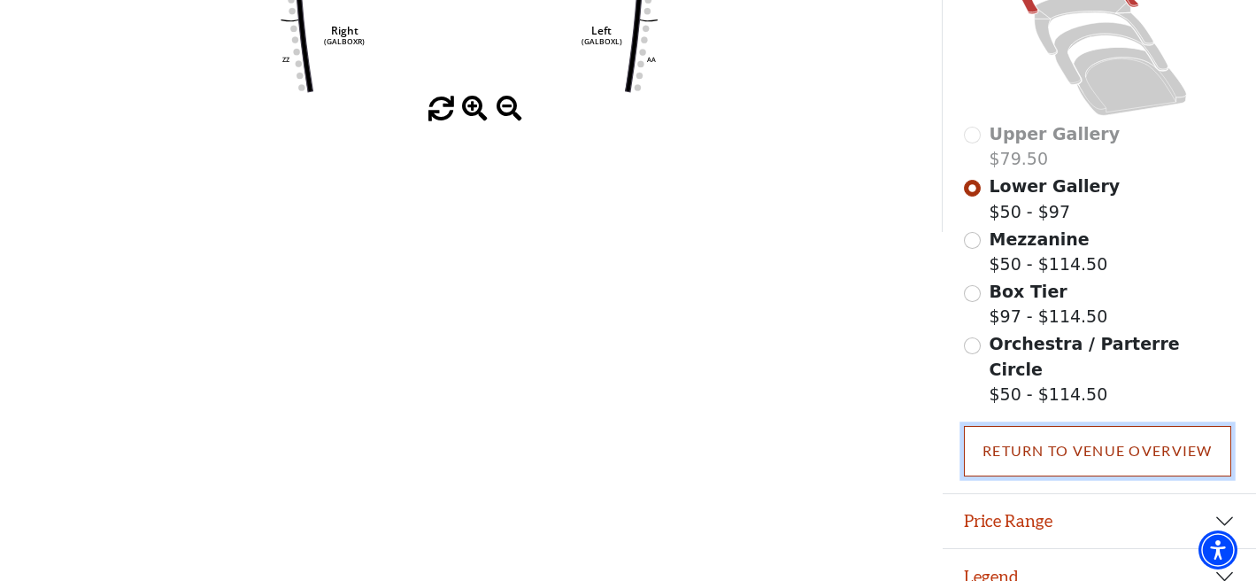
click at [1041, 426] on link "Return To Venue Overview" at bounding box center [1097, 451] width 267 height 50
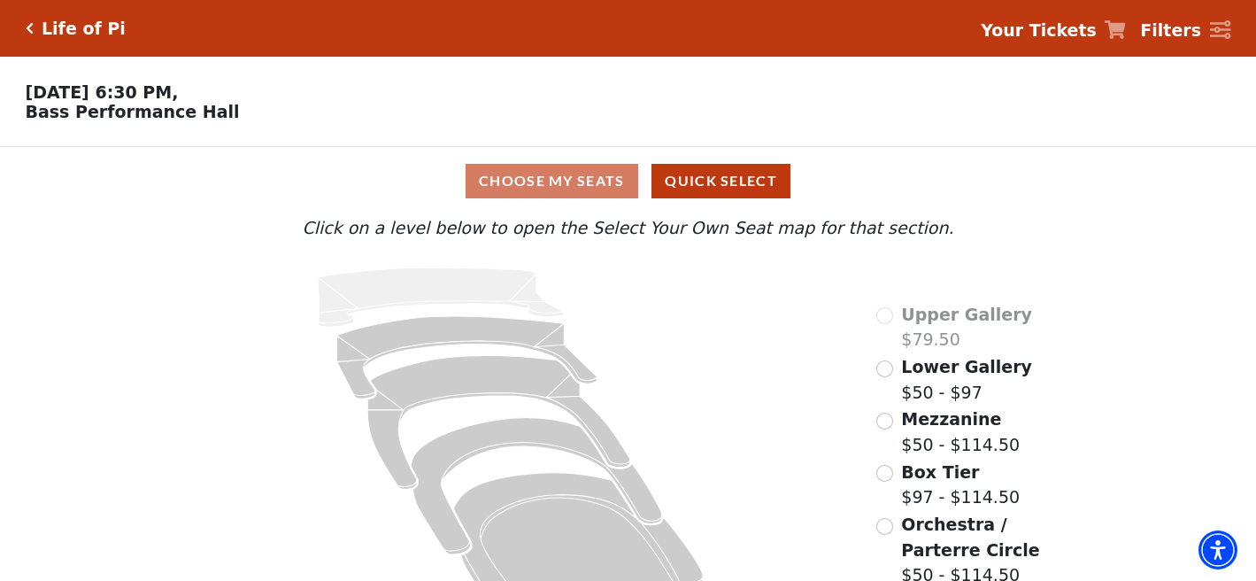
scroll to position [54, 0]
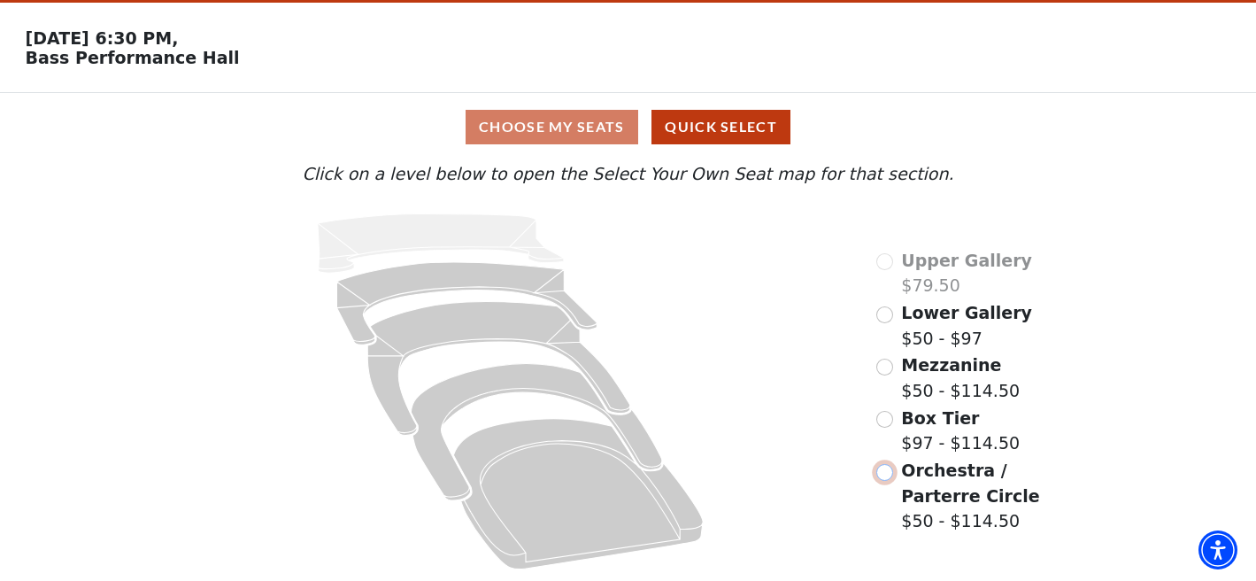
click at [885, 474] on input "Orchestra / Parterre Circle$50 - $114.50\a" at bounding box center [884, 472] width 17 height 17
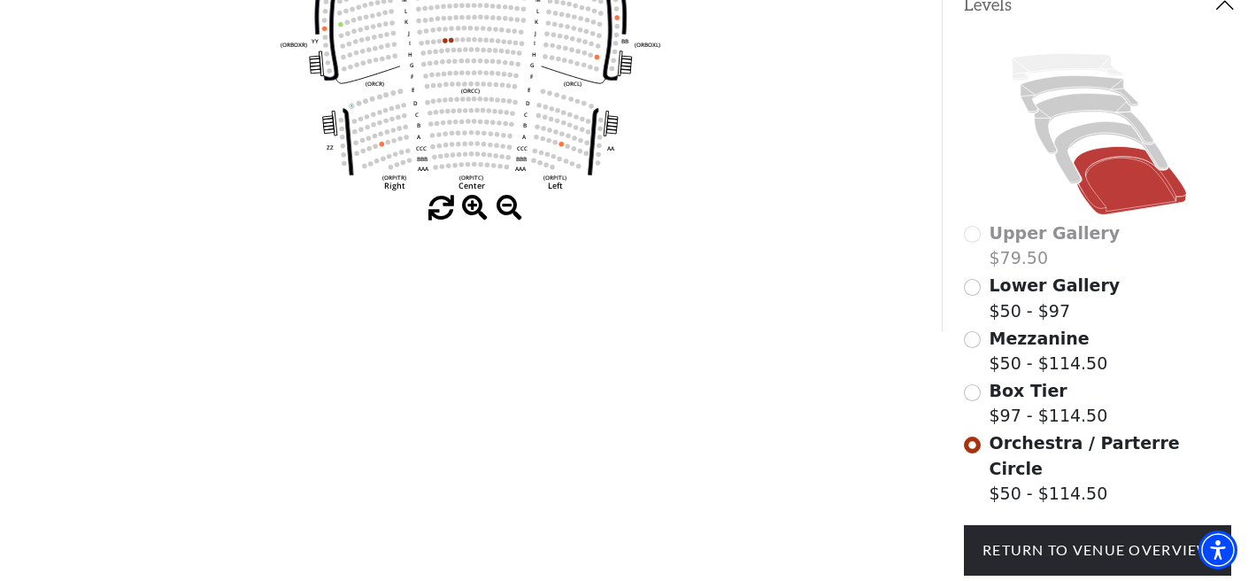
scroll to position [496, 0]
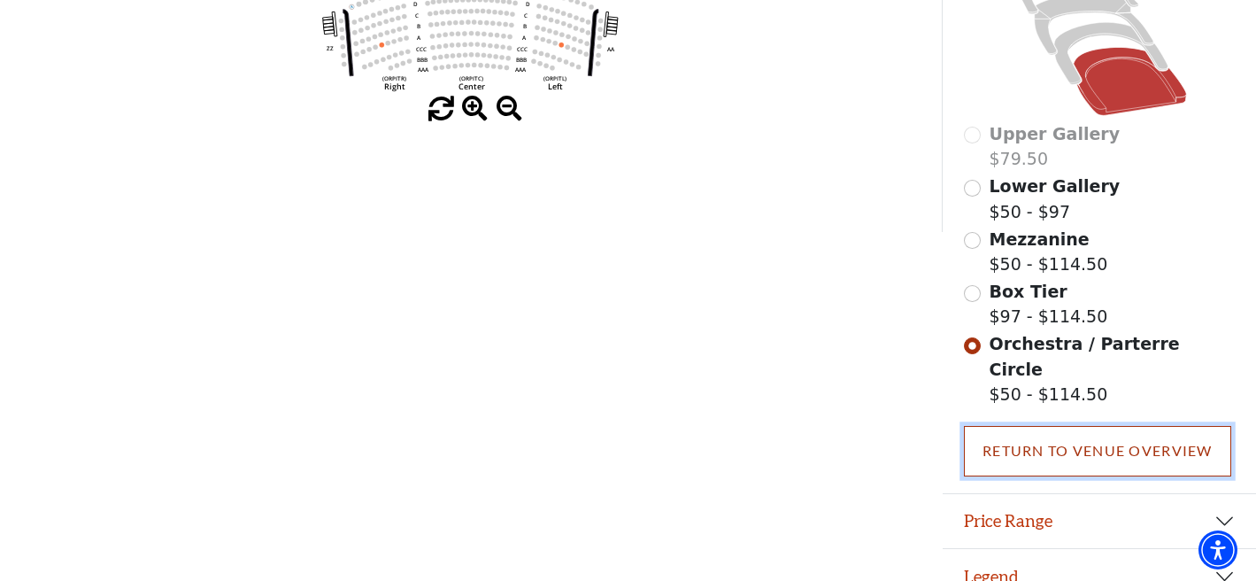
click at [1035, 427] on link "Return To Venue Overview" at bounding box center [1097, 451] width 267 height 50
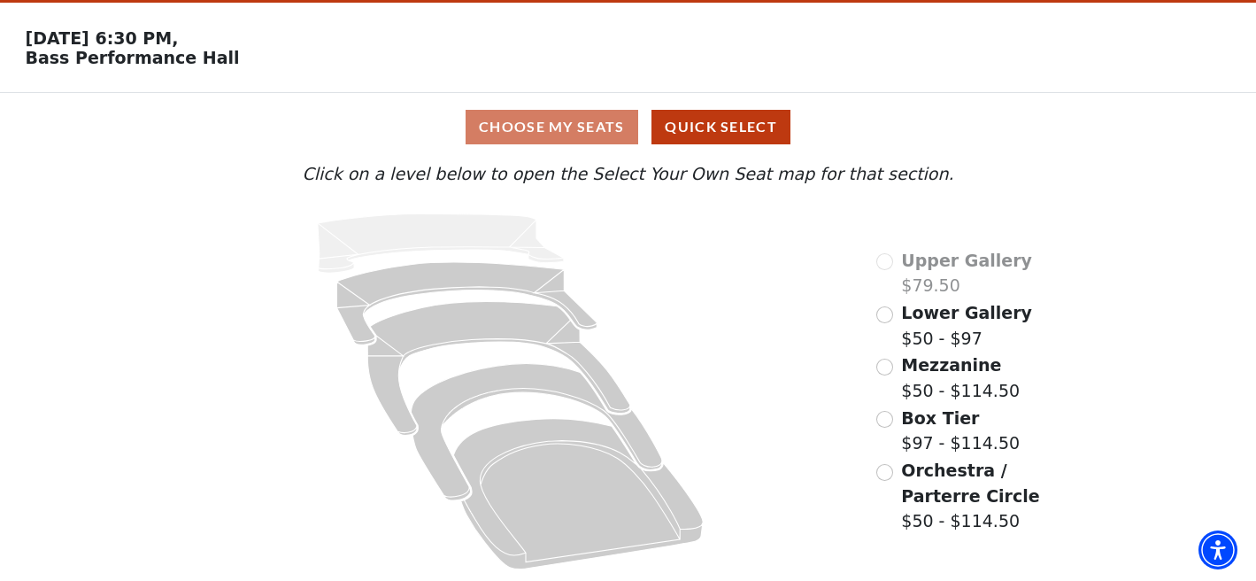
scroll to position [0, 0]
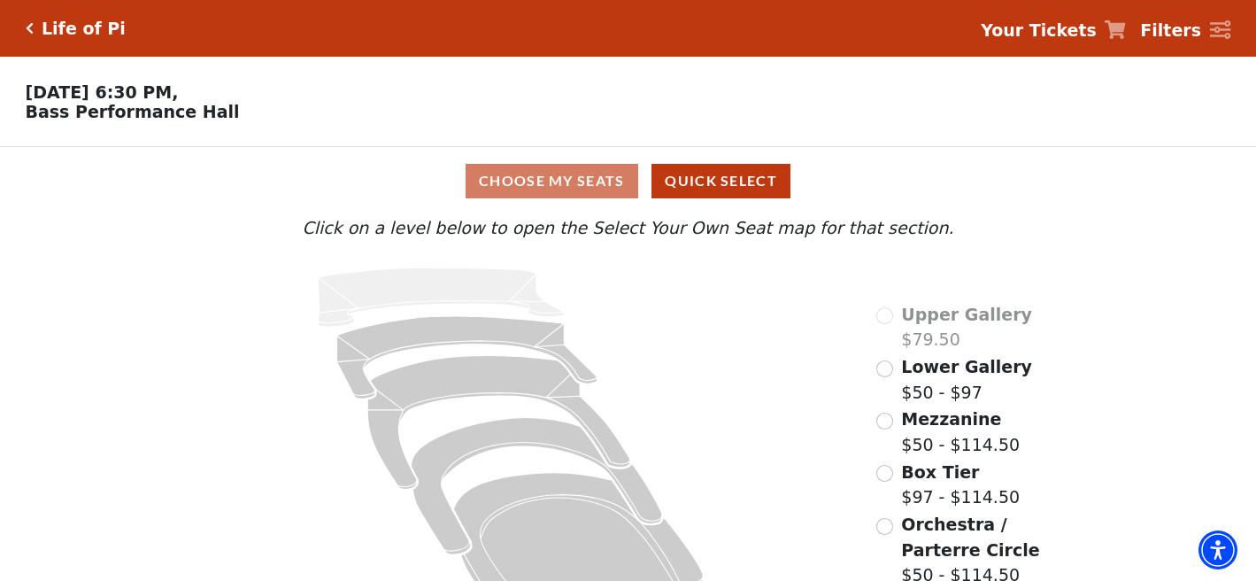
click at [26, 23] on icon "Click here to go back to filters" at bounding box center [30, 28] width 8 height 12
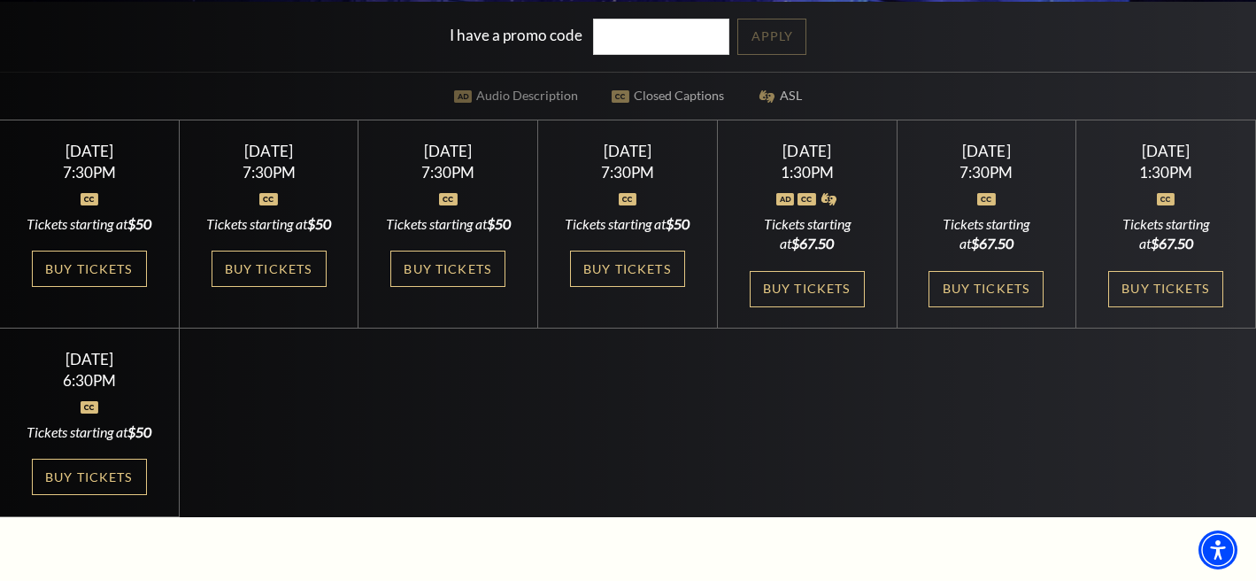
scroll to position [455, 0]
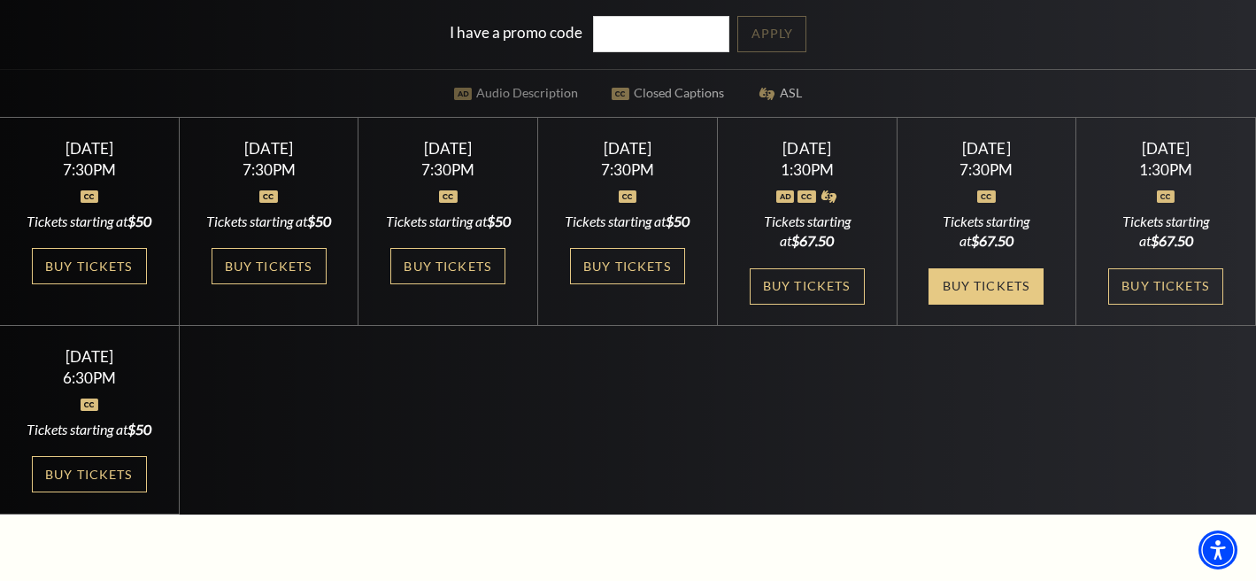
click at [981, 295] on link "Buy Tickets" at bounding box center [985, 286] width 115 height 36
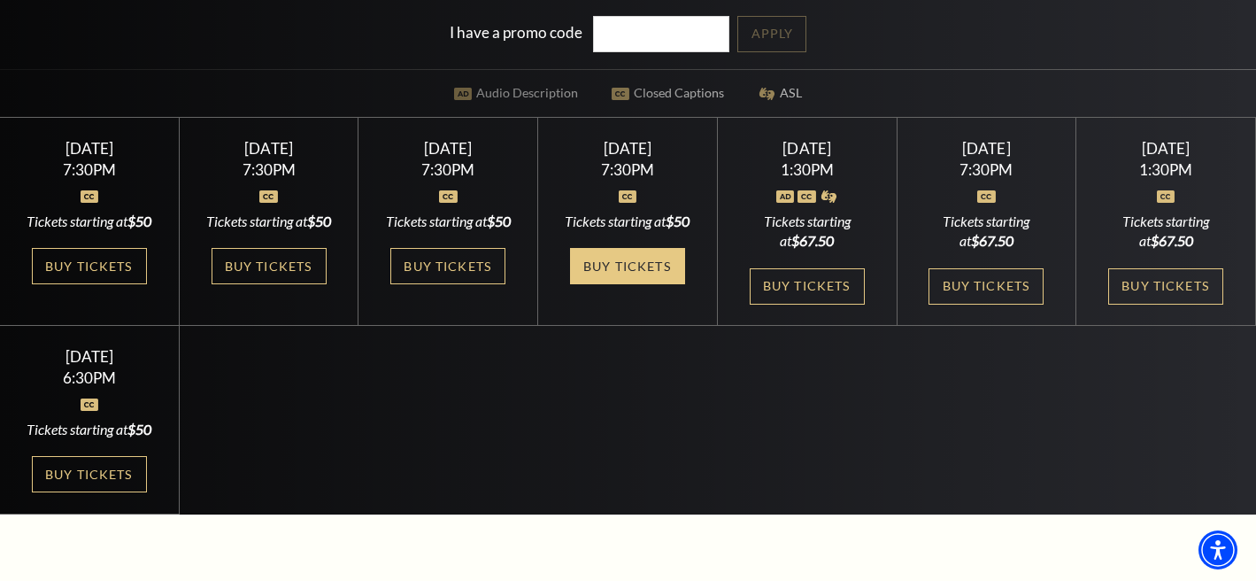
click at [624, 281] on link "Buy Tickets" at bounding box center [627, 266] width 115 height 36
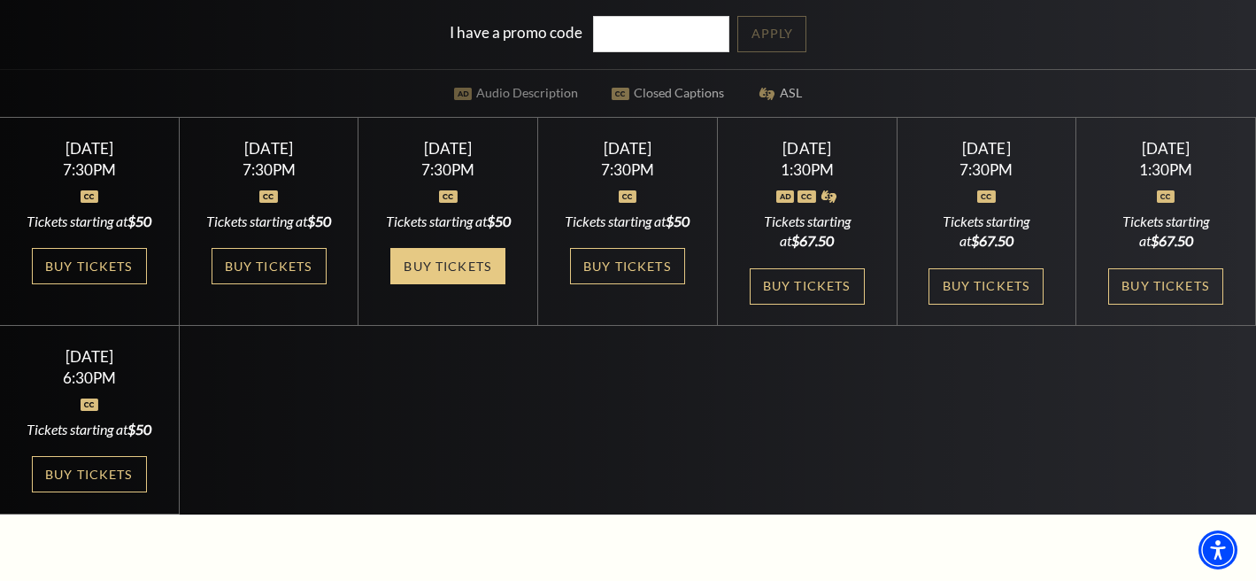
click at [434, 272] on link "Buy Tickets" at bounding box center [447, 266] width 115 height 36
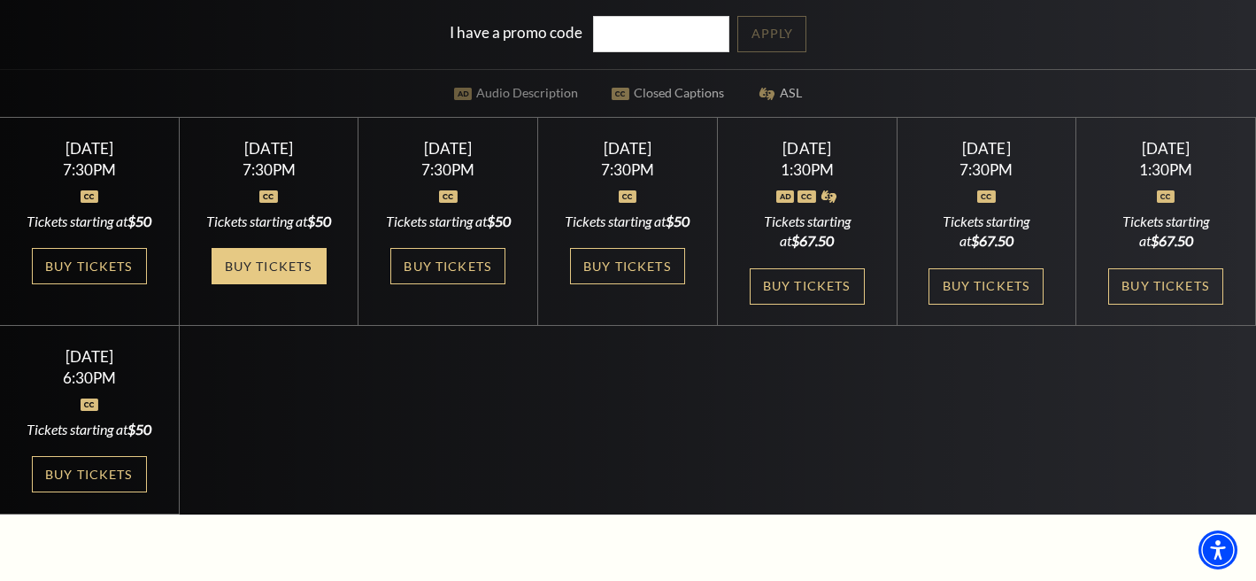
click at [268, 281] on link "Buy Tickets" at bounding box center [269, 266] width 115 height 36
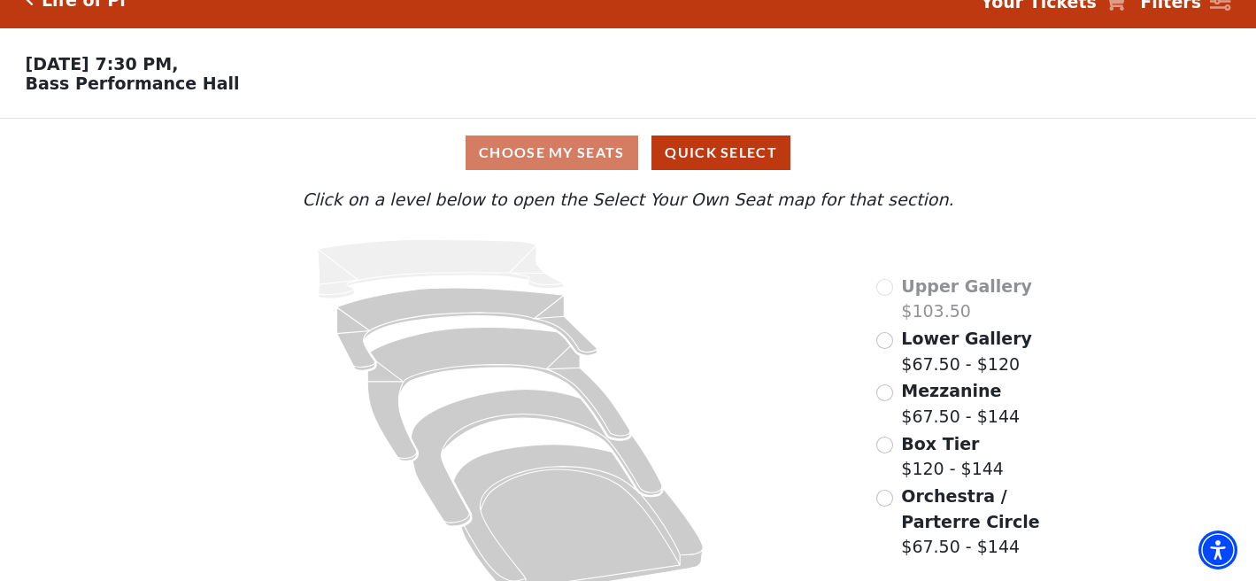
scroll to position [33, 0]
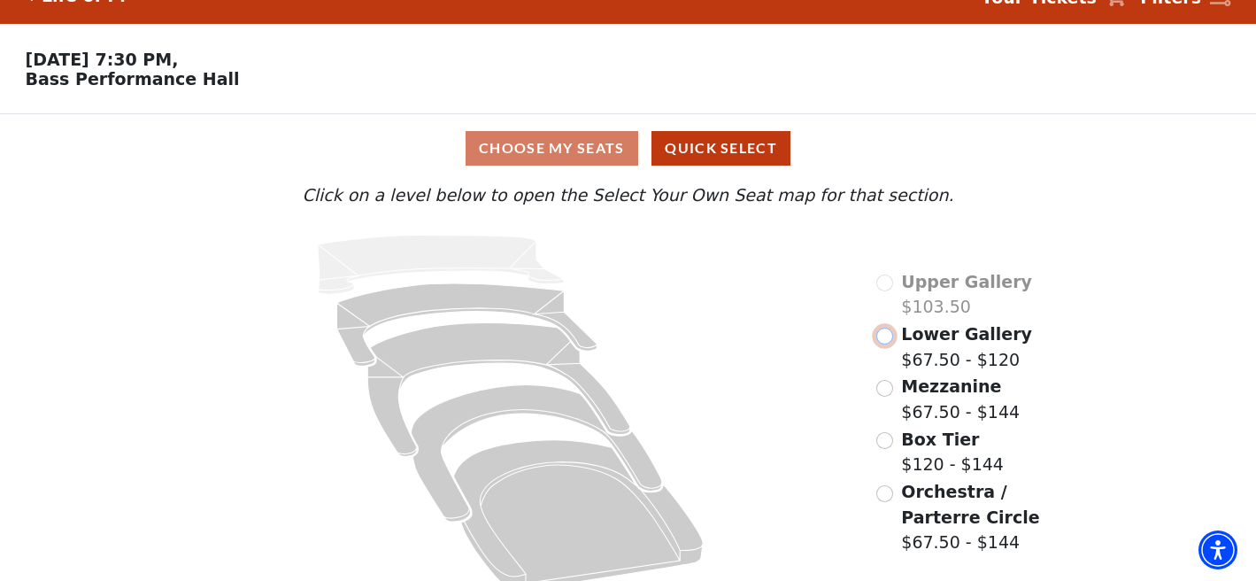
click at [888, 335] on input "Lower Gallery$67.50 - $120\a" at bounding box center [884, 335] width 17 height 17
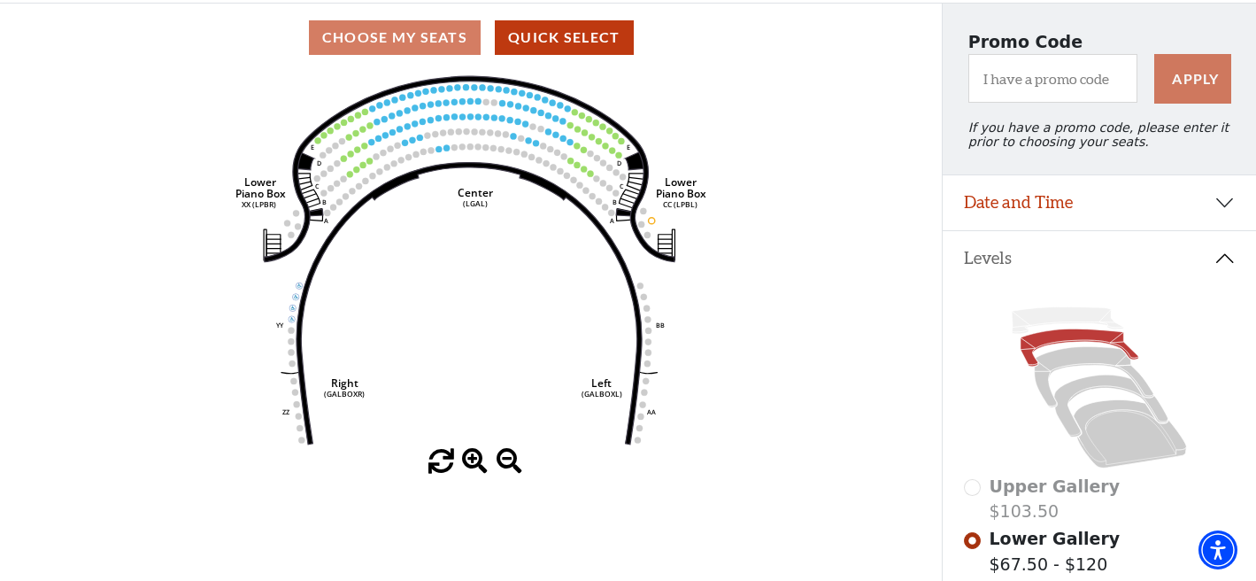
scroll to position [150, 0]
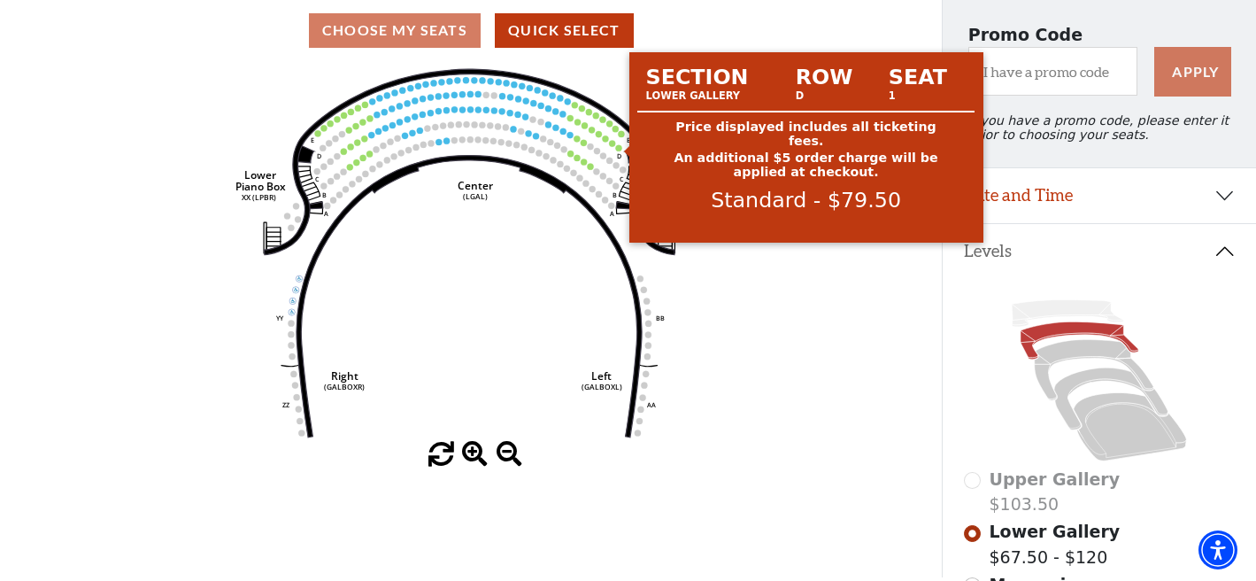
click at [620, 144] on circle at bounding box center [619, 147] width 6 height 6
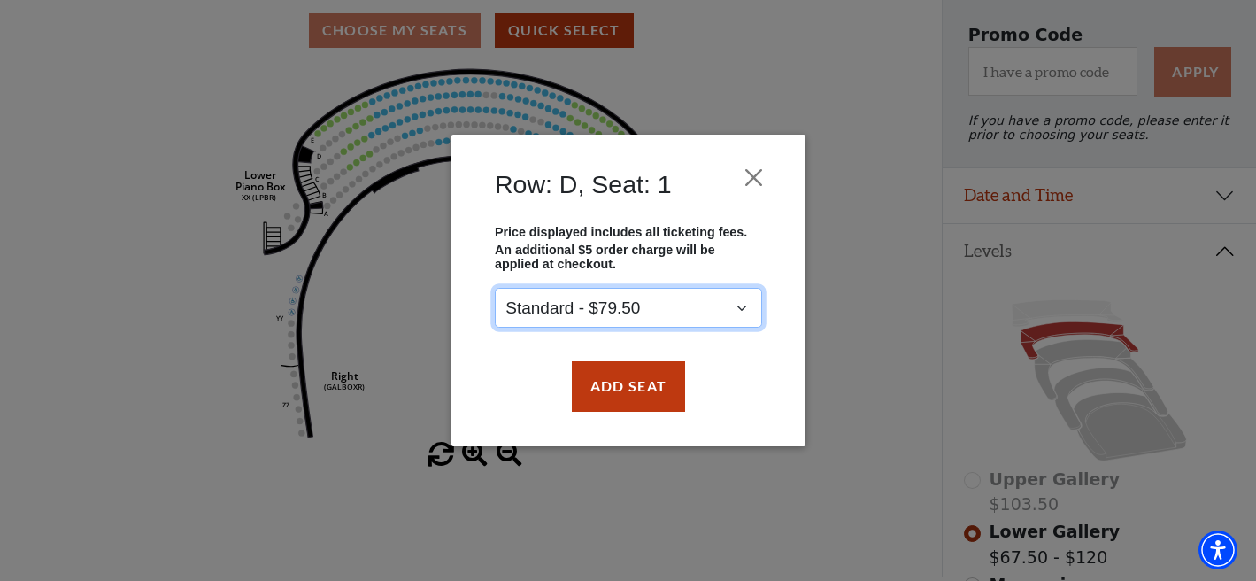
click at [743, 305] on select "Standard - $79.50" at bounding box center [628, 309] width 267 height 40
click at [495, 289] on select "Standard - $79.50" at bounding box center [628, 309] width 267 height 40
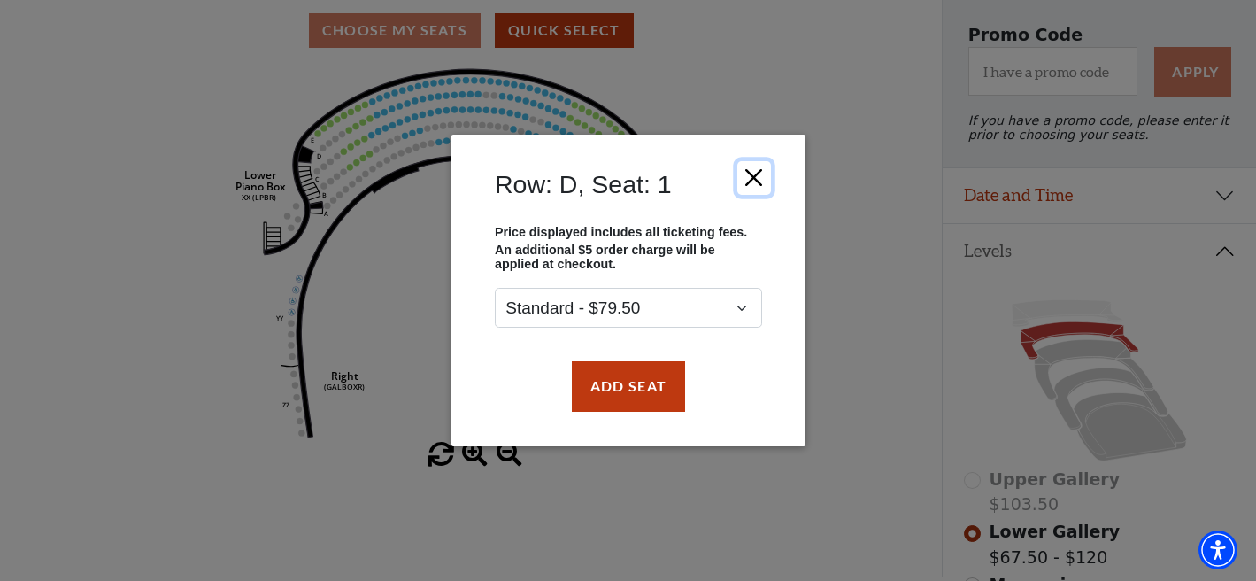
click at [760, 178] on button "Close" at bounding box center [753, 178] width 34 height 34
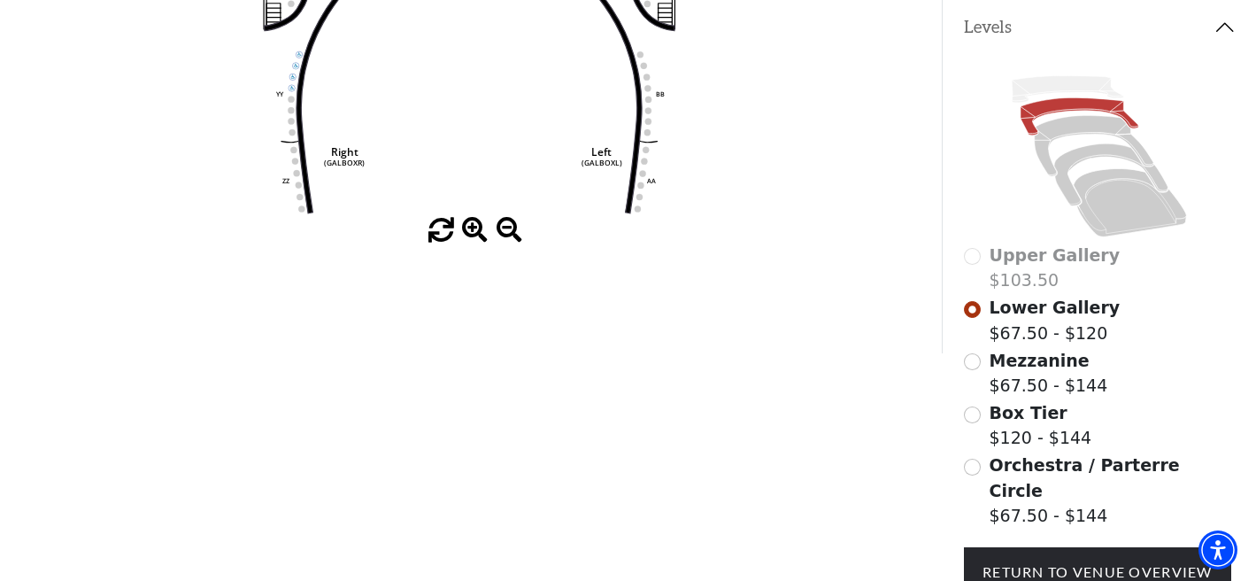
scroll to position [412, 0]
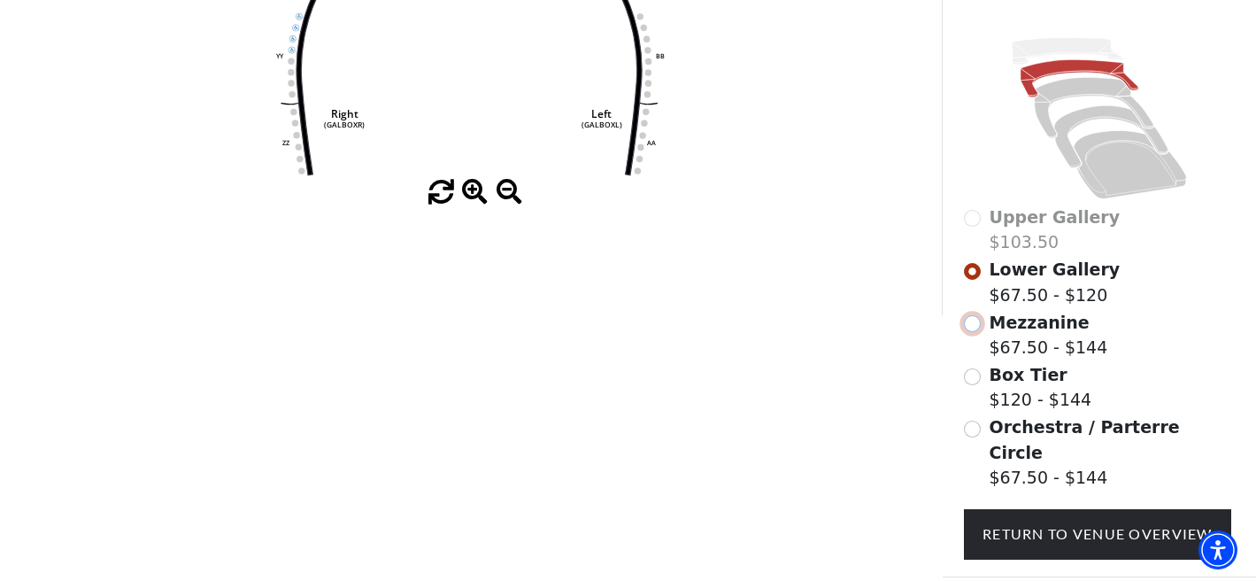
click at [975, 323] on input "Mezzanine$67.50 - $144\a" at bounding box center [972, 323] width 17 height 17
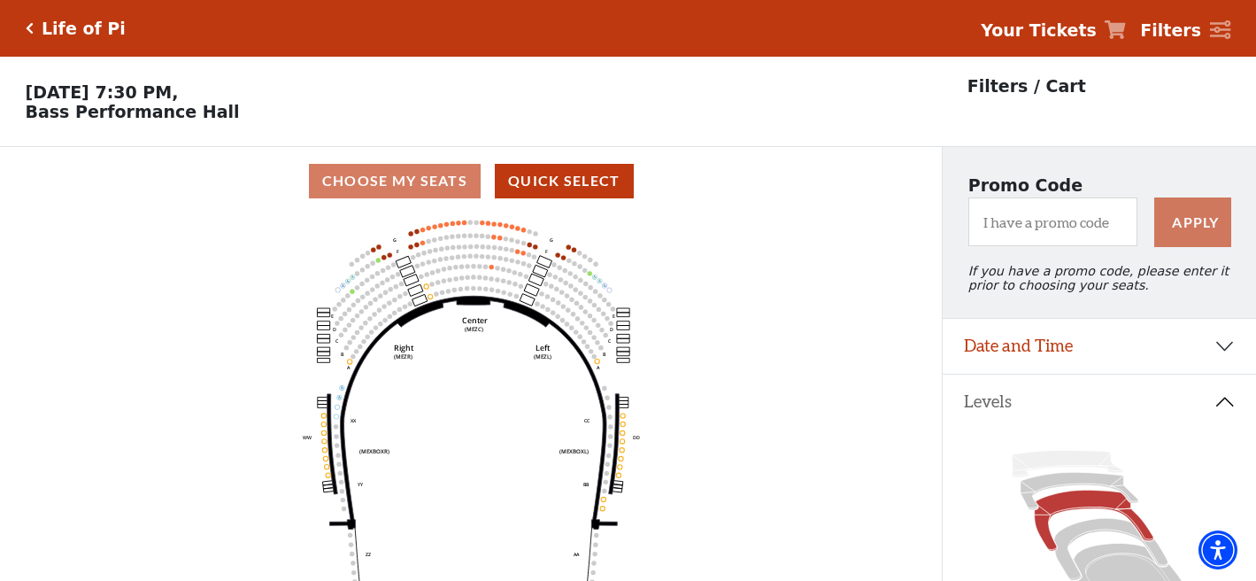
scroll to position [82, 0]
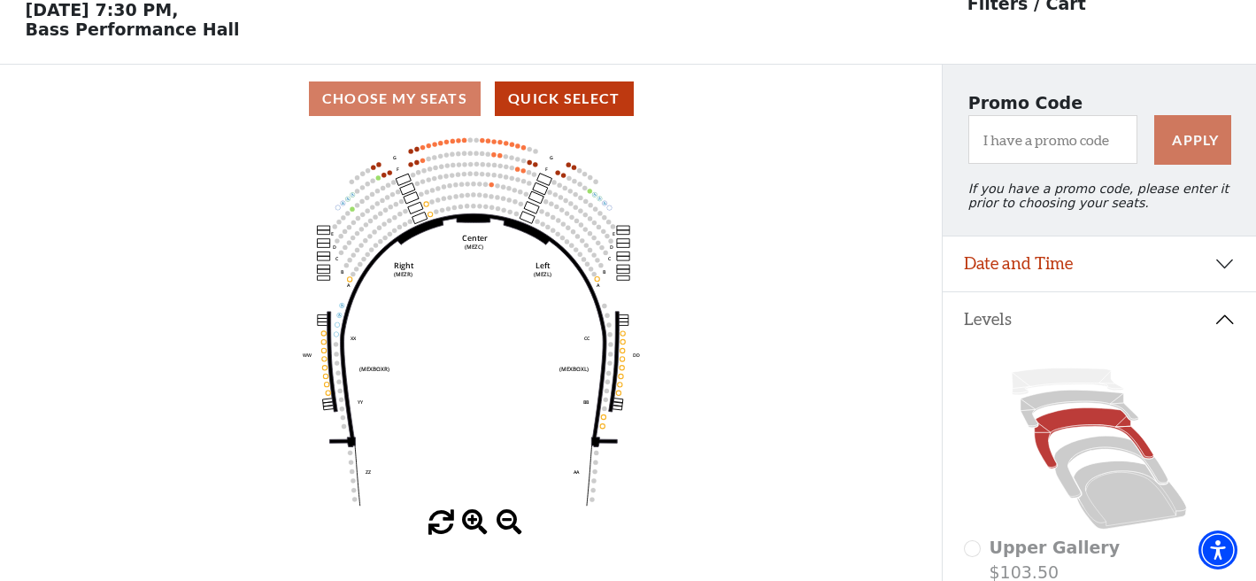
click at [558, 175] on icon "Center (MEZC) Right (MEZR) Left (MEZL) (MEXBOXR) (MEXBOXL) XX WW CC DD YY BB ZZ…" at bounding box center [471, 321] width 848 height 377
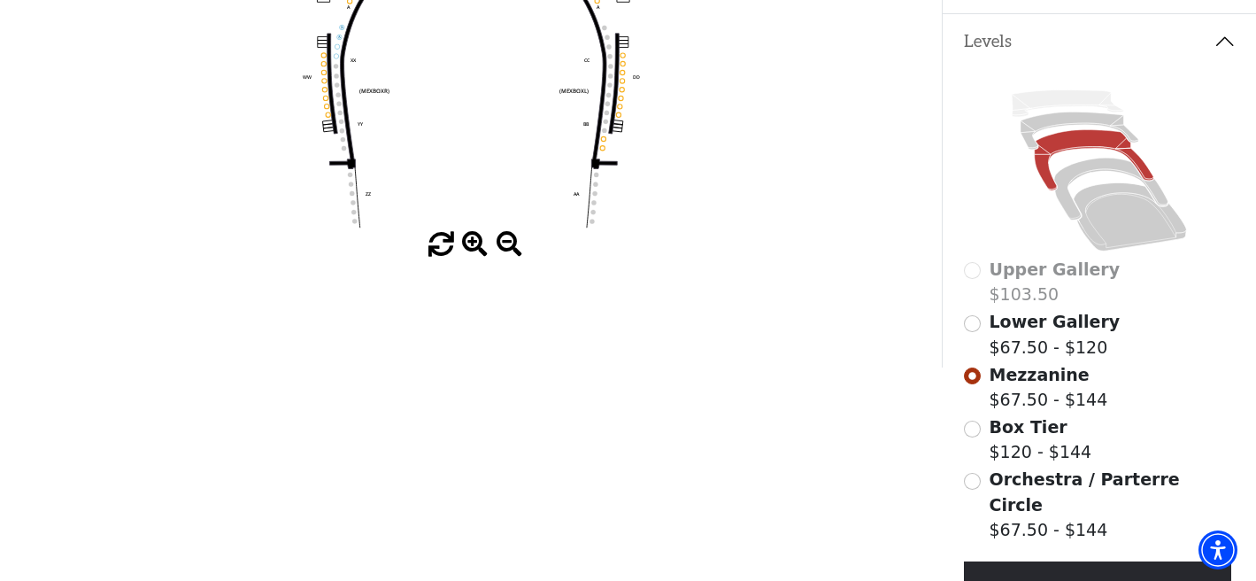
scroll to position [458, 0]
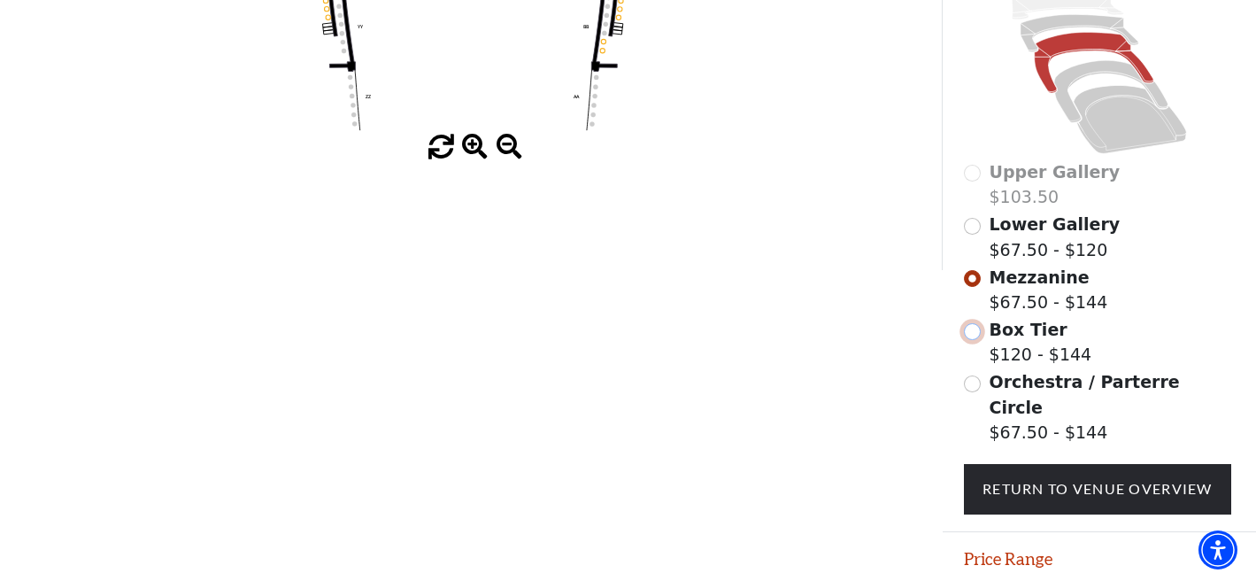
click at [973, 334] on input "Box Tier$120 - $144\a" at bounding box center [972, 331] width 17 height 17
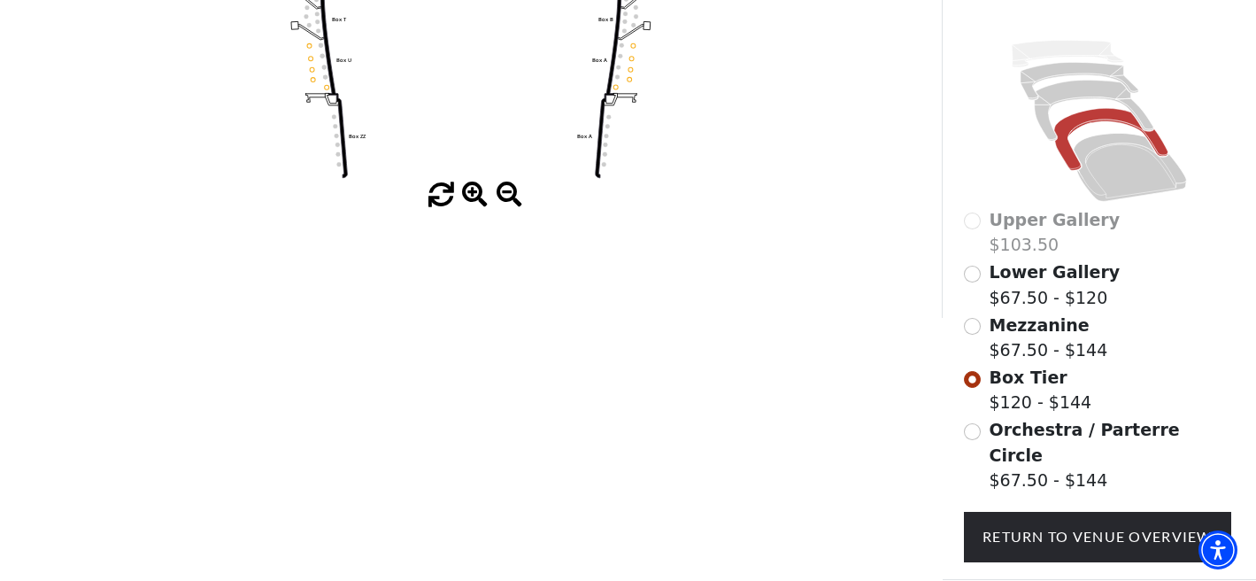
scroll to position [414, 0]
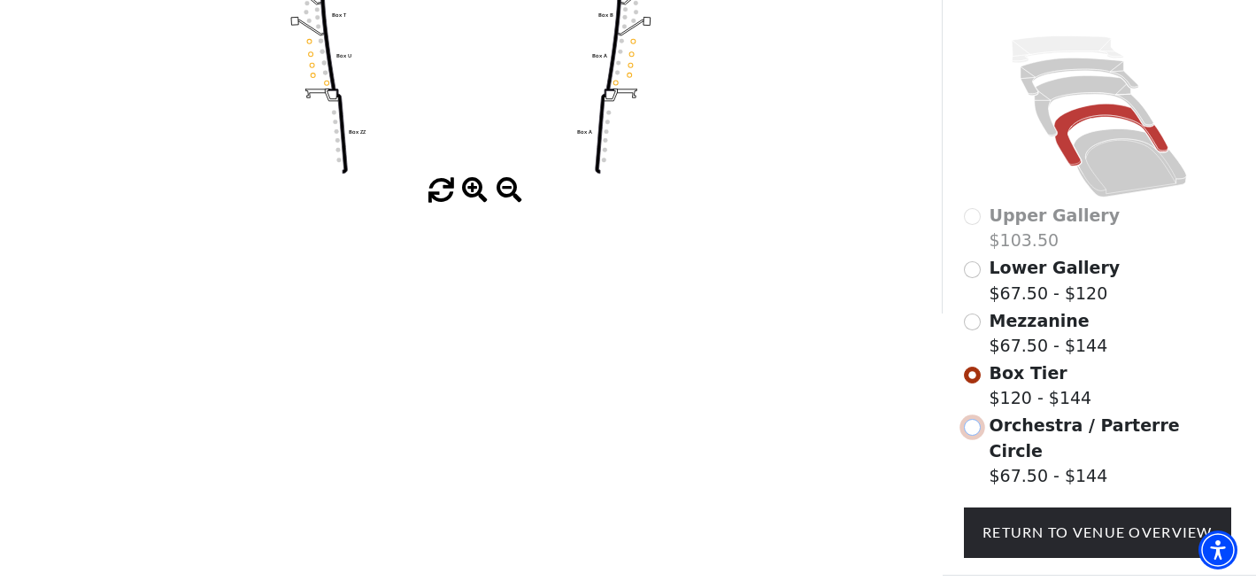
click at [976, 427] on input "Orchestra / Parterre Circle$67.50 - $144\a" at bounding box center [972, 427] width 17 height 17
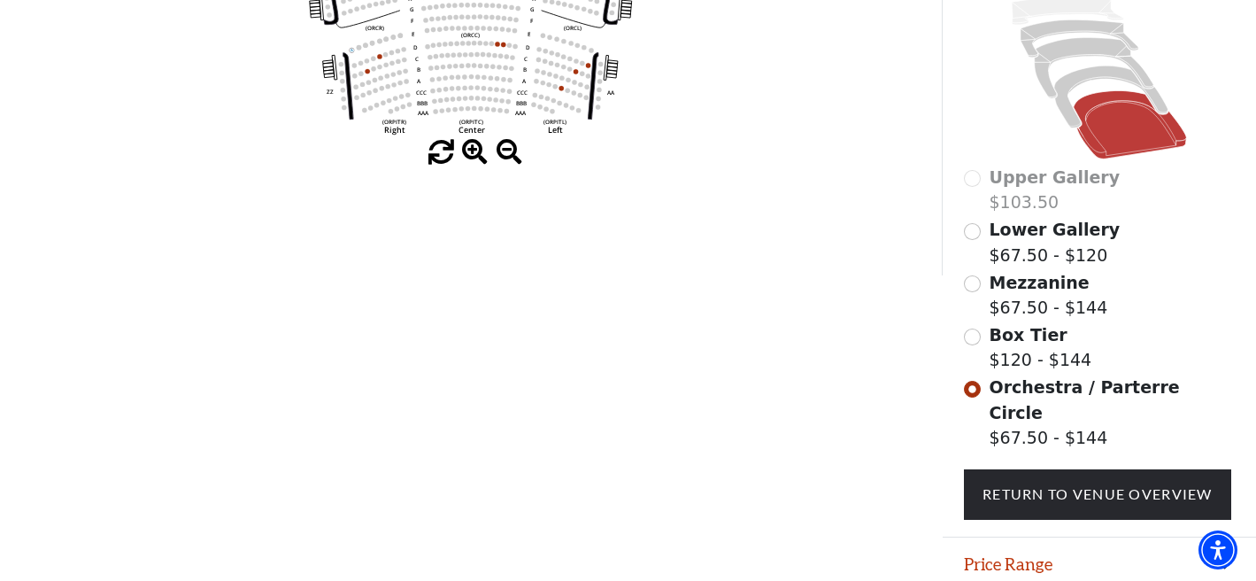
scroll to position [496, 0]
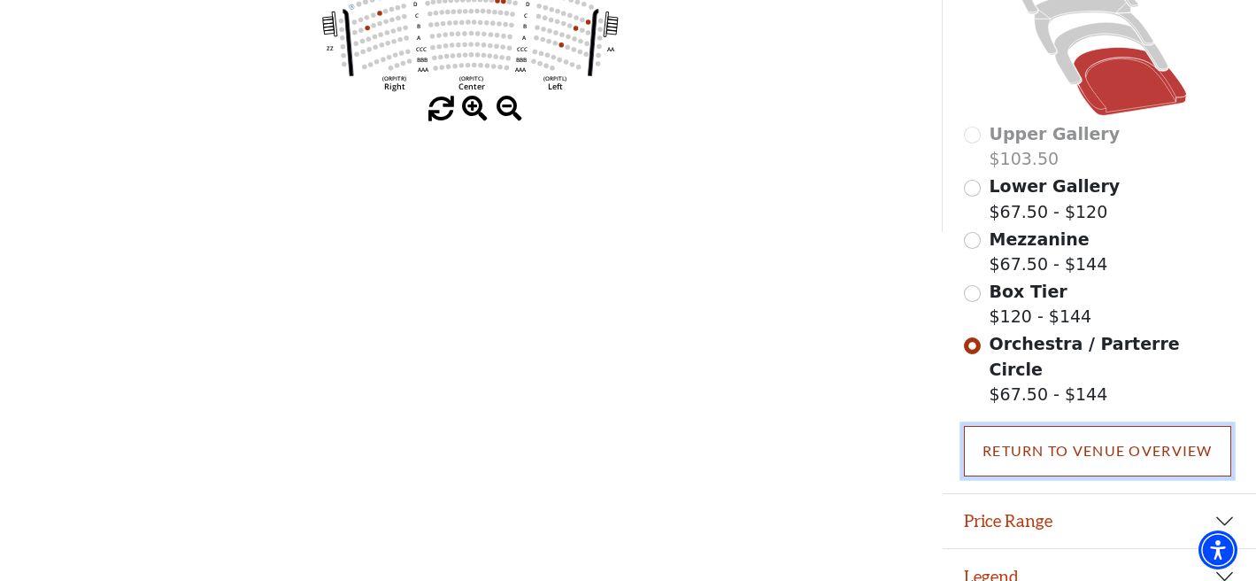
click at [1069, 431] on link "Return To Venue Overview" at bounding box center [1097, 451] width 267 height 50
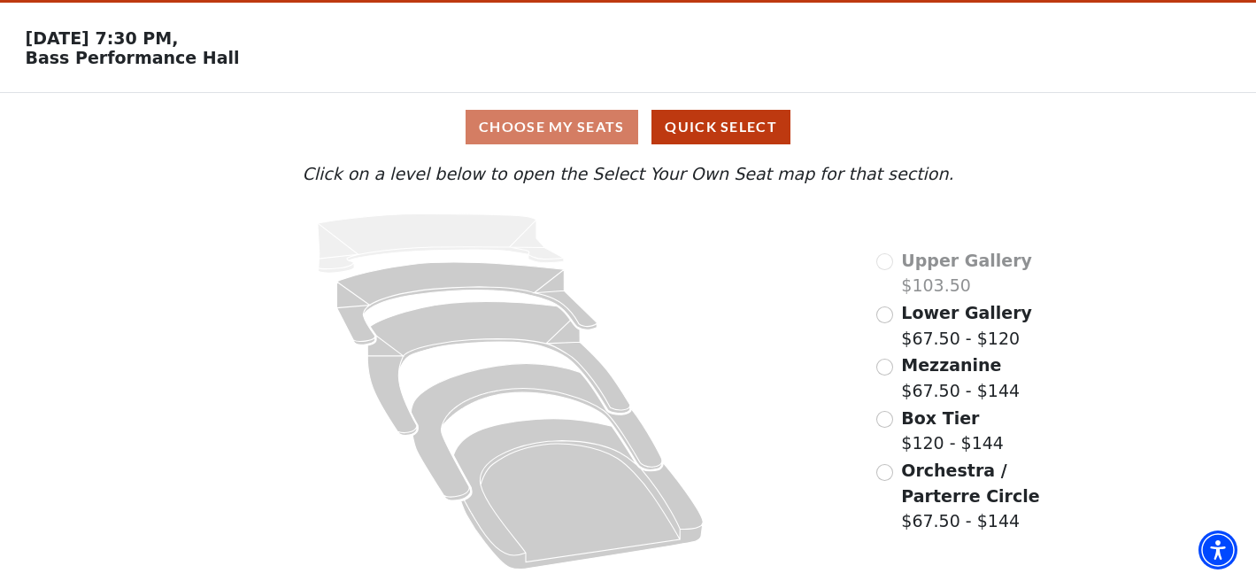
scroll to position [54, 0]
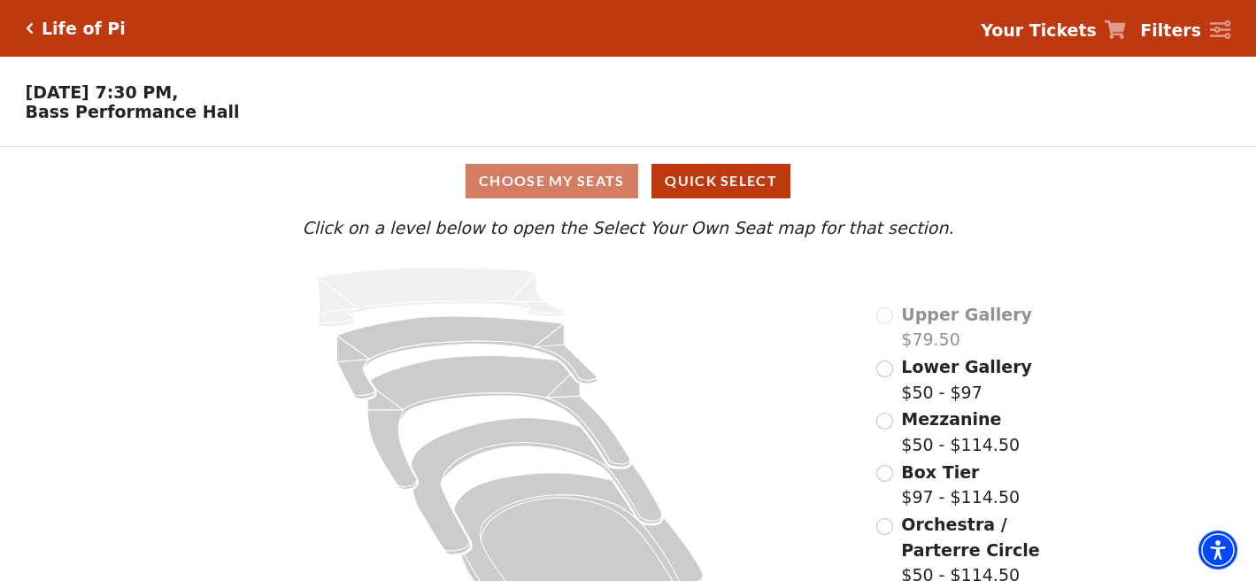
scroll to position [54, 0]
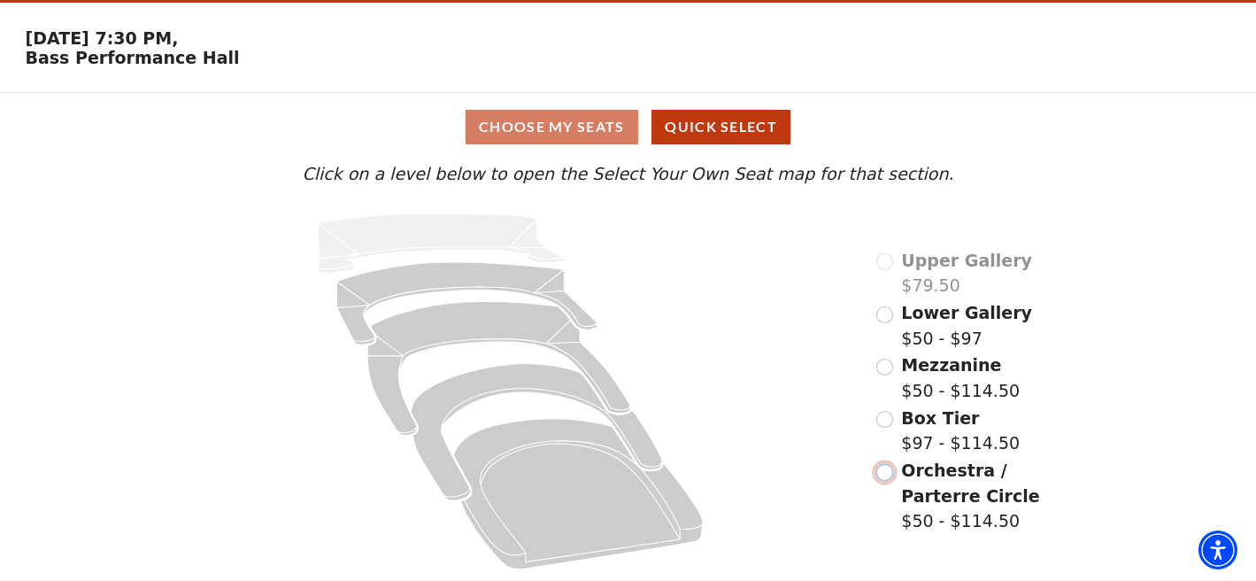
click at [885, 475] on input "Orchestra / Parterre Circle$50 - $114.50\a" at bounding box center [884, 472] width 17 height 17
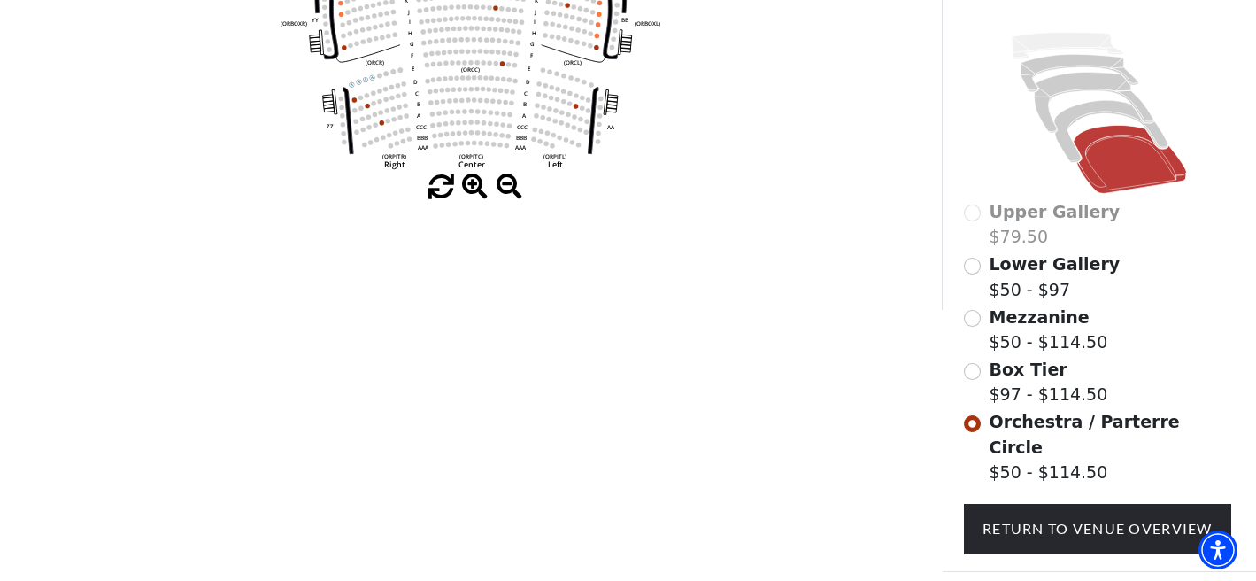
scroll to position [496, 0]
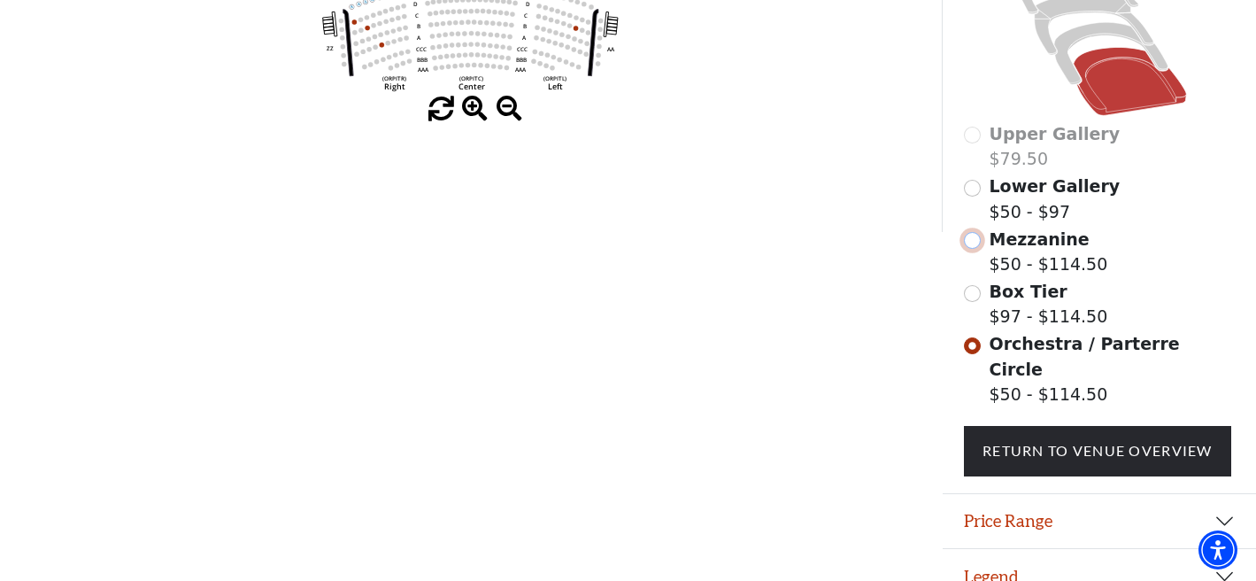
click at [968, 245] on input "Mezzanine$50 - $114.50\a" at bounding box center [972, 240] width 17 height 17
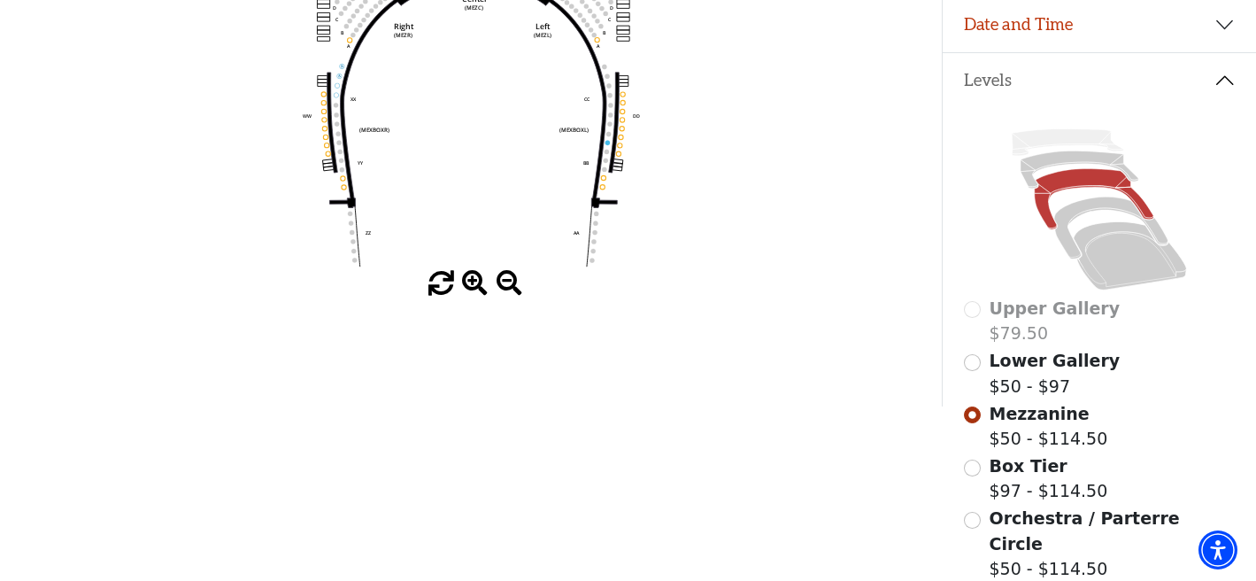
scroll to position [322, 0]
click at [971, 365] on input "Lower Gallery$50 - $97\a" at bounding box center [972, 361] width 17 height 17
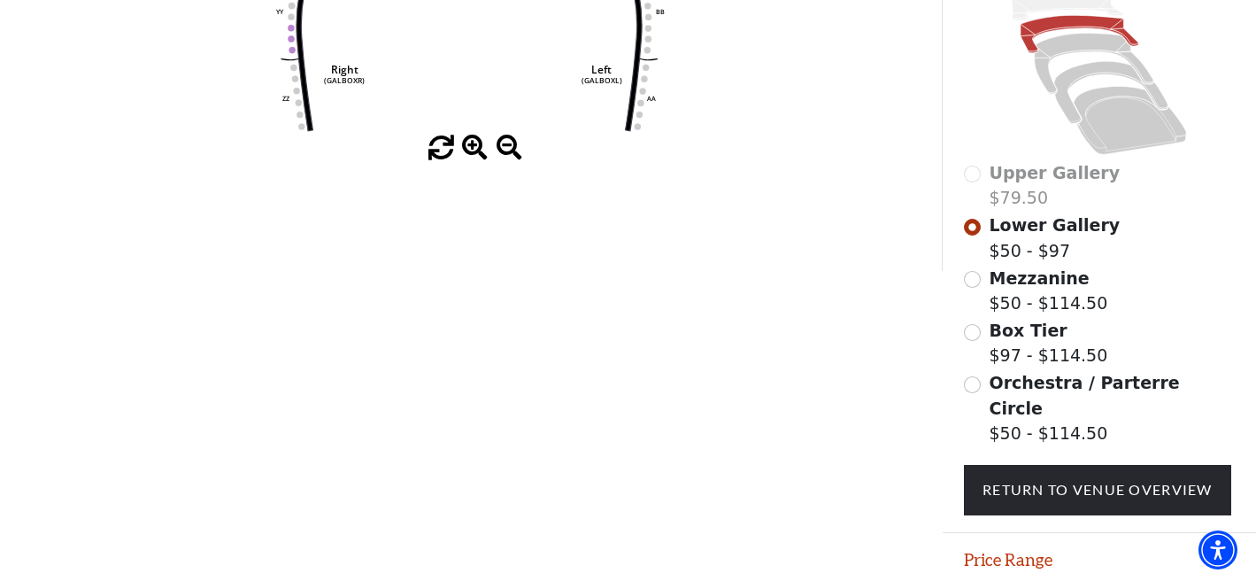
scroll to position [496, 0]
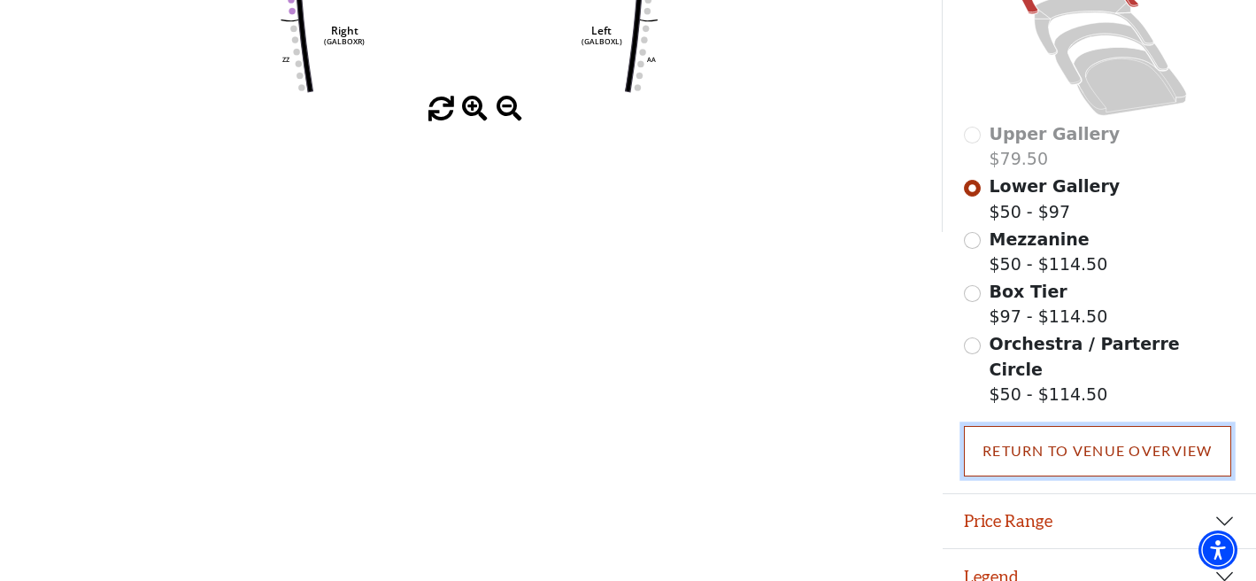
click at [1050, 435] on link "Return To Venue Overview" at bounding box center [1097, 451] width 267 height 50
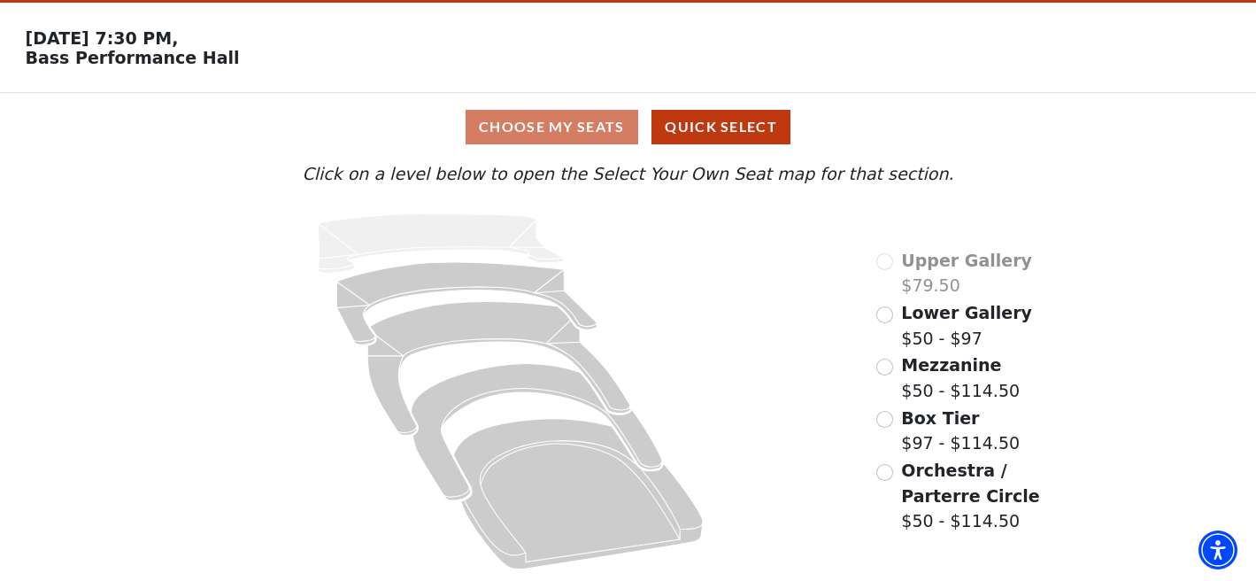
scroll to position [54, 0]
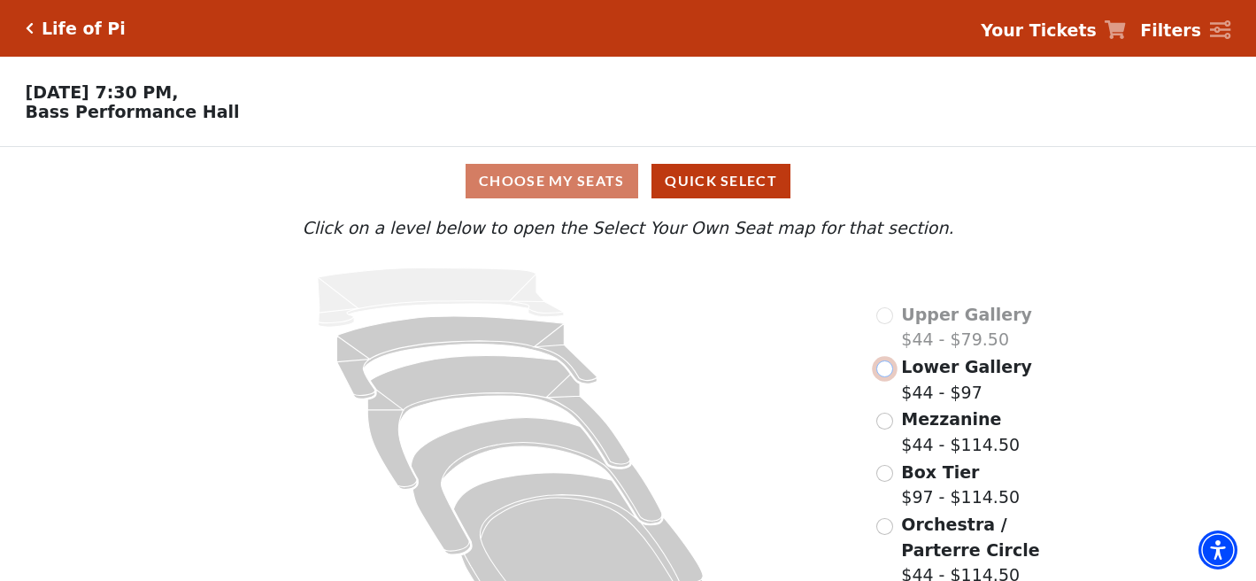
click at [886, 374] on input "Lower Gallery$44 - $97\a" at bounding box center [884, 368] width 17 height 17
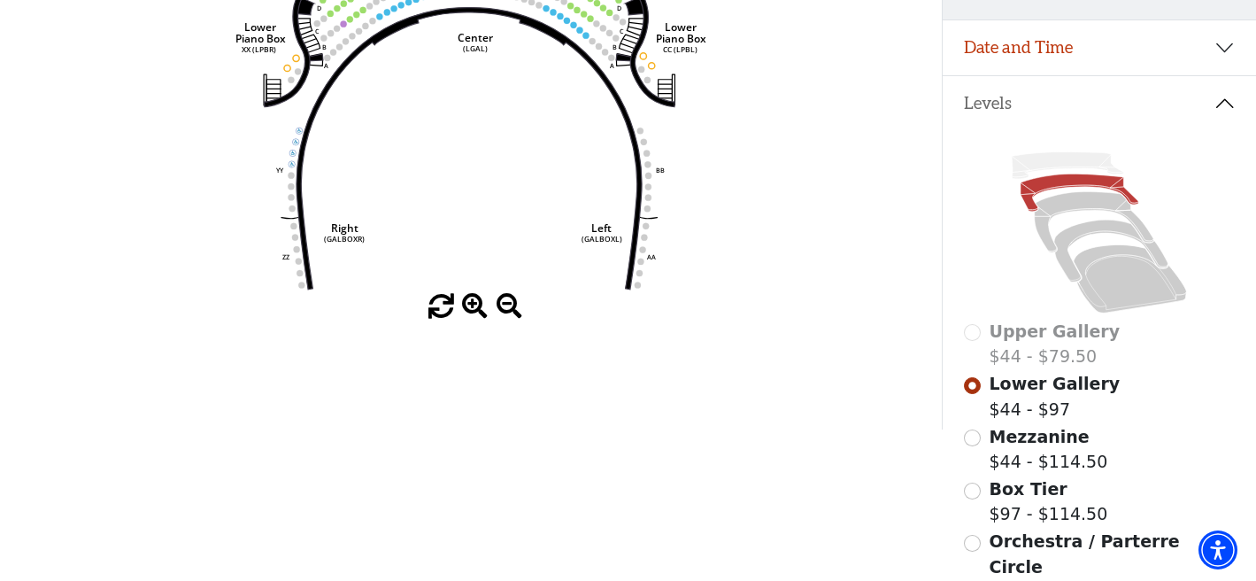
scroll to position [309, 0]
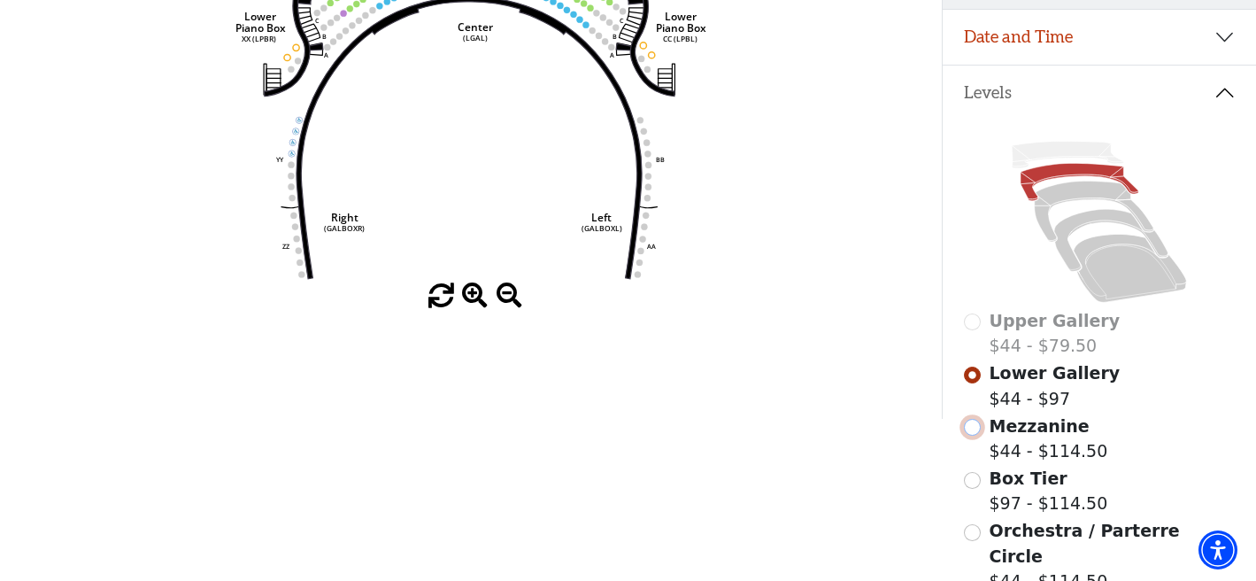
click at [971, 426] on input "Mezzanine$44 - $114.50\a" at bounding box center [972, 427] width 17 height 17
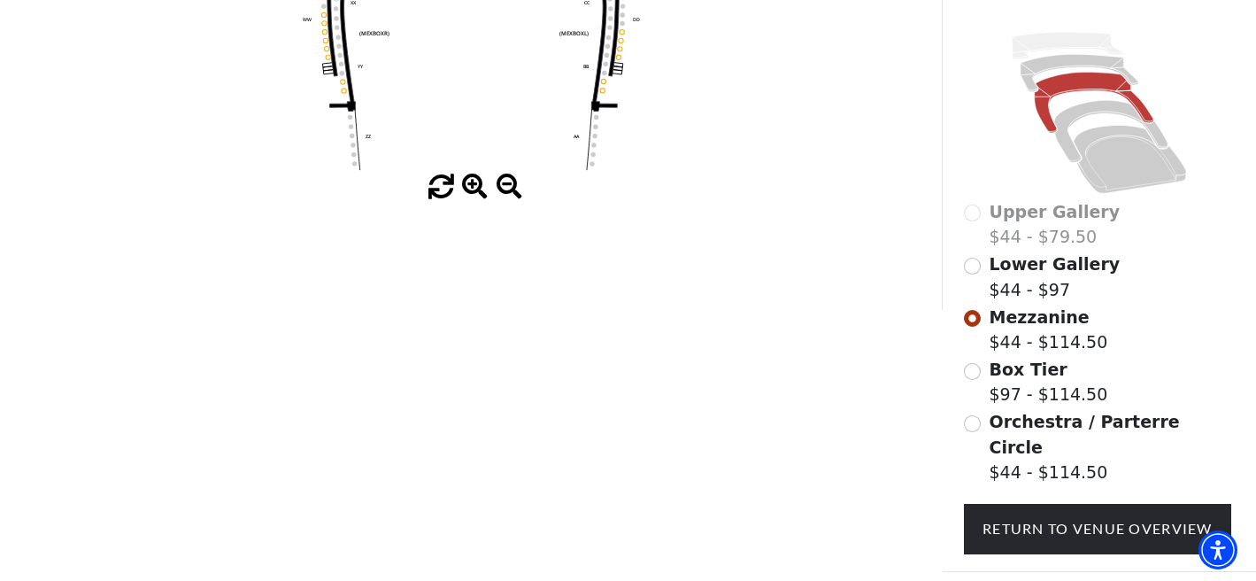
scroll to position [422, 0]
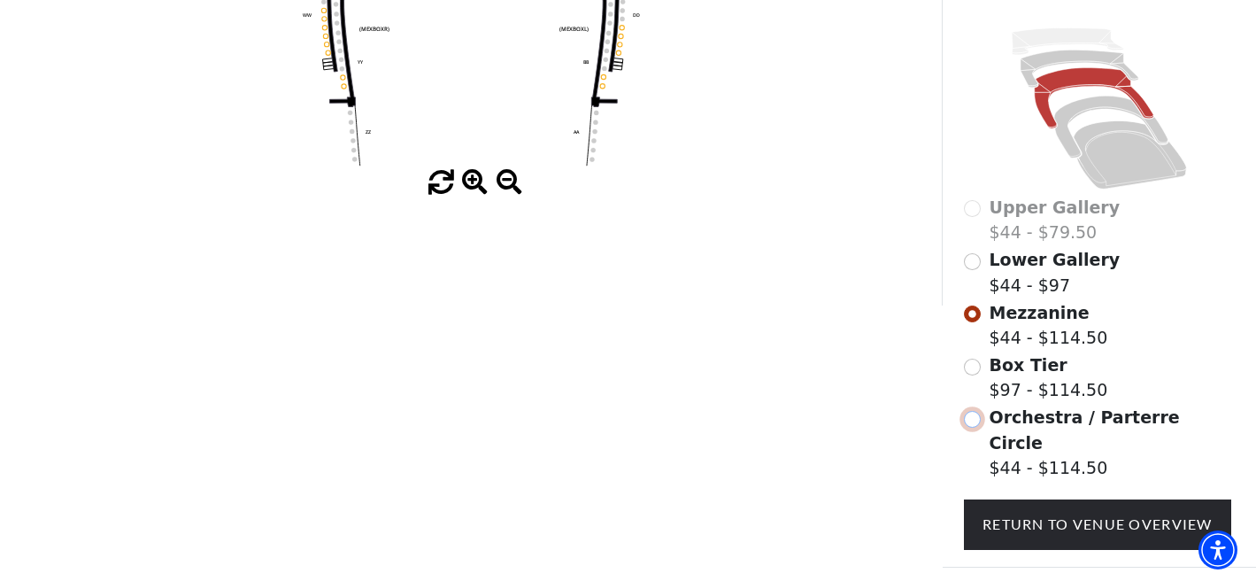
click at [975, 420] on input "Orchestra / Parterre Circle$44 - $114.50\a" at bounding box center [972, 419] width 17 height 17
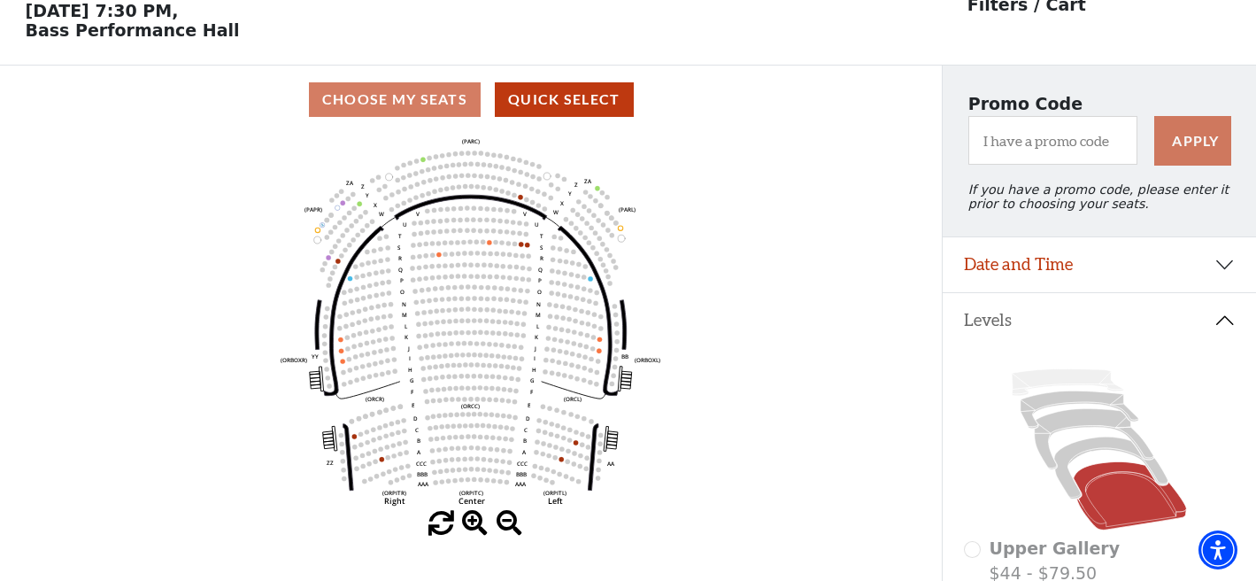
scroll to position [82, 0]
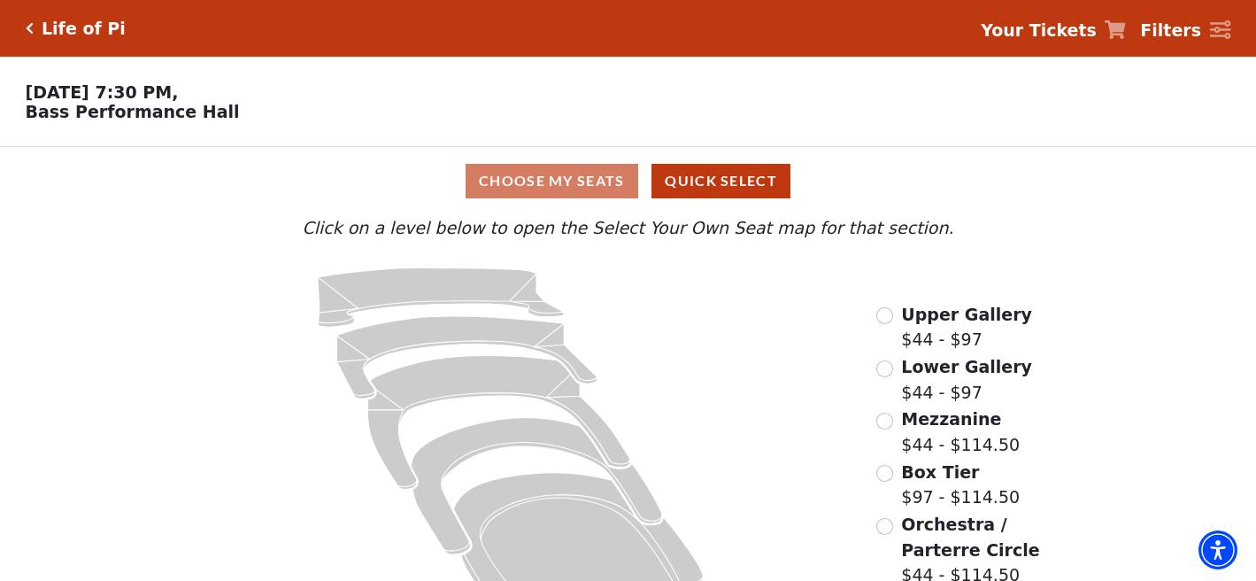
scroll to position [54, 0]
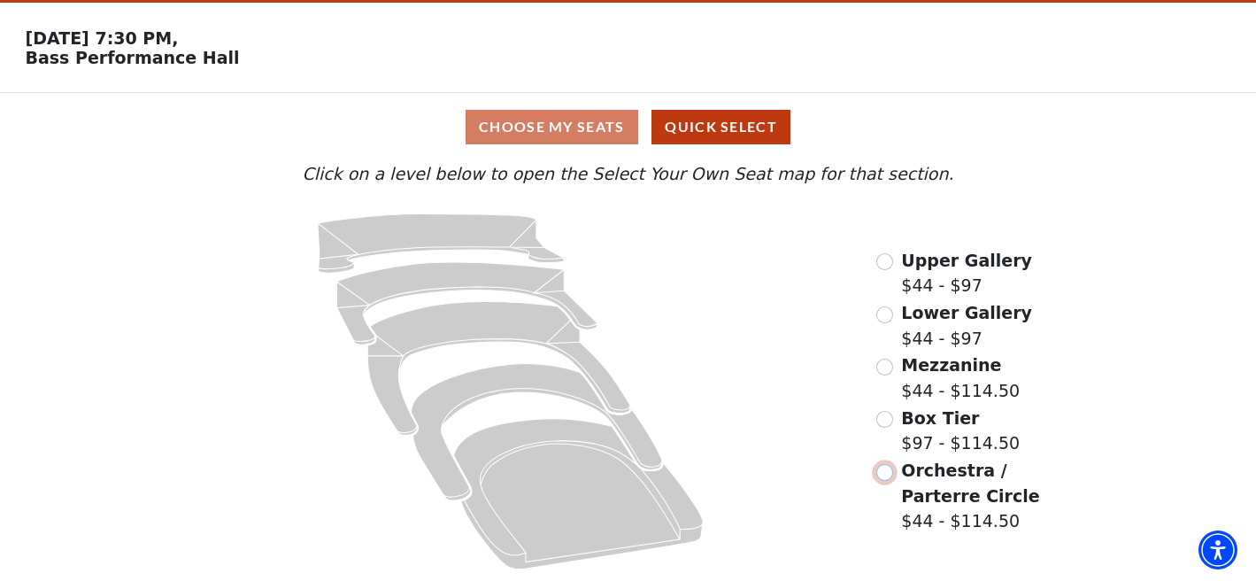
click at [889, 473] on input "Orchestra / Parterre Circle$44 - $114.50\a" at bounding box center [884, 472] width 17 height 17
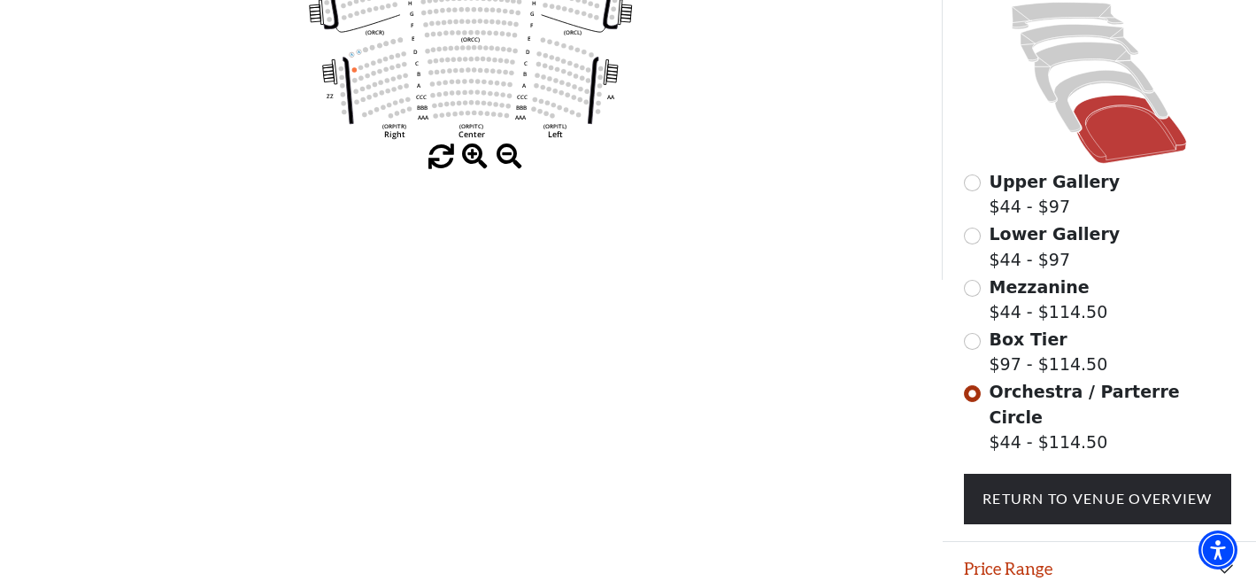
scroll to position [450, 0]
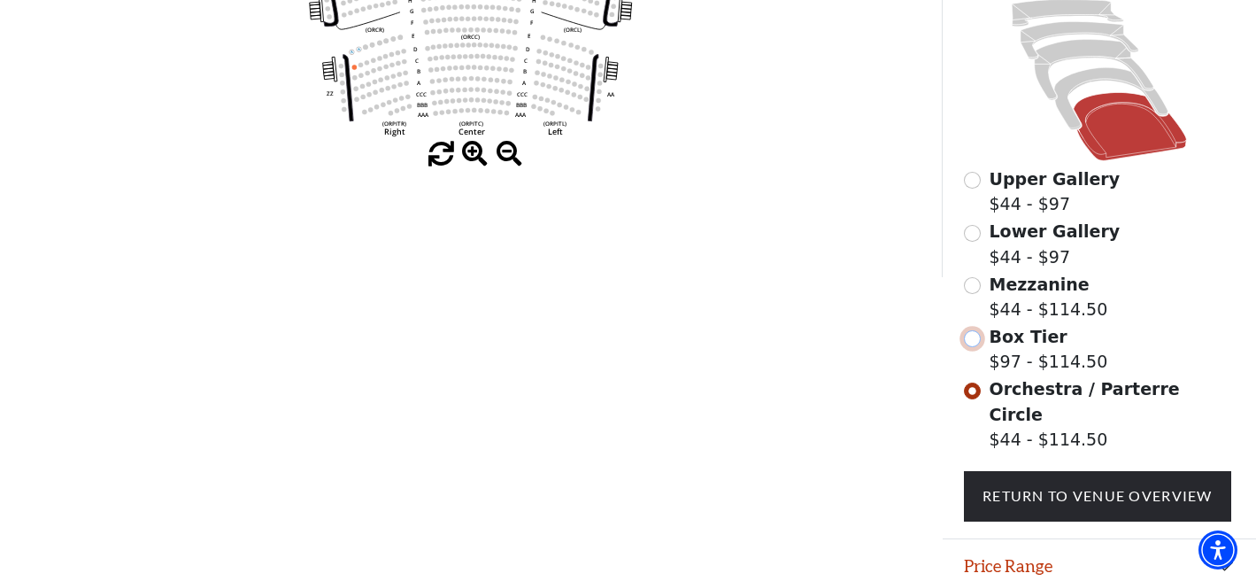
click at [972, 336] on input "Box Tier$97 - $114.50\a" at bounding box center [972, 338] width 17 height 17
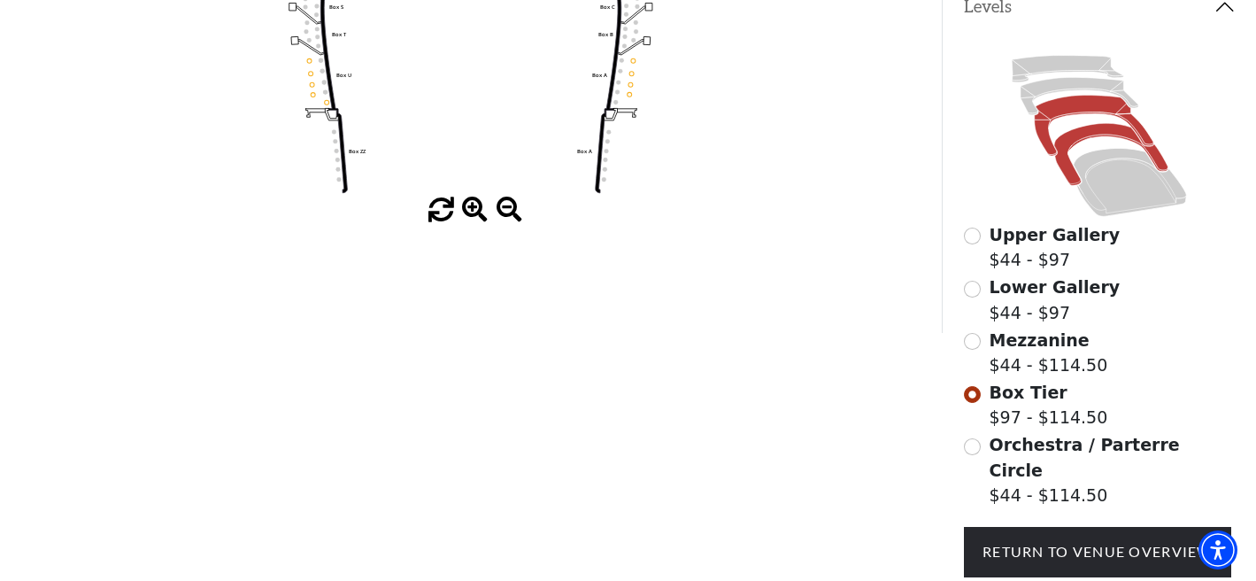
scroll to position [398, 0]
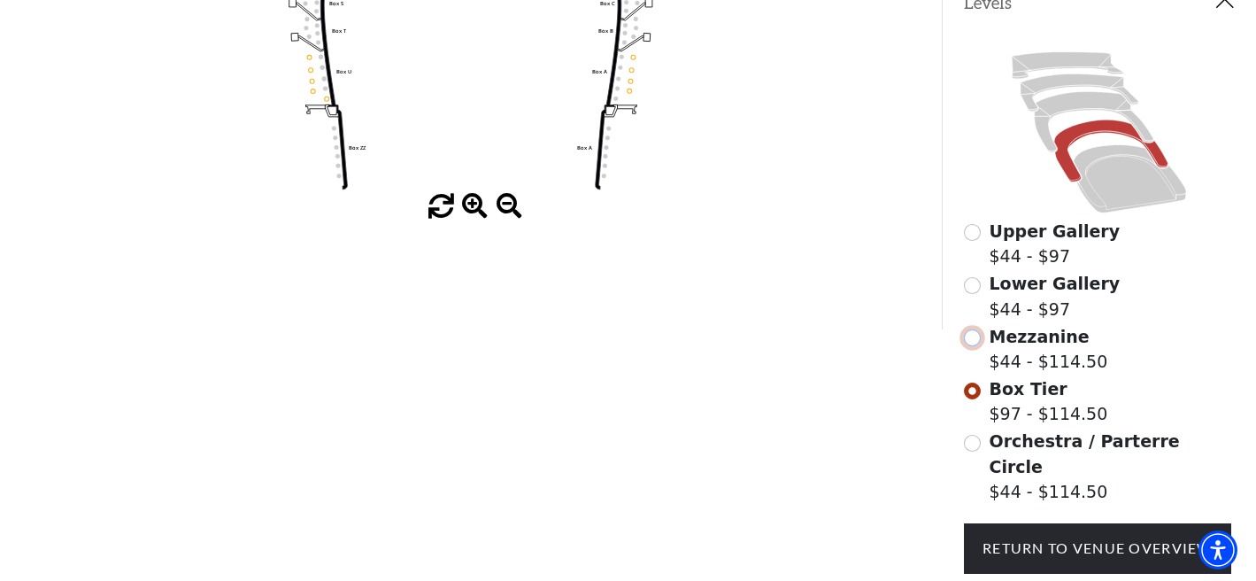
click at [980, 337] on input "Mezzanine$44 - $114.50\a" at bounding box center [972, 337] width 17 height 17
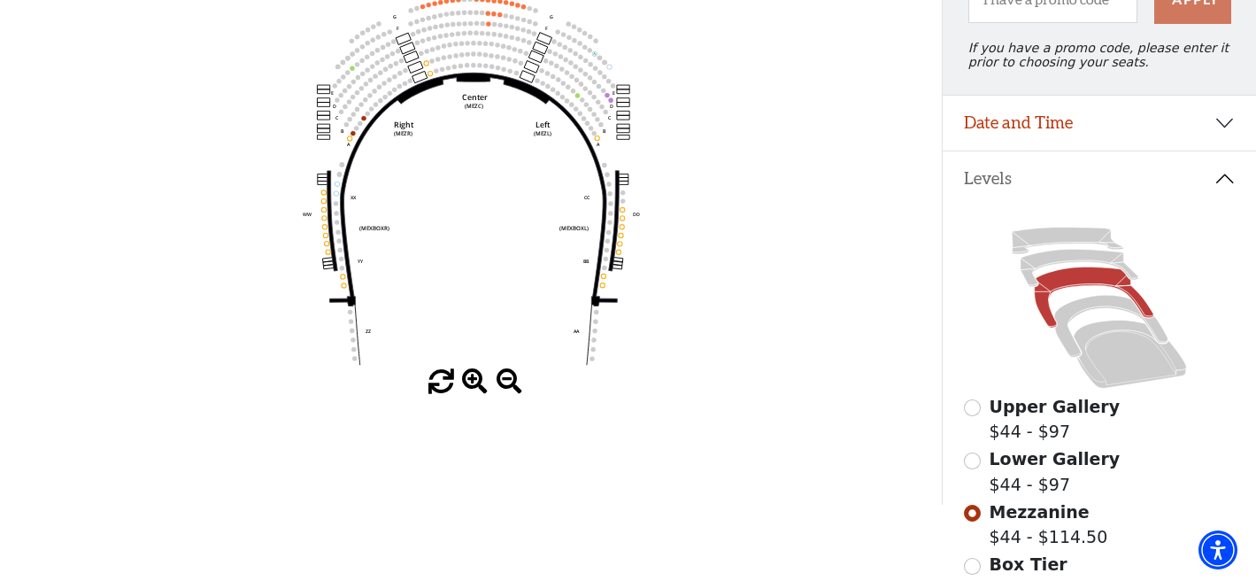
scroll to position [226, 0]
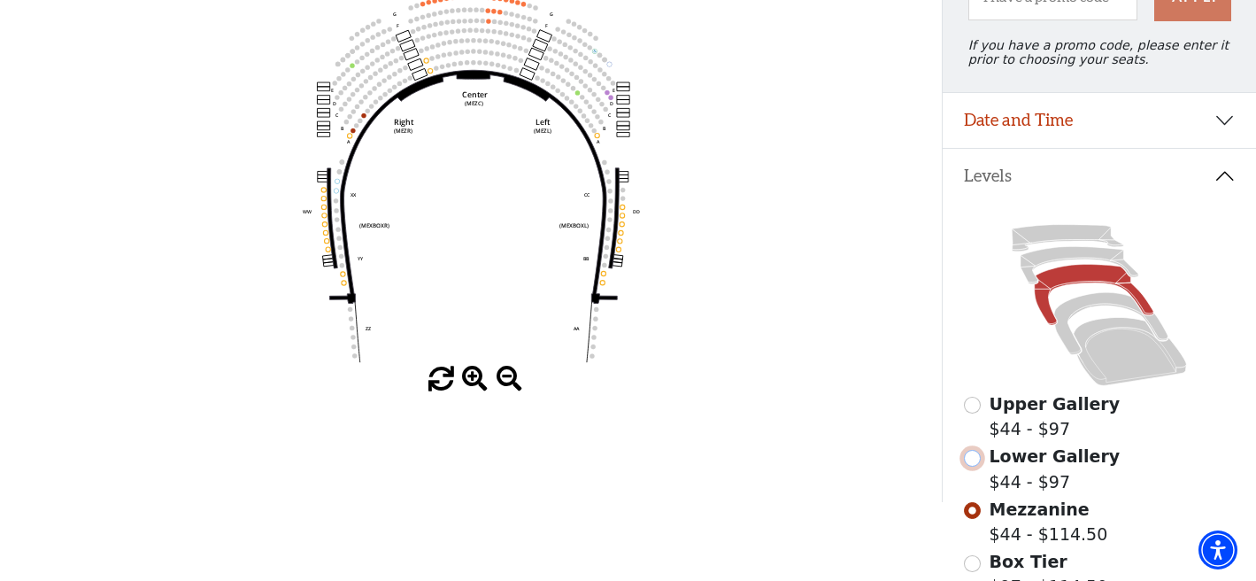
click at [971, 461] on input "Lower Gallery$44 - $97\a" at bounding box center [972, 458] width 17 height 17
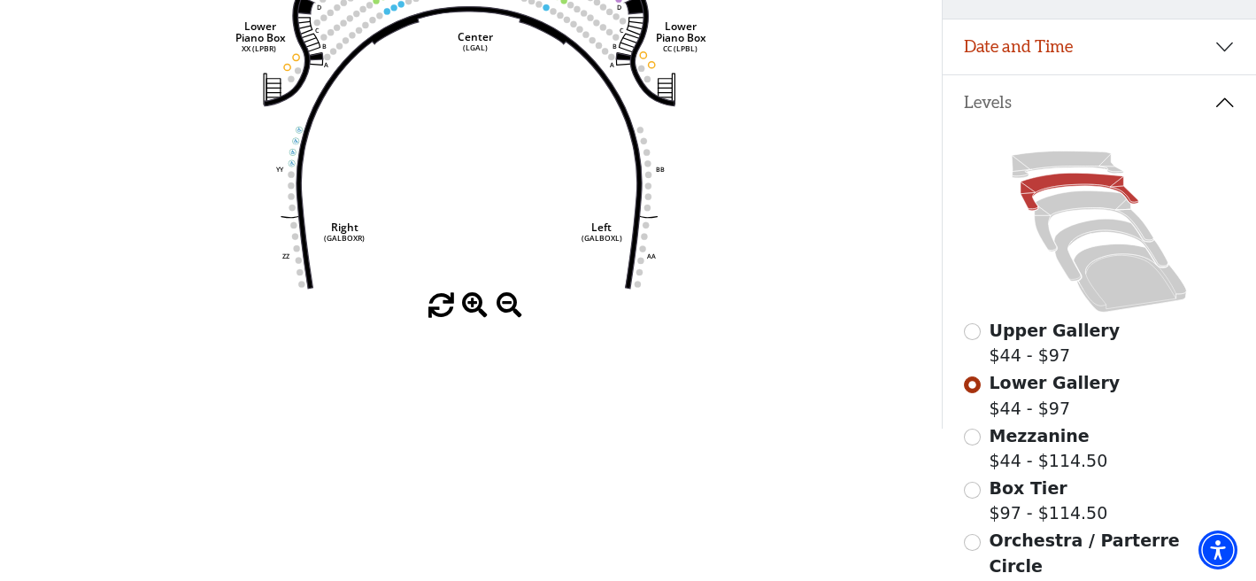
scroll to position [301, 0]
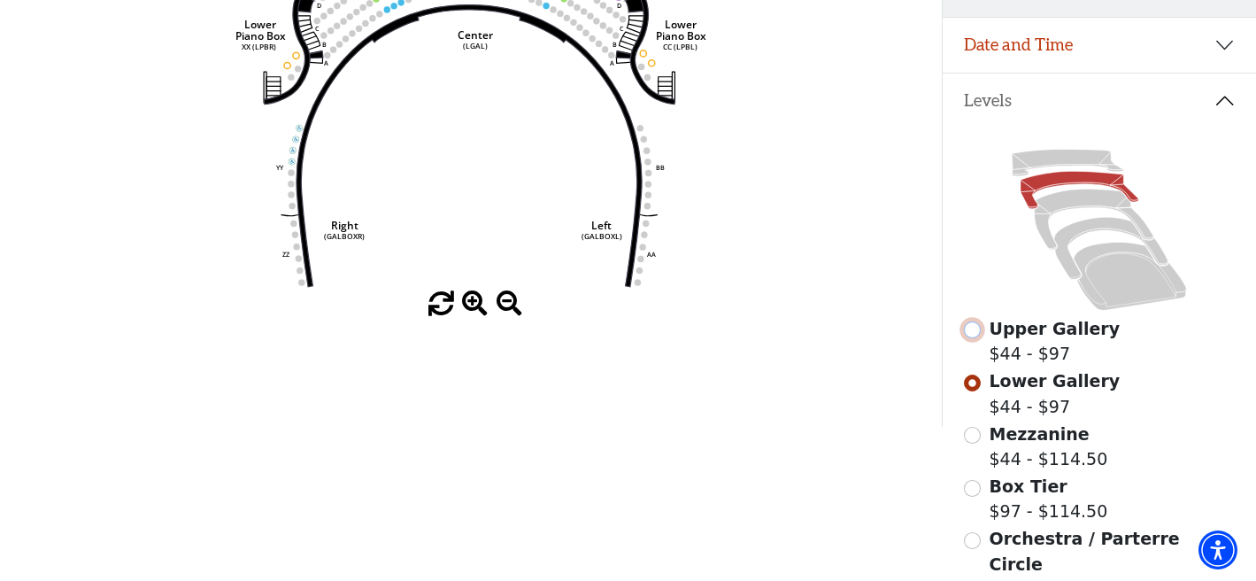
click at [974, 330] on input "Upper Gallery$44 - $97\a" at bounding box center [972, 329] width 17 height 17
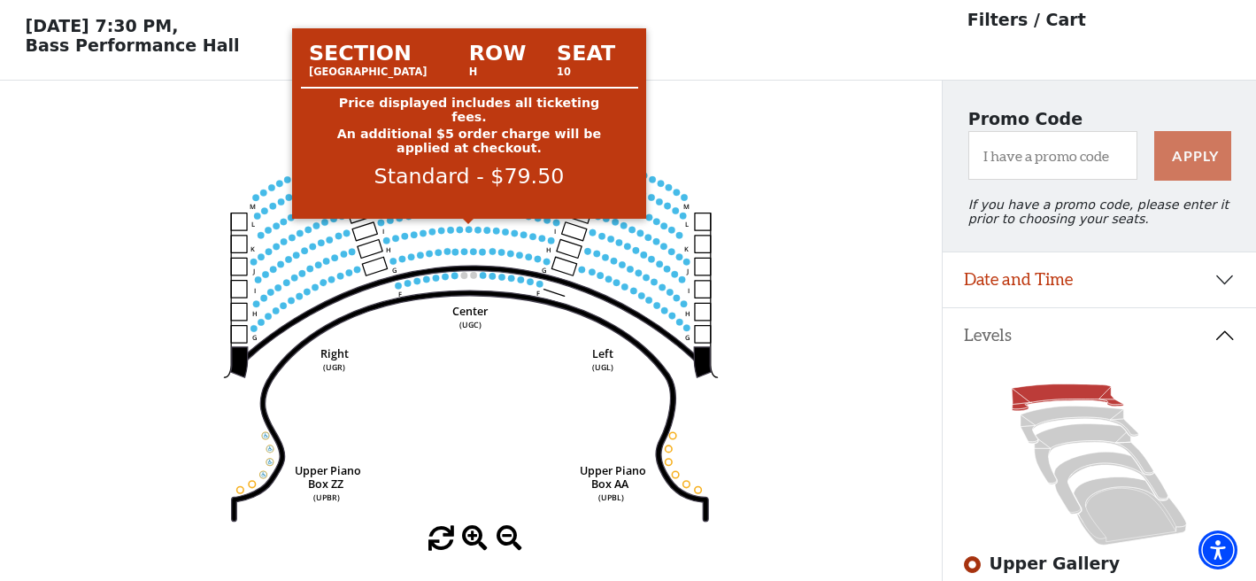
scroll to position [0, 0]
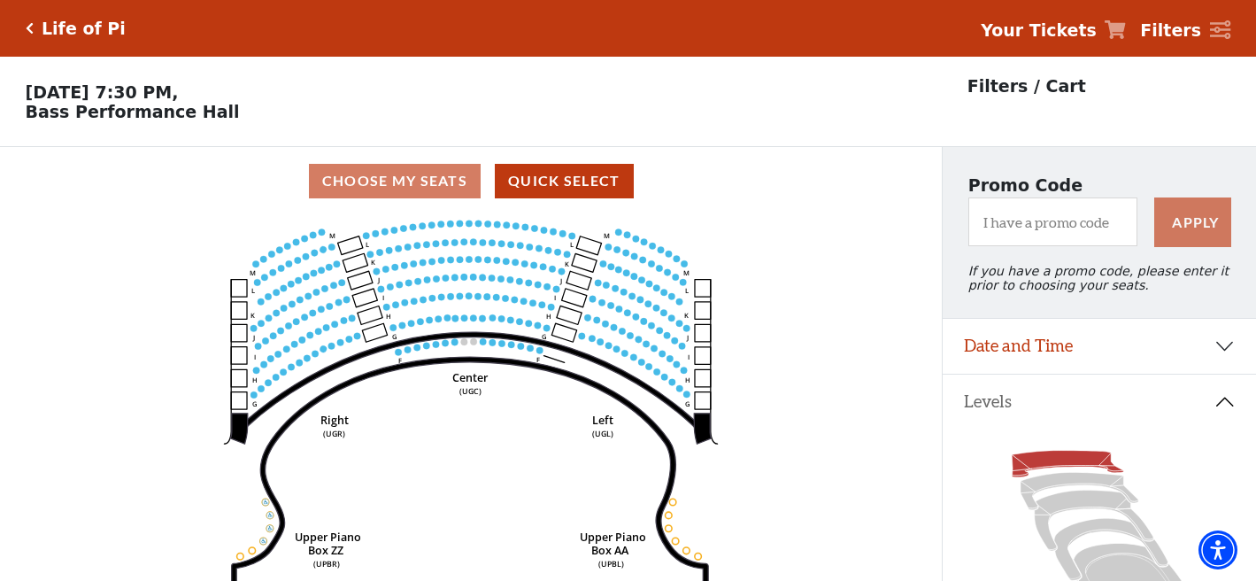
click at [34, 25] on div "Life of Pi" at bounding box center [80, 29] width 92 height 20
click at [27, 27] on icon "Click here to go back to filters" at bounding box center [30, 28] width 8 height 12
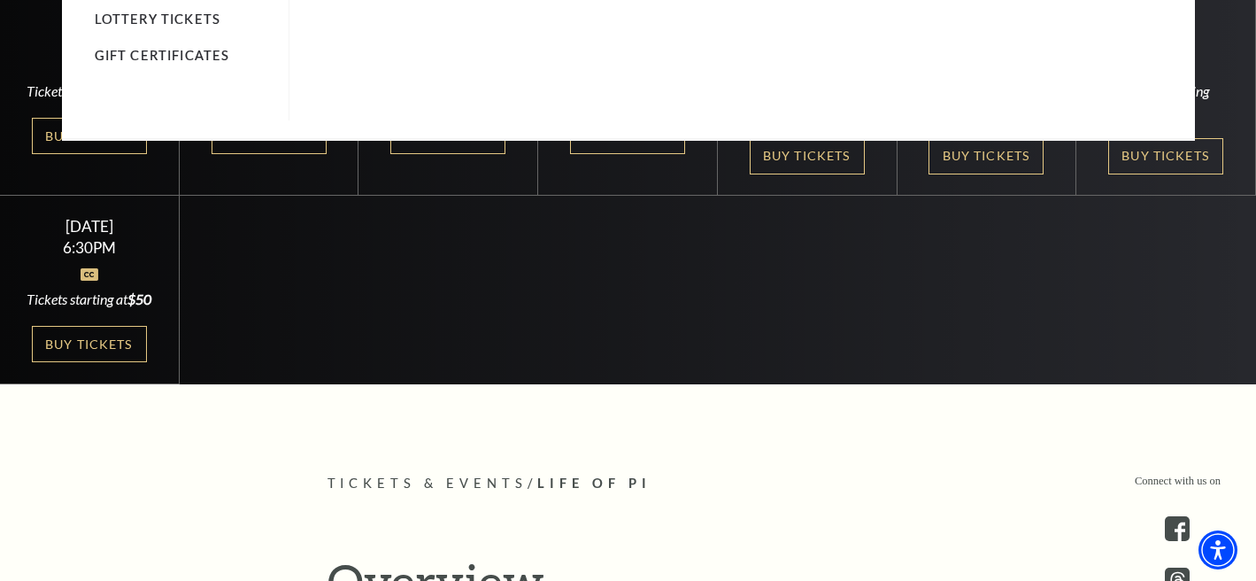
scroll to position [562, 0]
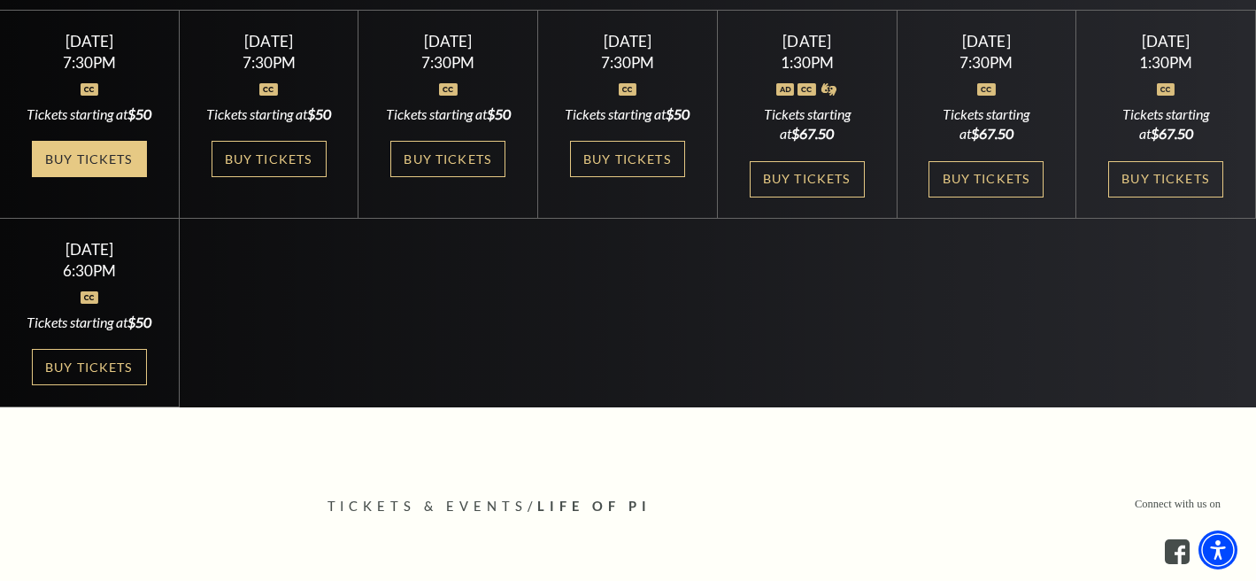
click at [119, 177] on link "Buy Tickets" at bounding box center [89, 159] width 115 height 36
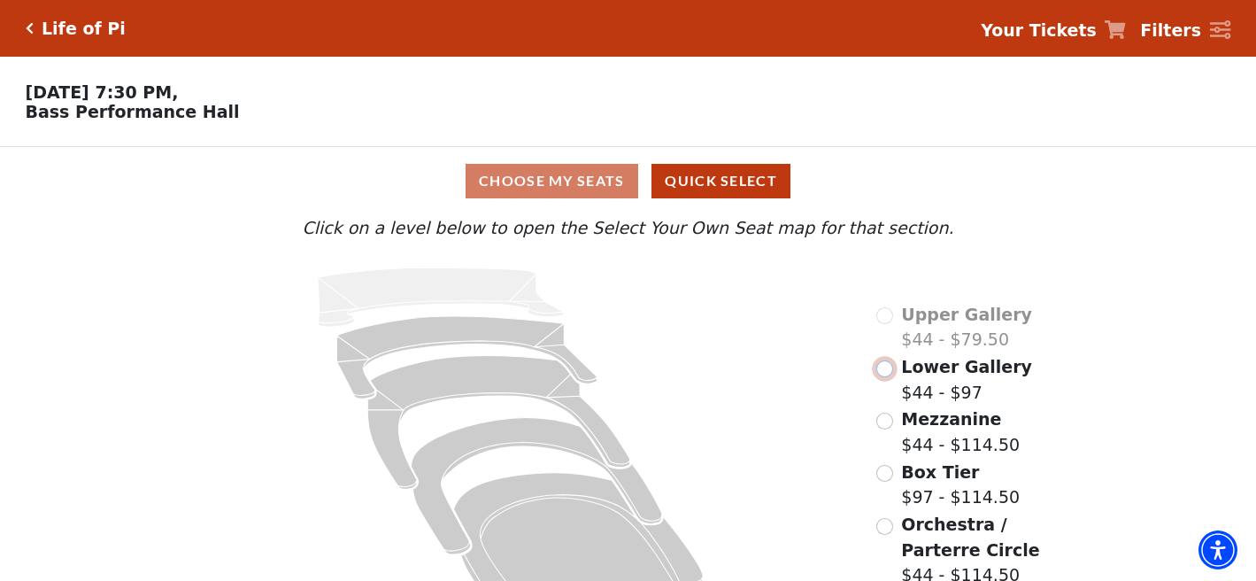
click at [887, 368] on input "Lower Gallery$44 - $97\a" at bounding box center [884, 368] width 17 height 17
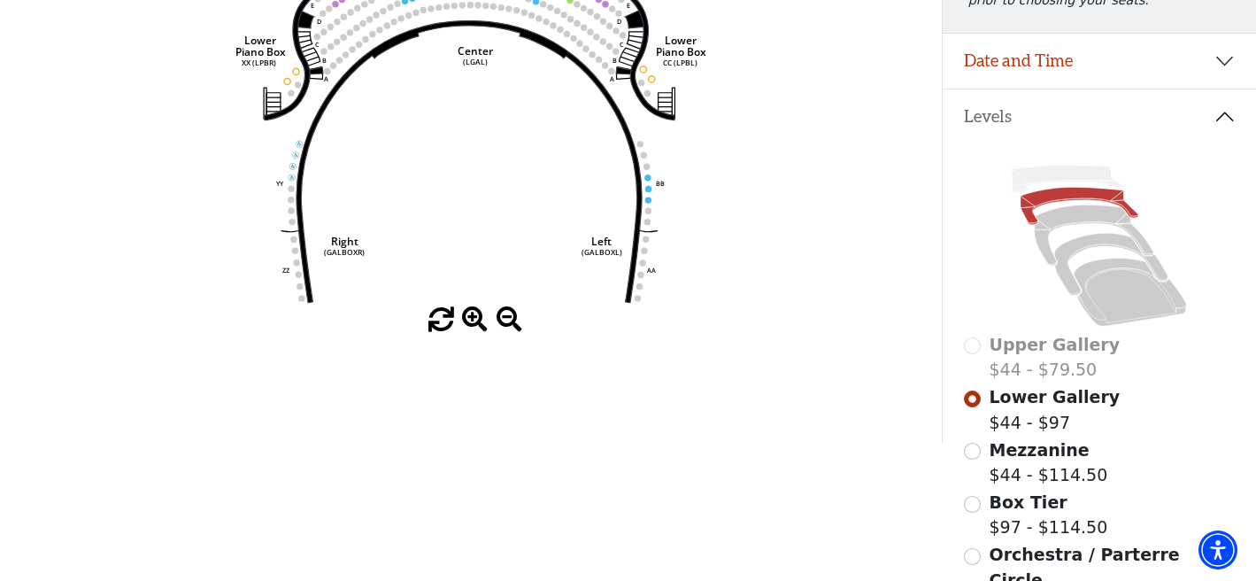
scroll to position [305, 0]
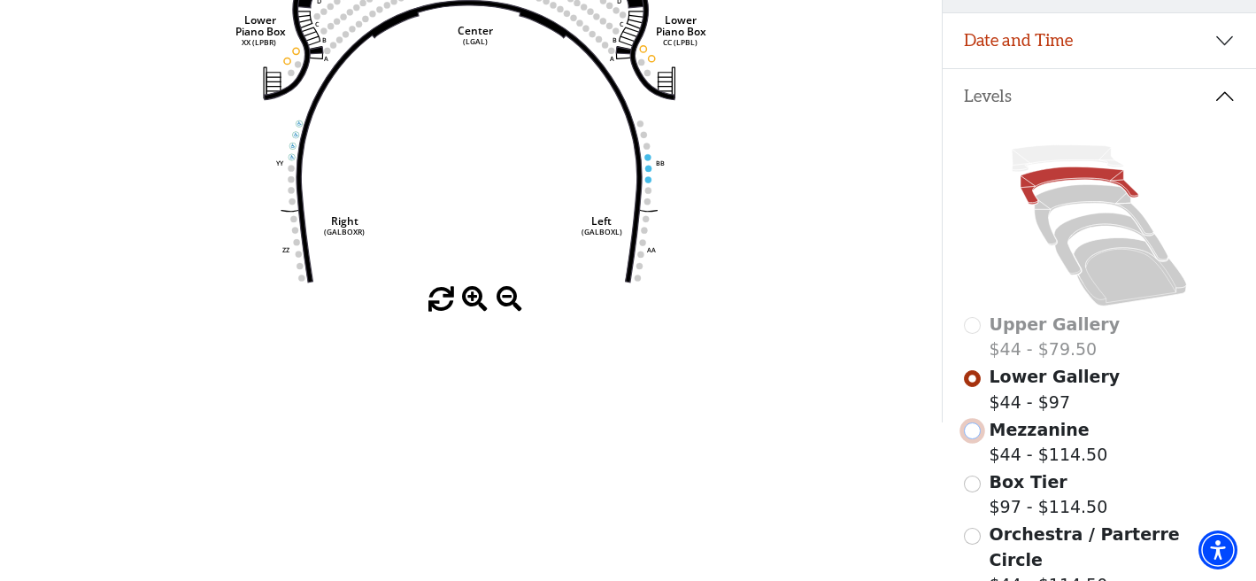
click at [973, 435] on input "Mezzanine$44 - $114.50\a" at bounding box center [972, 430] width 17 height 17
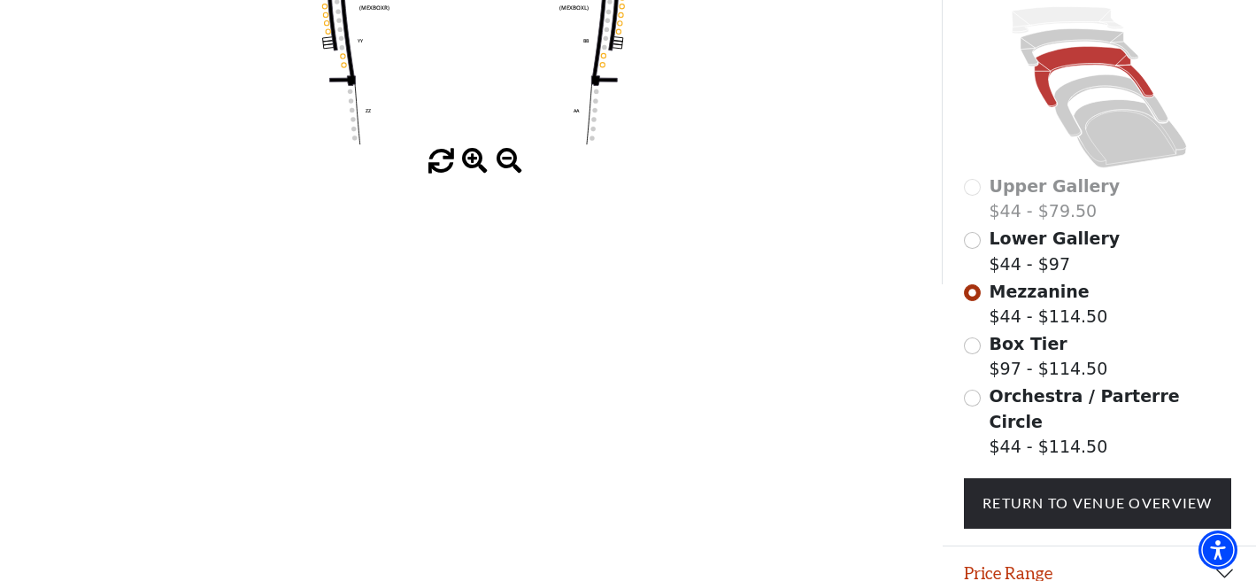
scroll to position [447, 0]
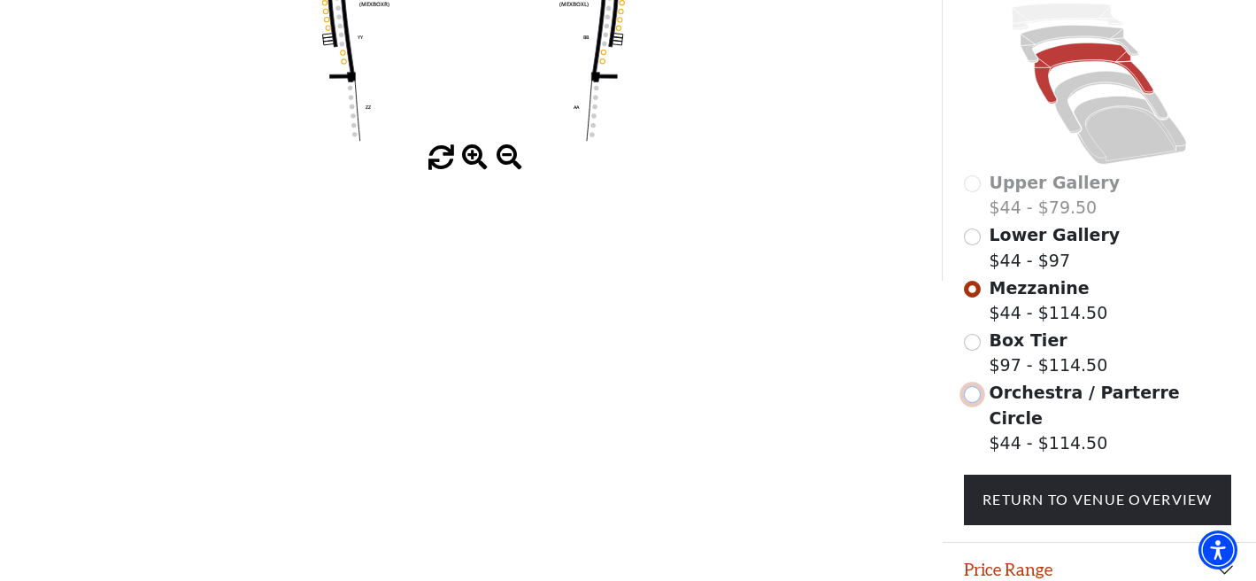
click at [973, 399] on input "Orchestra / Parterre Circle$44 - $114.50\a" at bounding box center [972, 394] width 17 height 17
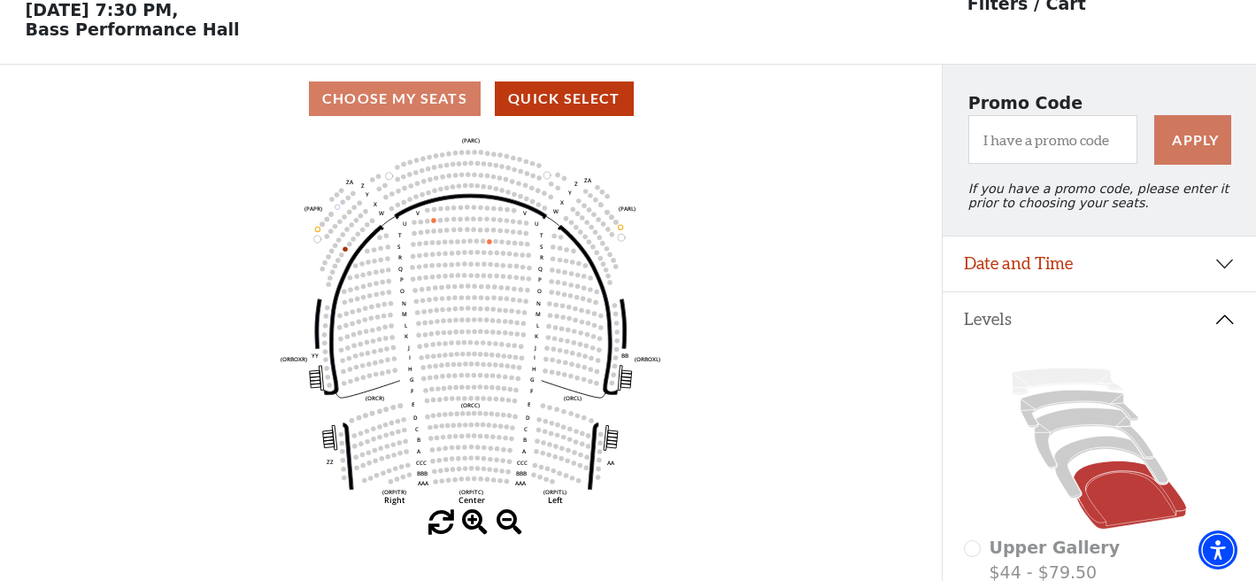
scroll to position [0, 0]
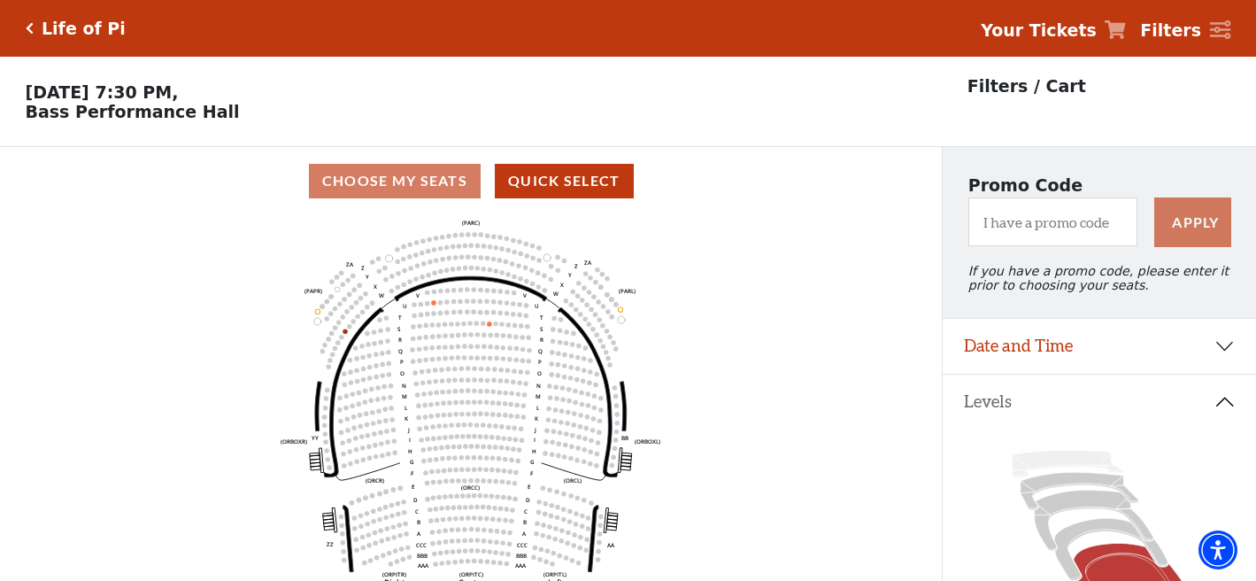
click at [32, 27] on icon "Click here to go back to filters" at bounding box center [30, 28] width 8 height 12
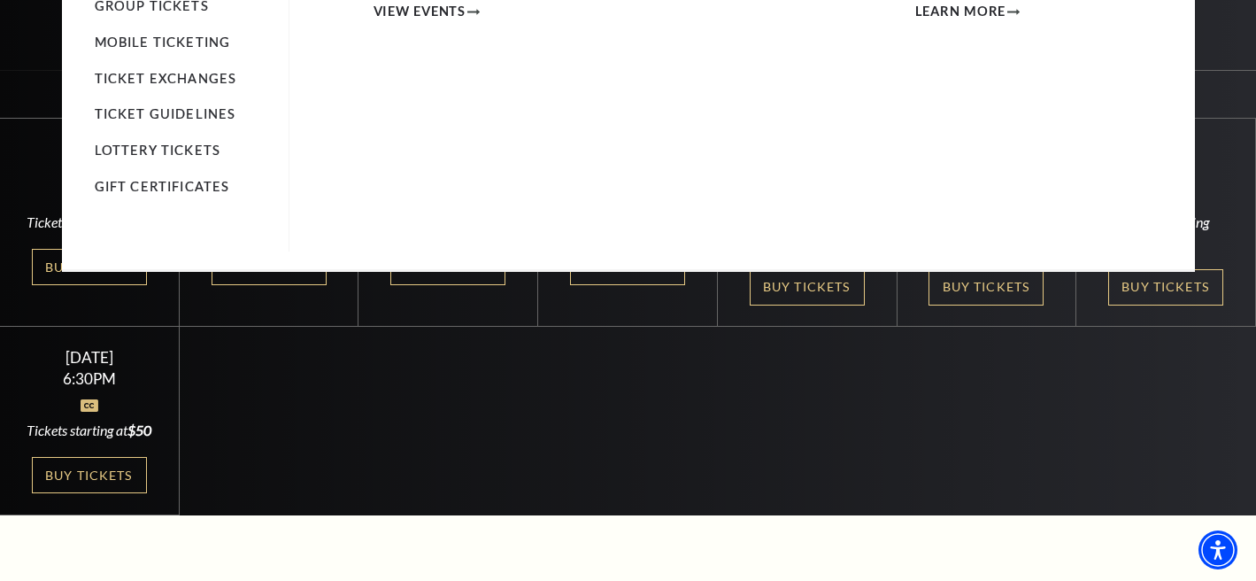
scroll to position [450, 0]
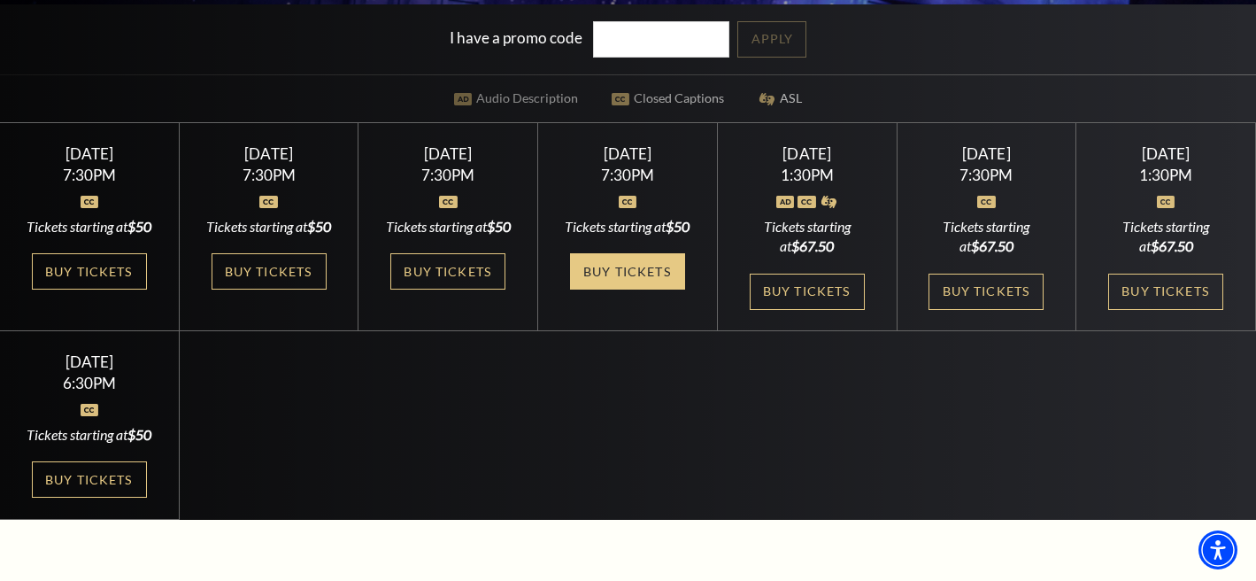
click at [652, 280] on link "Buy Tickets" at bounding box center [627, 271] width 115 height 36
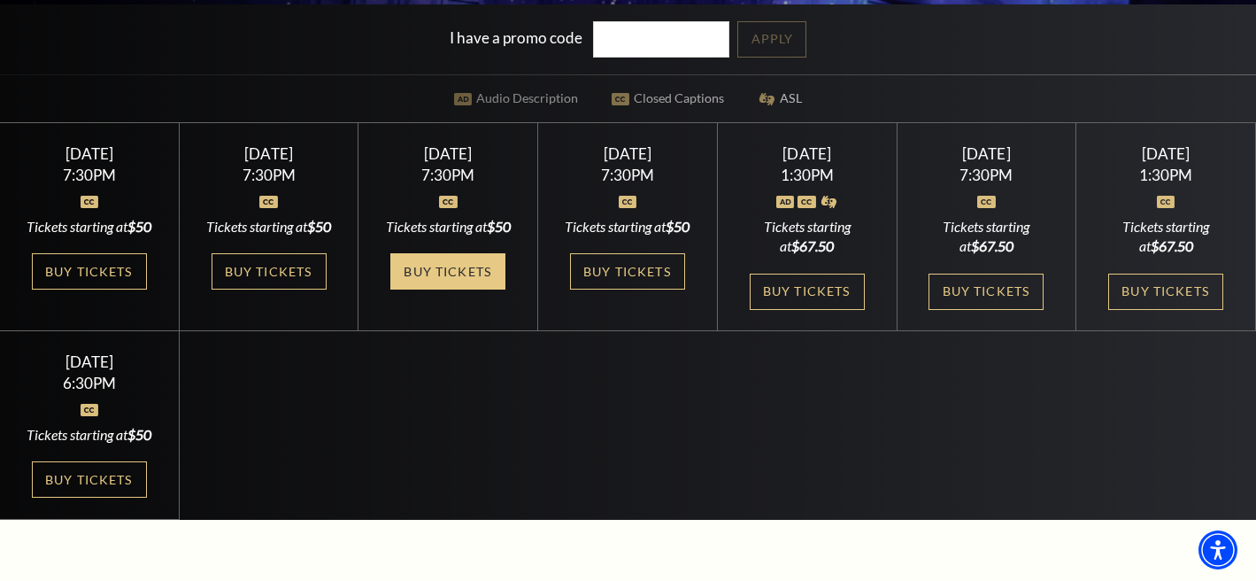
click at [447, 286] on link "Buy Tickets" at bounding box center [447, 271] width 115 height 36
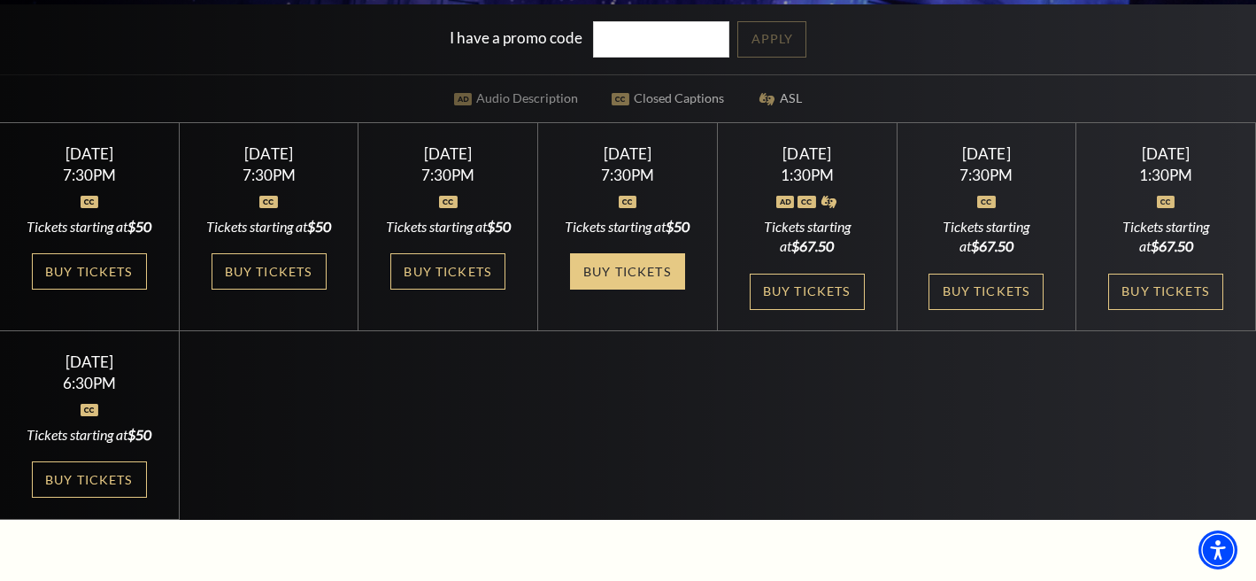
click at [631, 289] on link "Buy Tickets" at bounding box center [627, 271] width 115 height 36
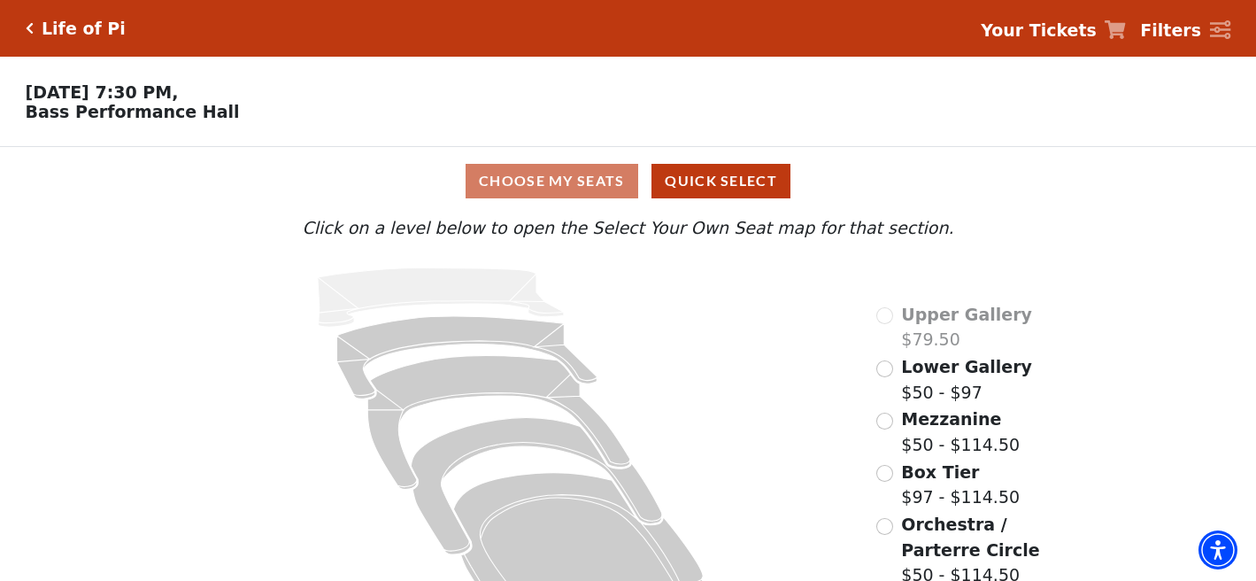
scroll to position [54, 0]
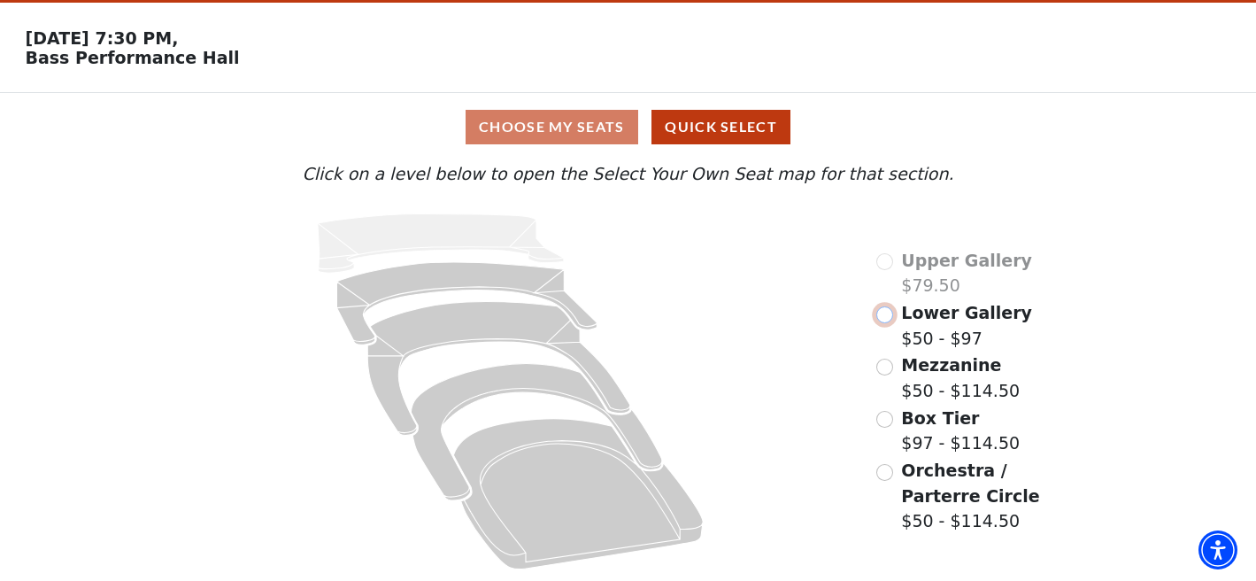
click at [887, 313] on input "Lower Gallery$50 - $97\a" at bounding box center [884, 314] width 17 height 17
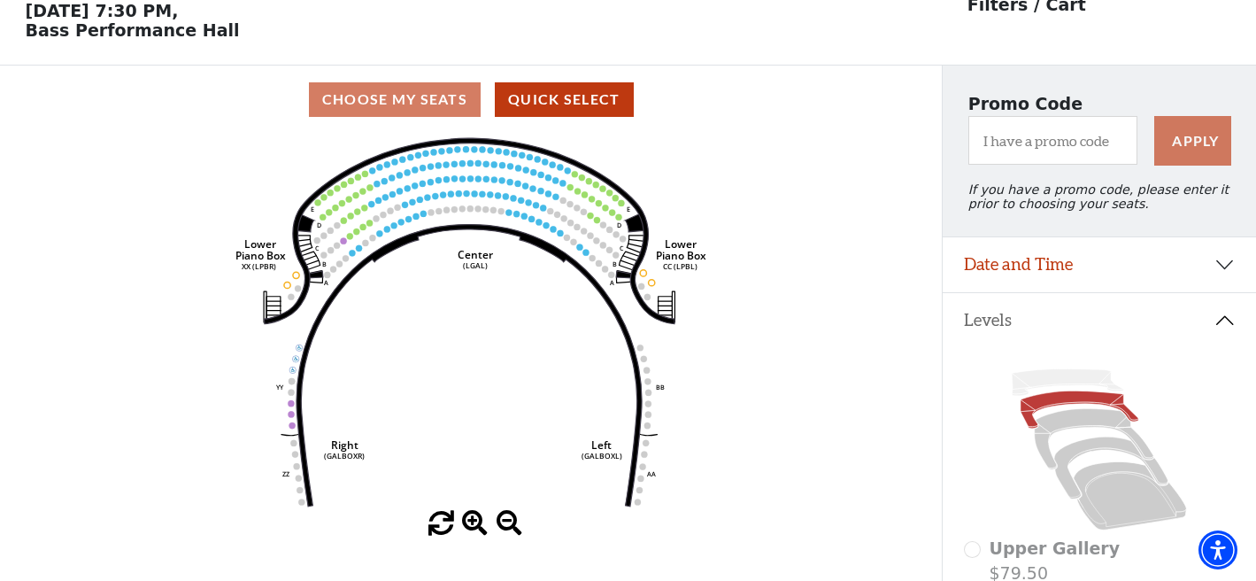
scroll to position [82, 0]
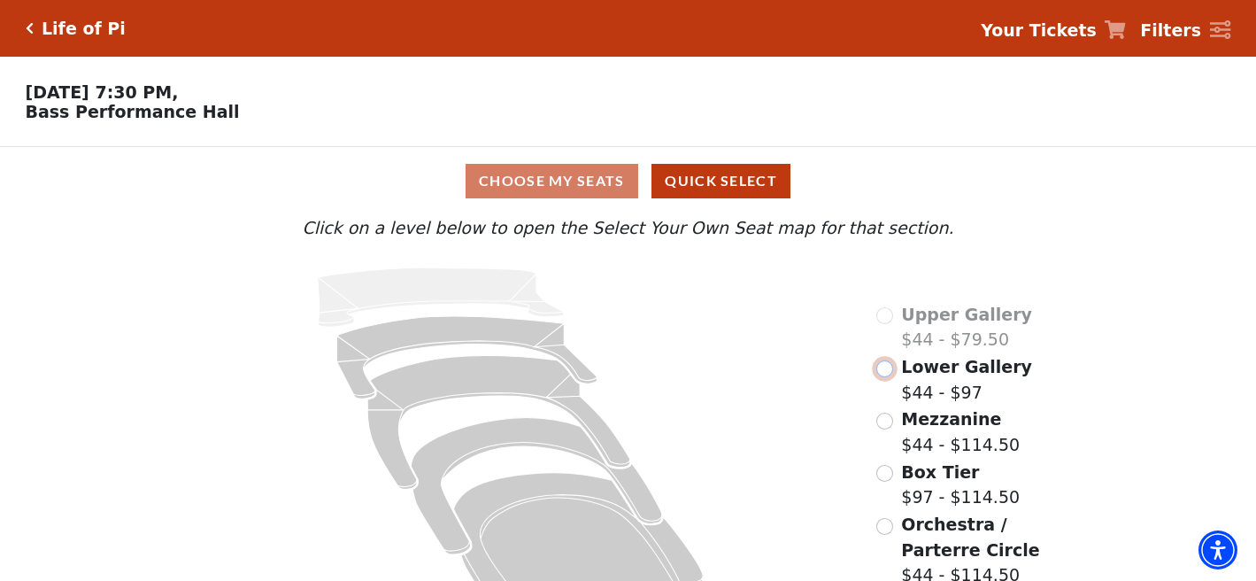
click at [882, 373] on input "Lower Gallery$44 - $97\a" at bounding box center [884, 368] width 17 height 17
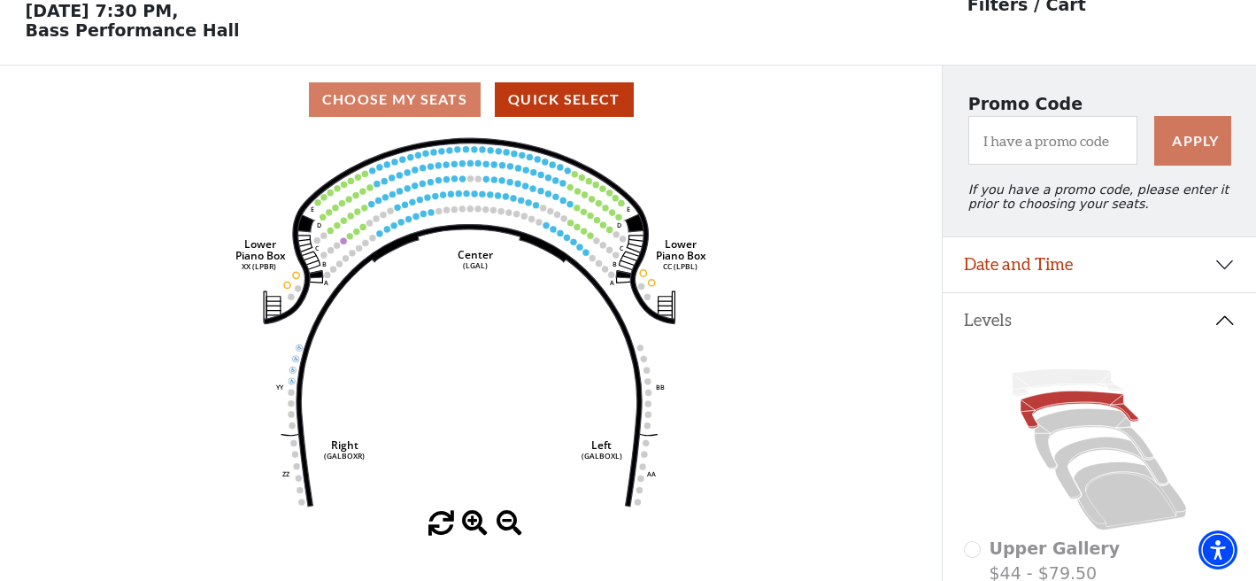
scroll to position [82, 0]
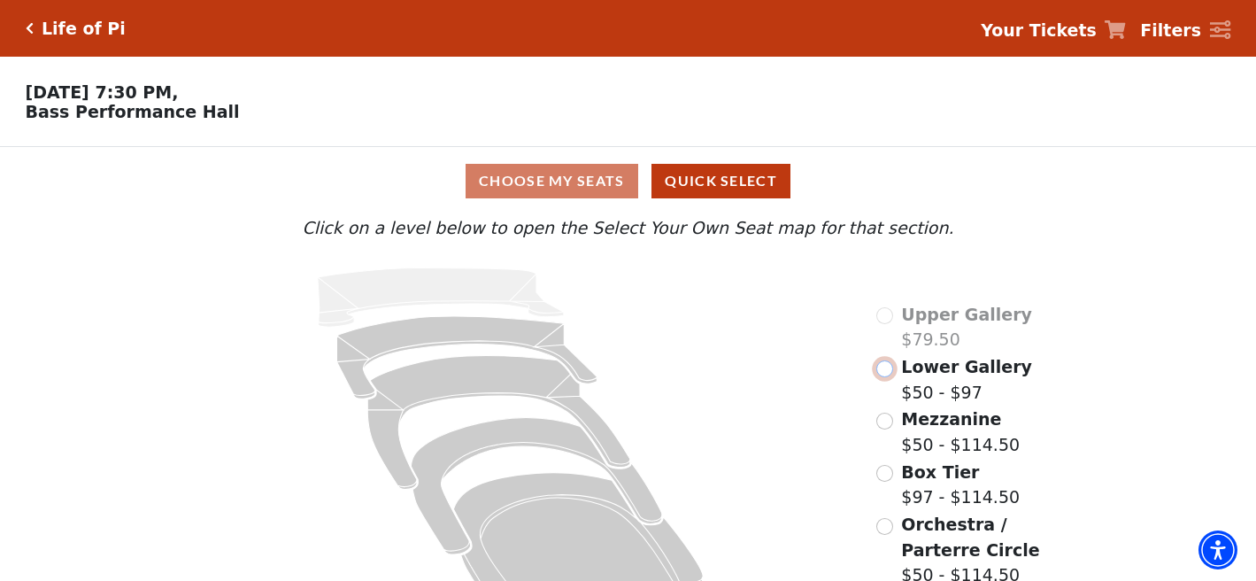
click at [886, 367] on input "Lower Gallery$50 - $97\a" at bounding box center [884, 368] width 17 height 17
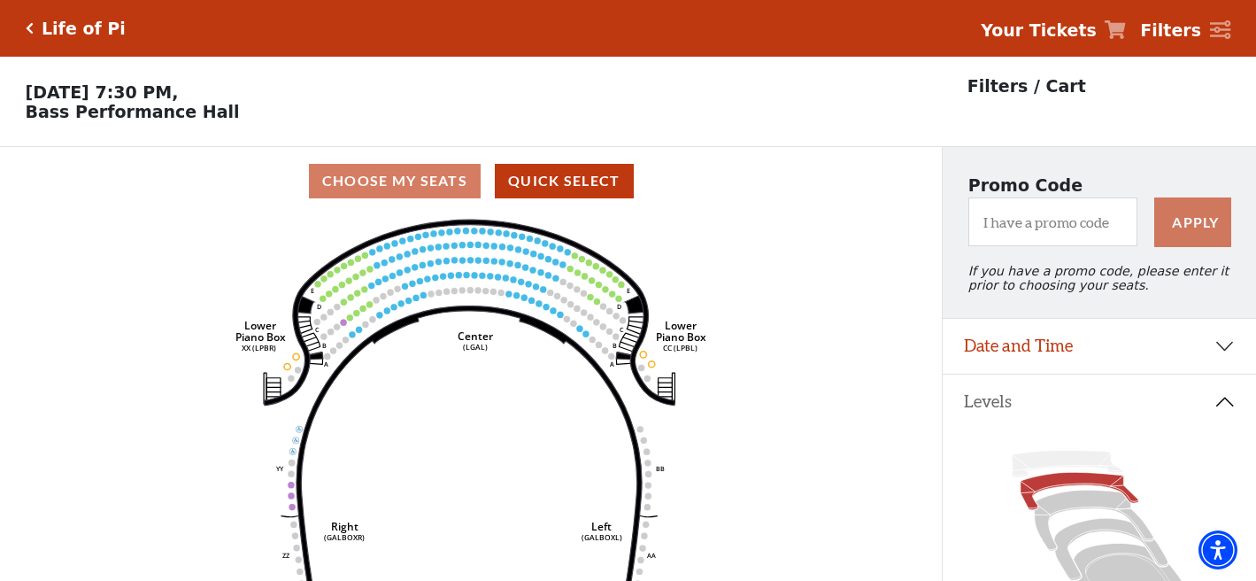
click at [32, 25] on icon "Click here to go back to filters" at bounding box center [30, 28] width 8 height 12
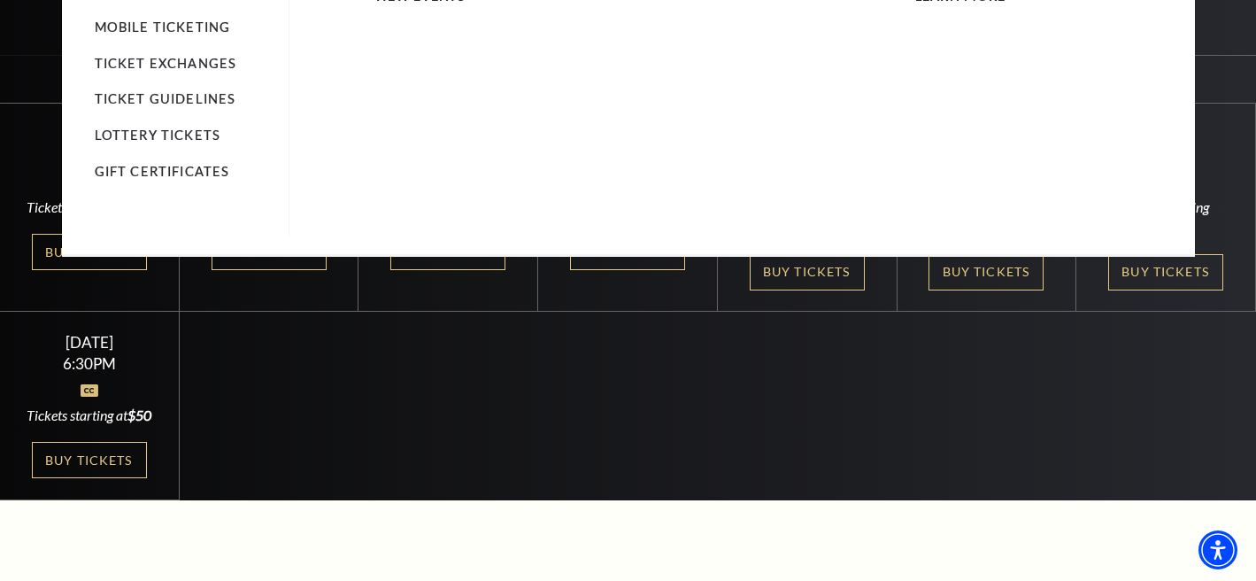
scroll to position [471, 0]
